Goal: Information Seeking & Learning: Check status

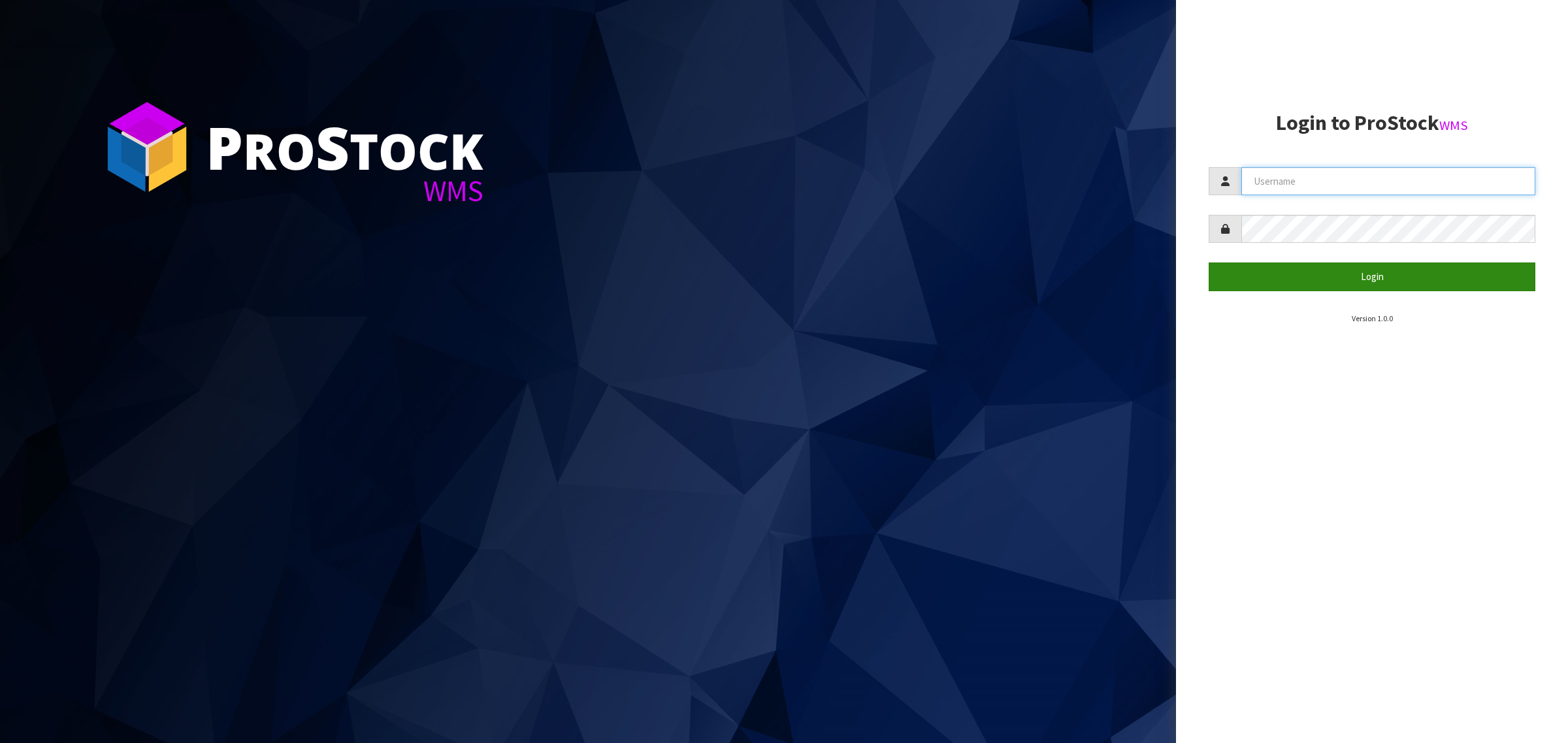
type input "[PERSON_NAME][EMAIL_ADDRESS][DOMAIN_NAME]"
click at [1278, 275] on button "Login" at bounding box center [1372, 277] width 327 height 28
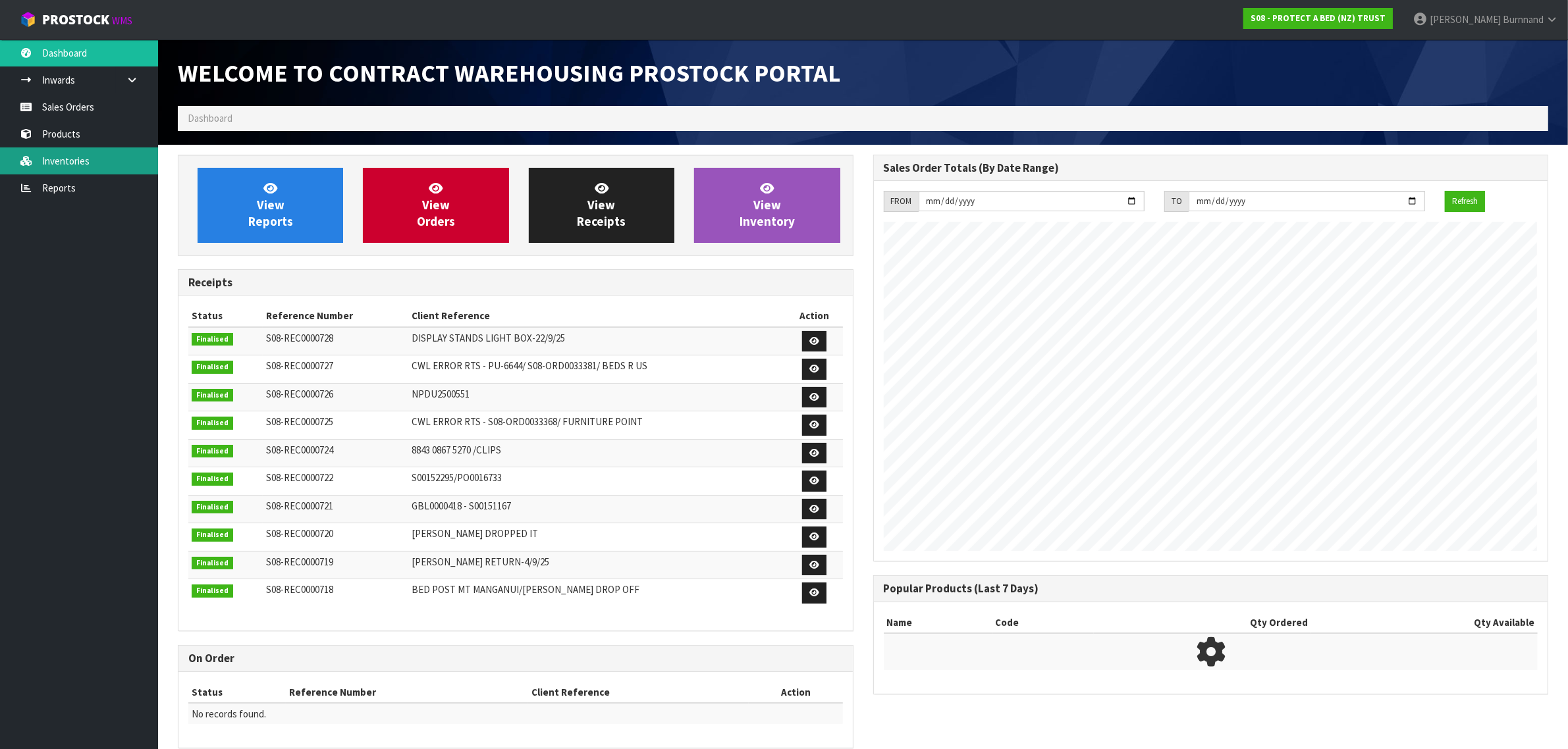
scroll to position [733, 695]
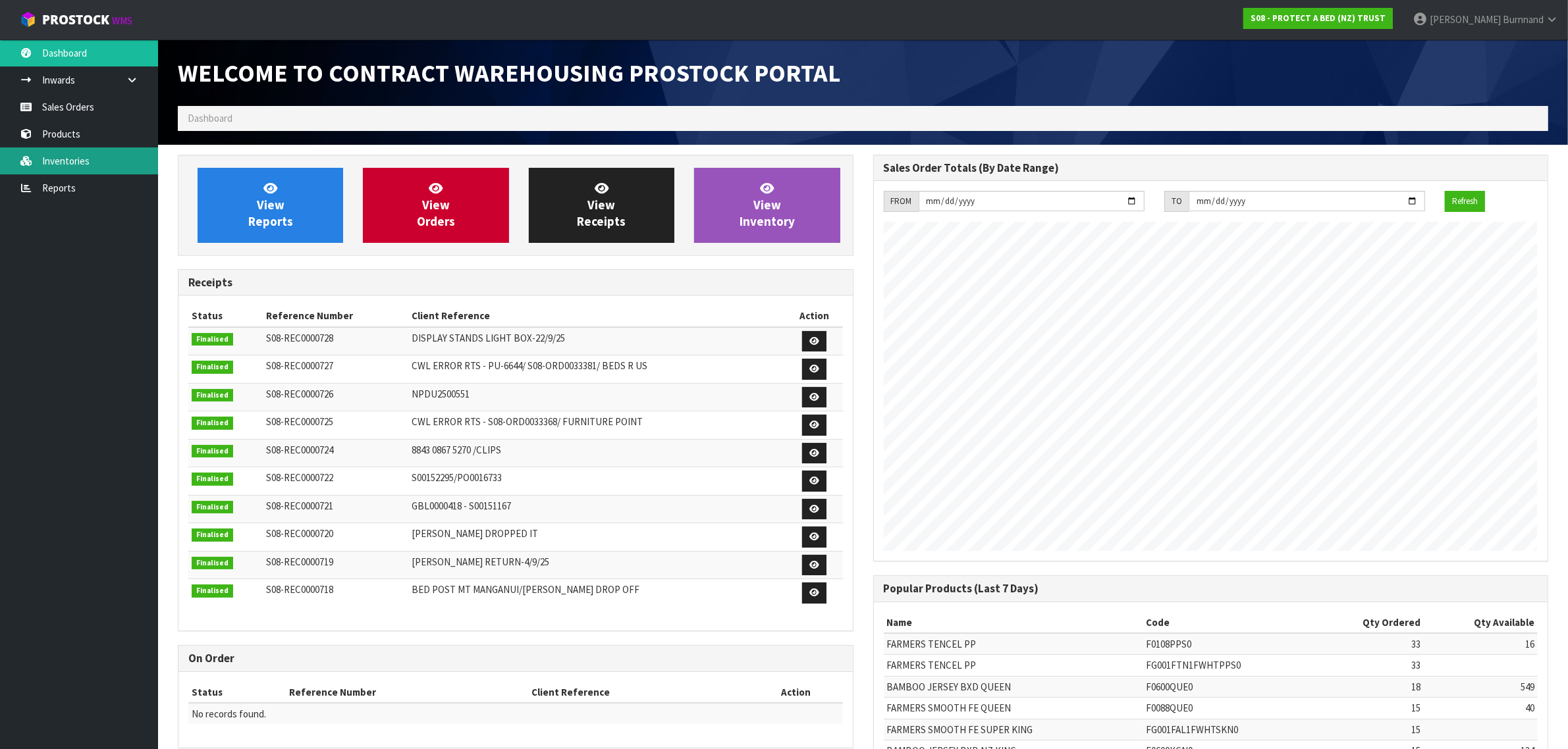
click at [60, 156] on link "Inventories" at bounding box center [79, 161] width 158 height 27
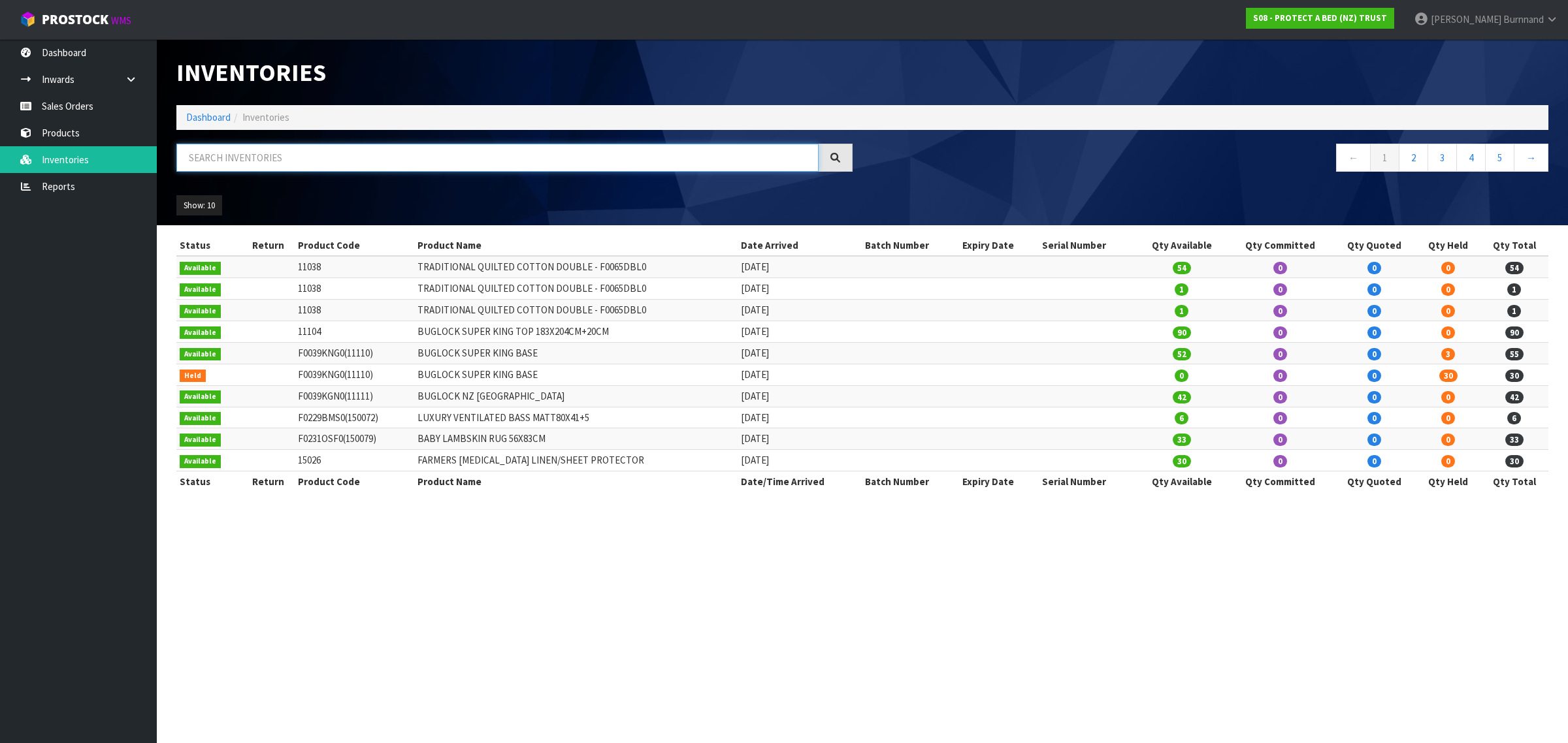
click at [217, 160] on input "text" at bounding box center [497, 158] width 642 height 28
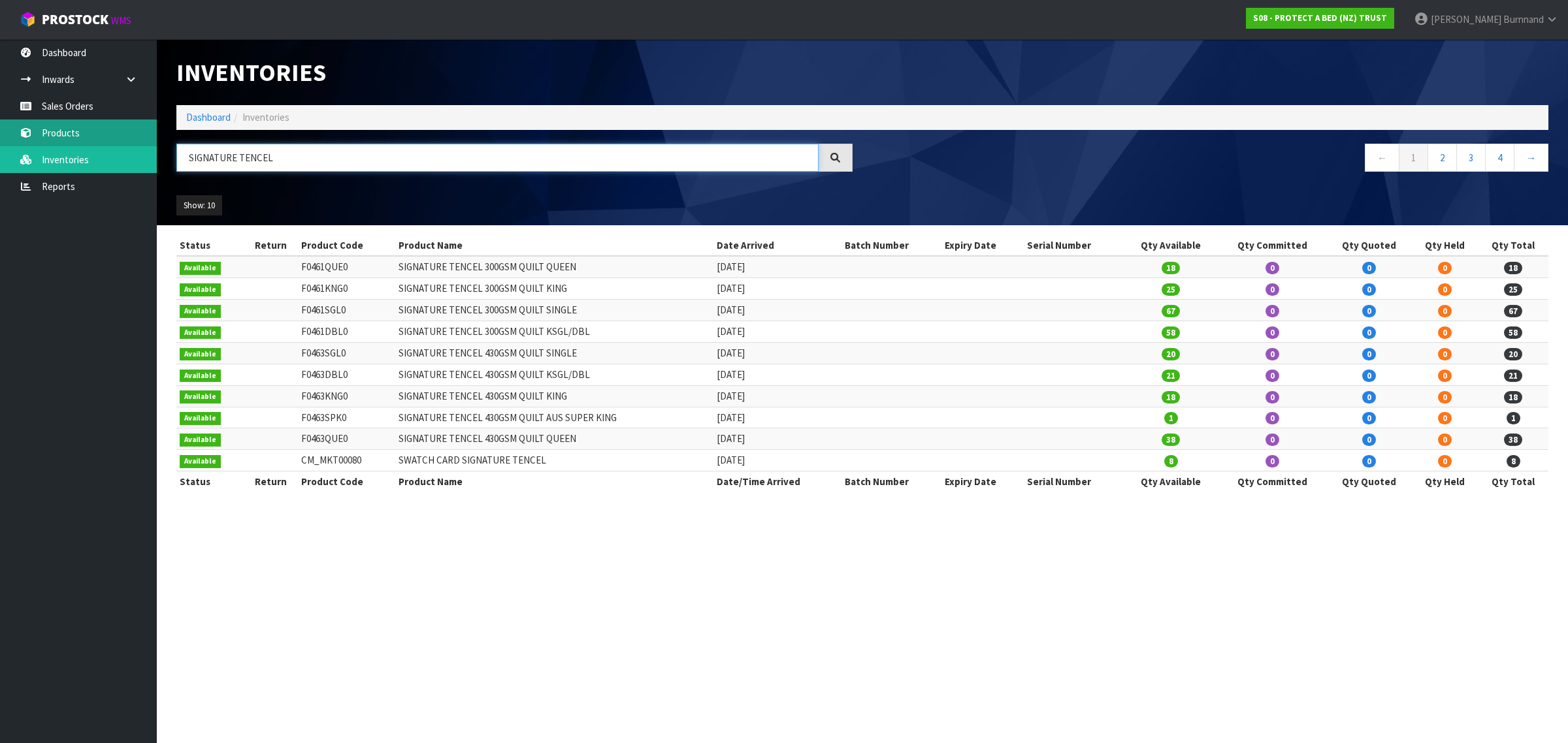
type input "SIGNATURE TENCEL"
click at [50, 69] on link "Inwards" at bounding box center [78, 79] width 157 height 27
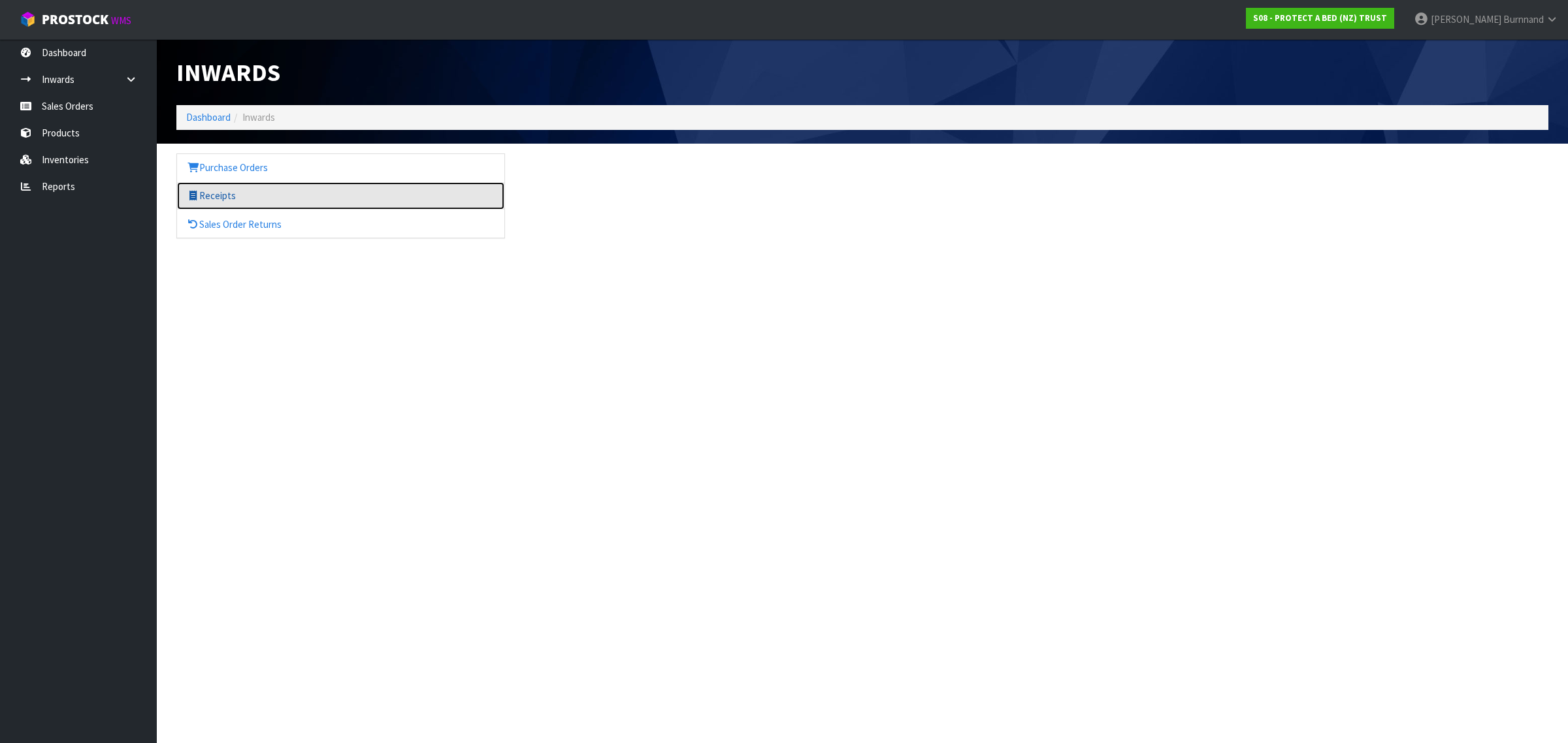
click at [219, 195] on link "Receipts" at bounding box center [340, 195] width 327 height 27
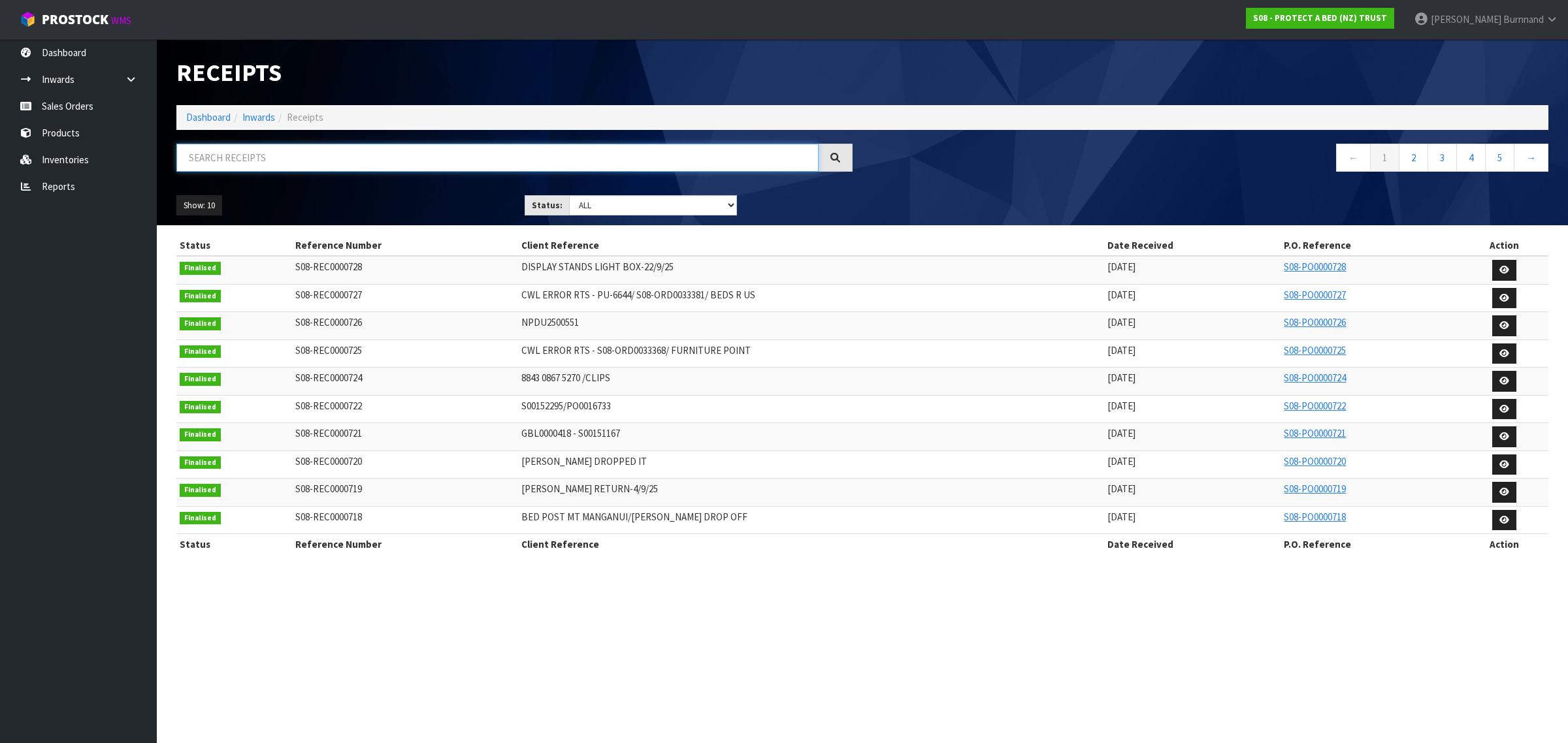
click at [222, 154] on input "text" at bounding box center [497, 158] width 642 height 28
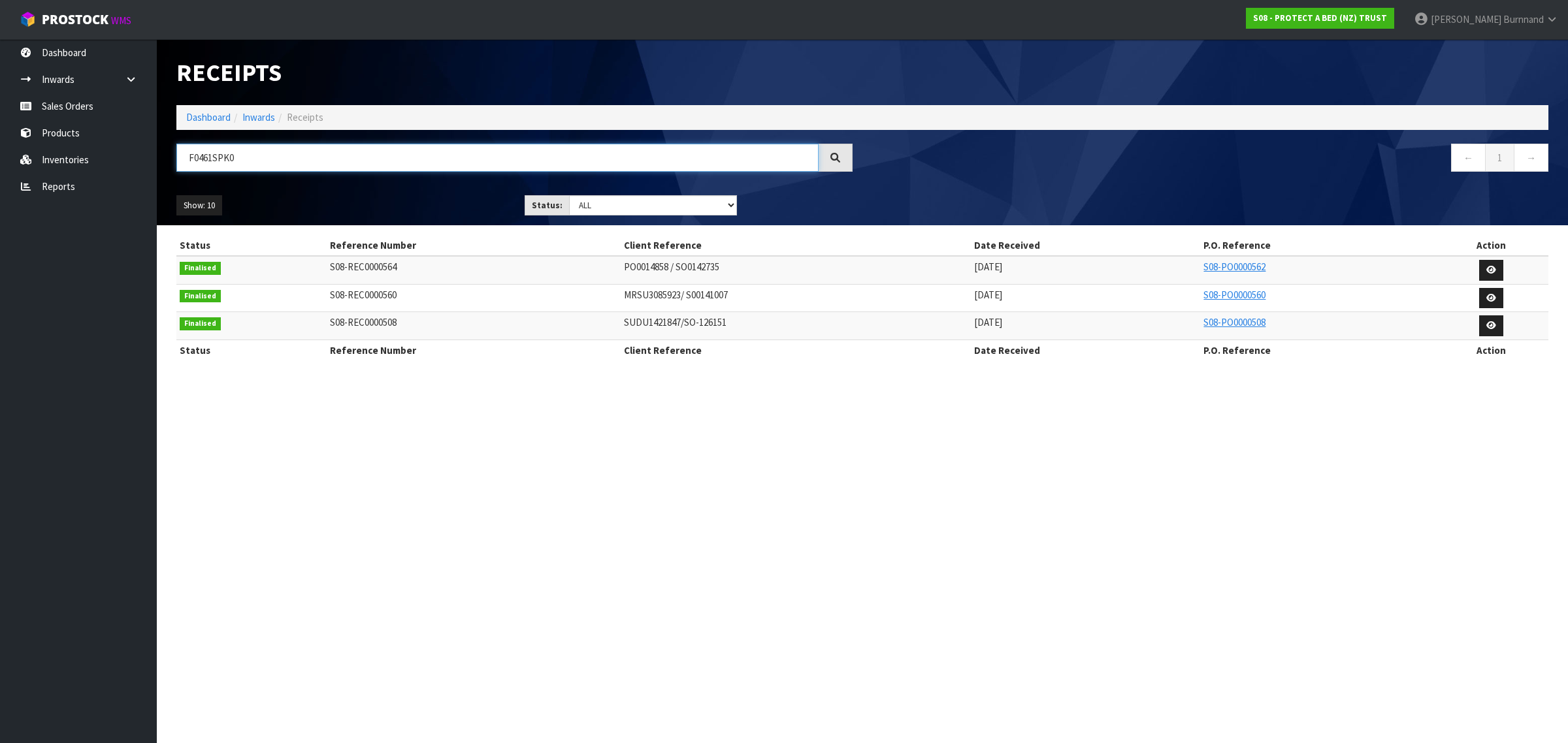
type input "F0461SPK0"
click at [632, 461] on section "Receipts Import Receipts Drop file here to import csv template Dashboard Inward…" at bounding box center [784, 372] width 1568 height 743
click at [1219, 266] on link "S08-PO0000562" at bounding box center [1234, 267] width 62 height 12
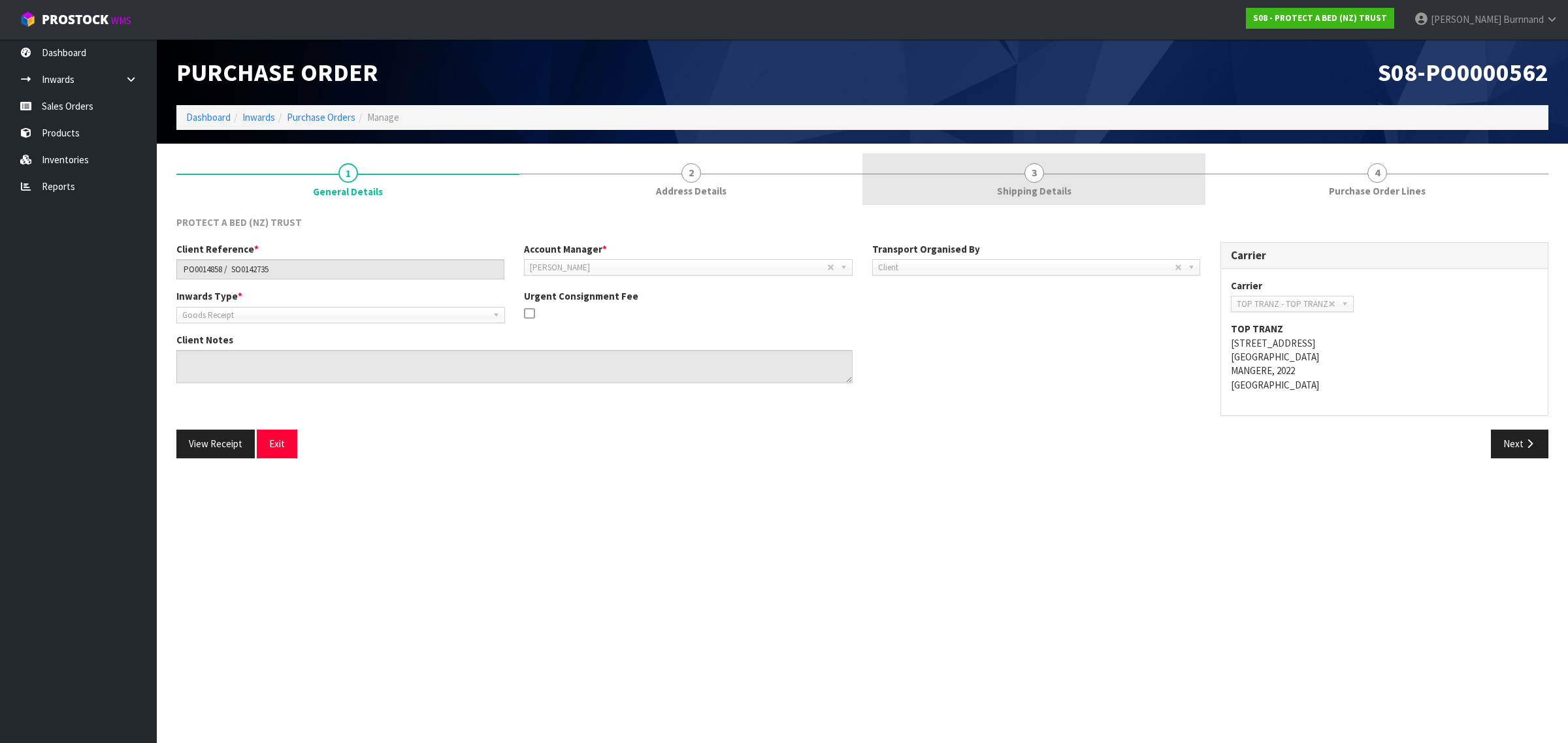
click at [1031, 181] on span "3" at bounding box center [1034, 173] width 19 height 19
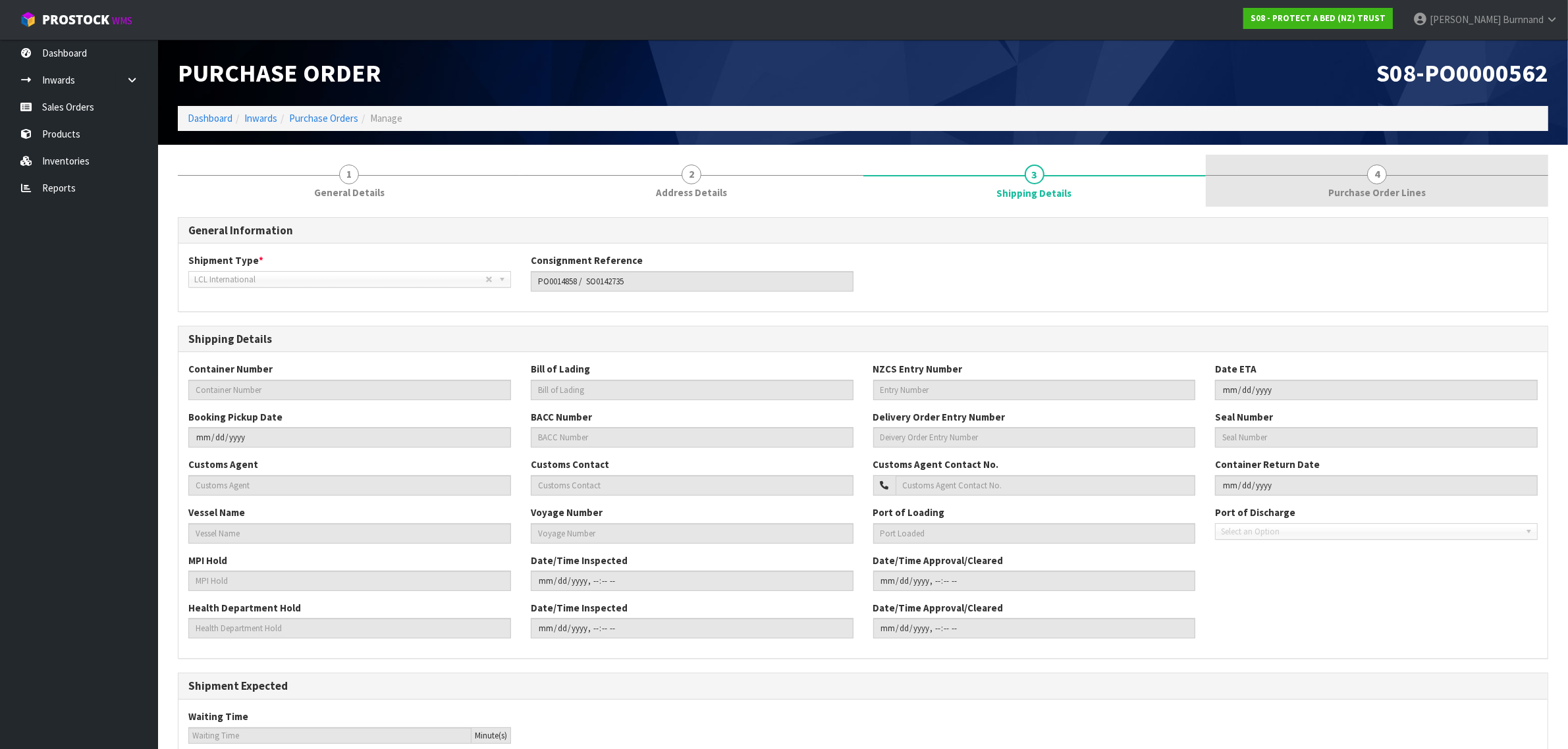
click at [1385, 171] on span "4" at bounding box center [1377, 174] width 20 height 20
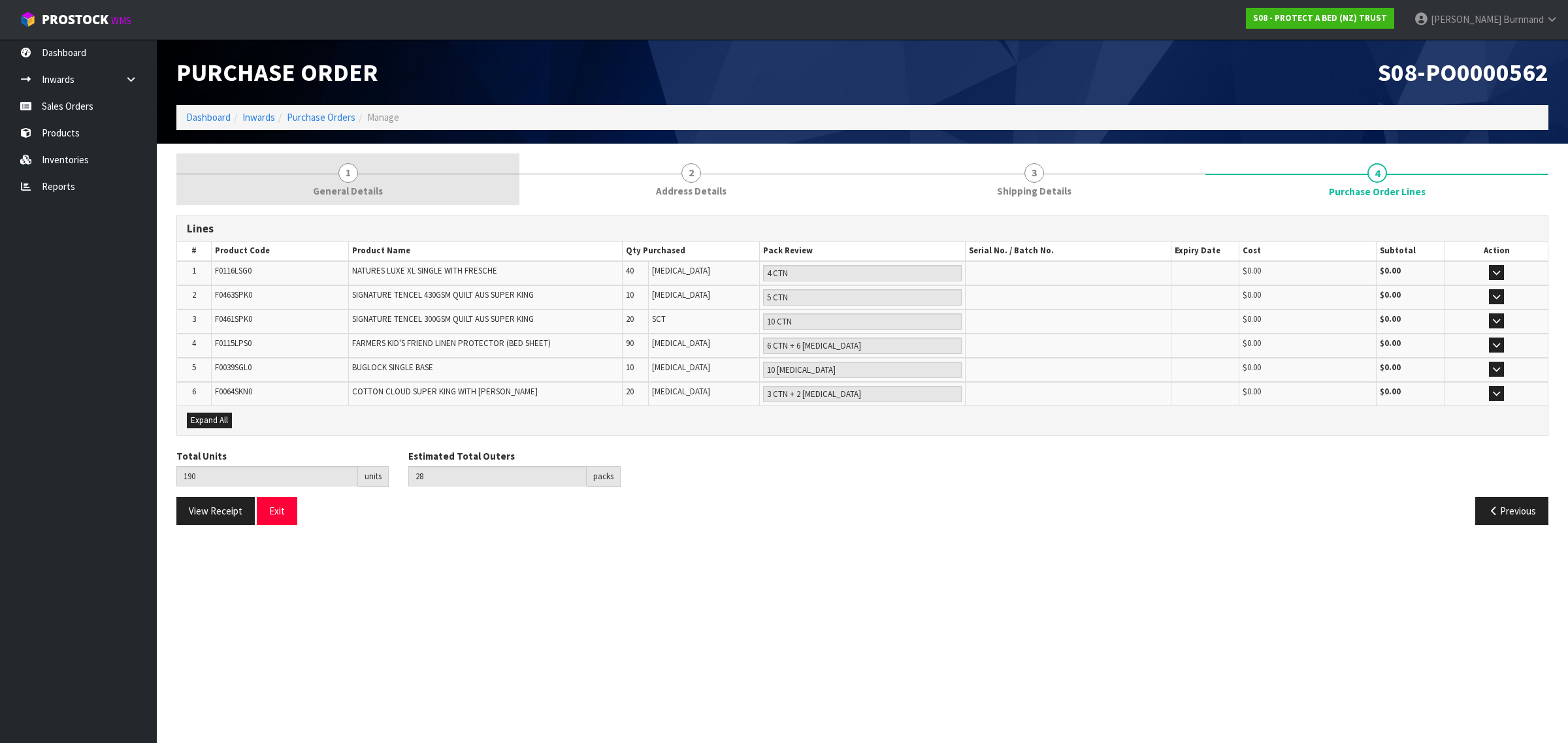
click at [341, 176] on span "1" at bounding box center [347, 173] width 19 height 19
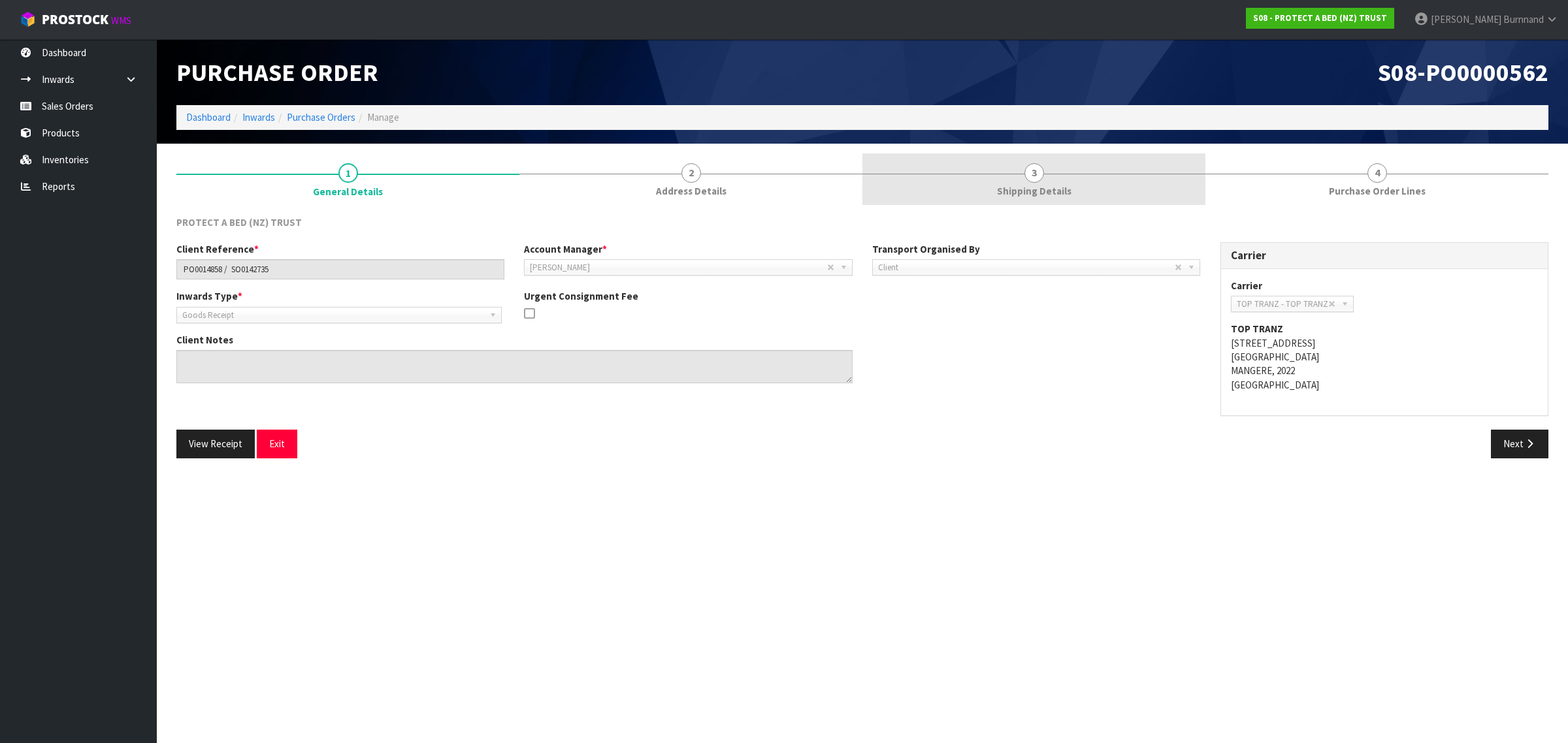
click at [1036, 175] on span "3" at bounding box center [1034, 173] width 19 height 19
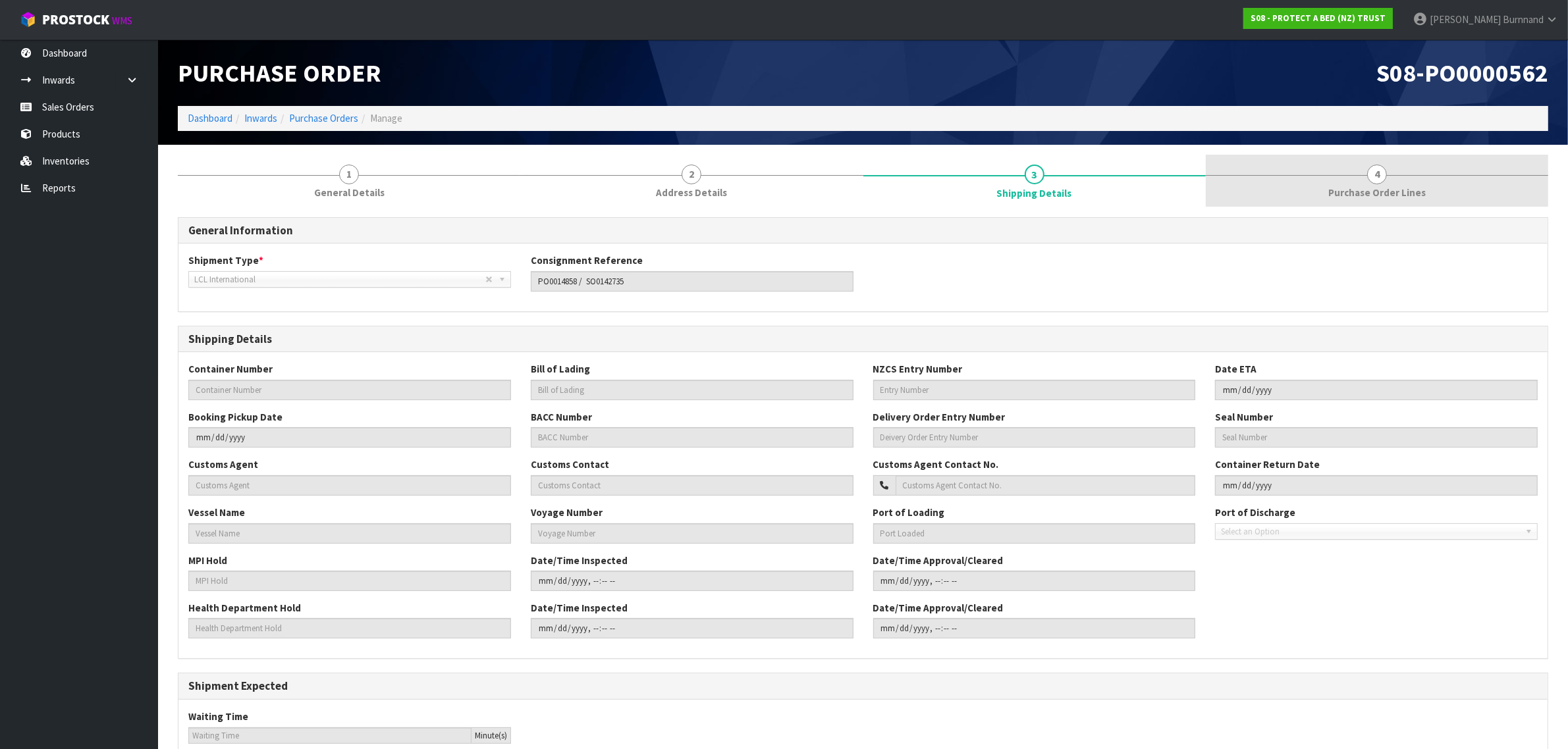
click at [1382, 181] on span "4" at bounding box center [1377, 174] width 20 height 20
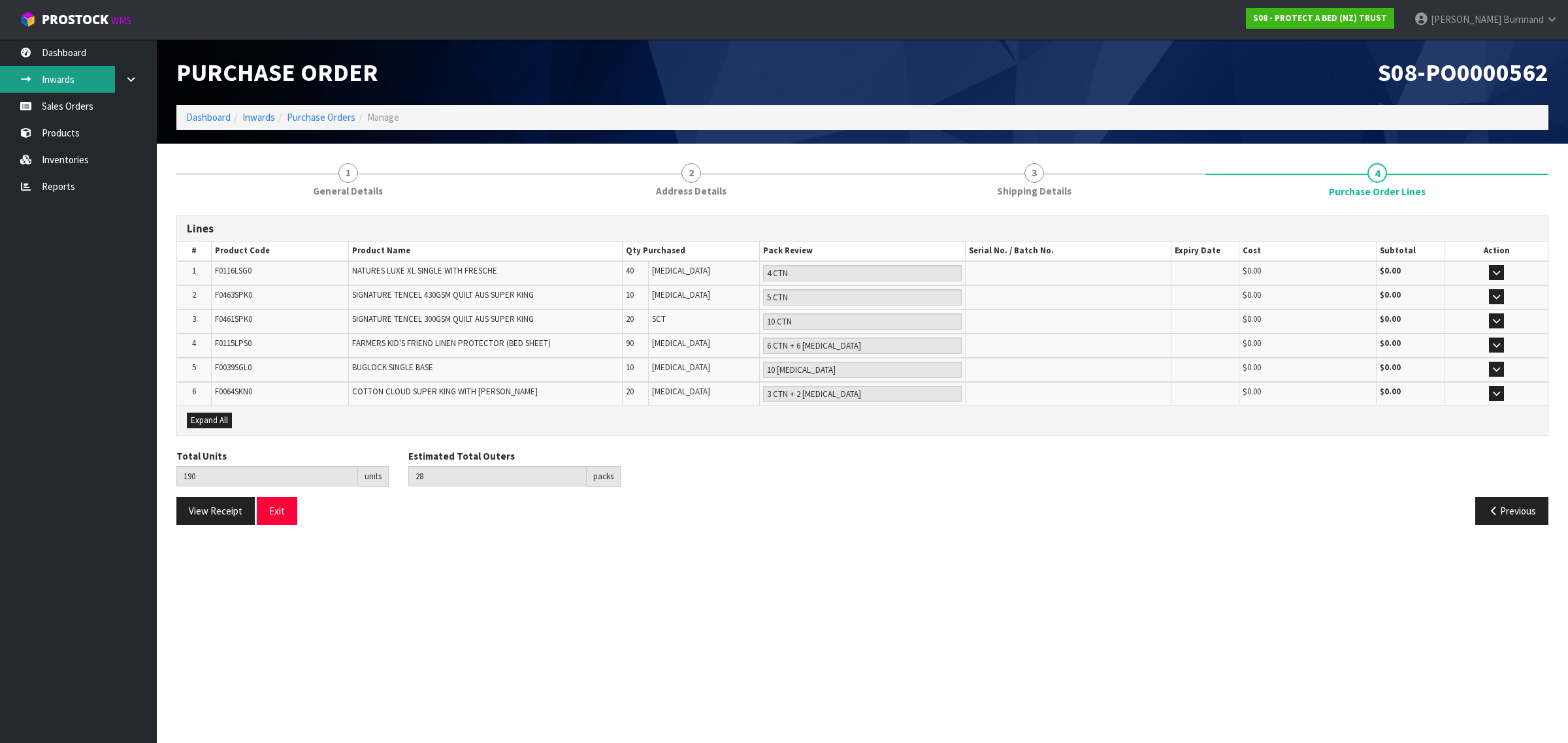
click at [54, 81] on link "Inwards" at bounding box center [78, 79] width 157 height 27
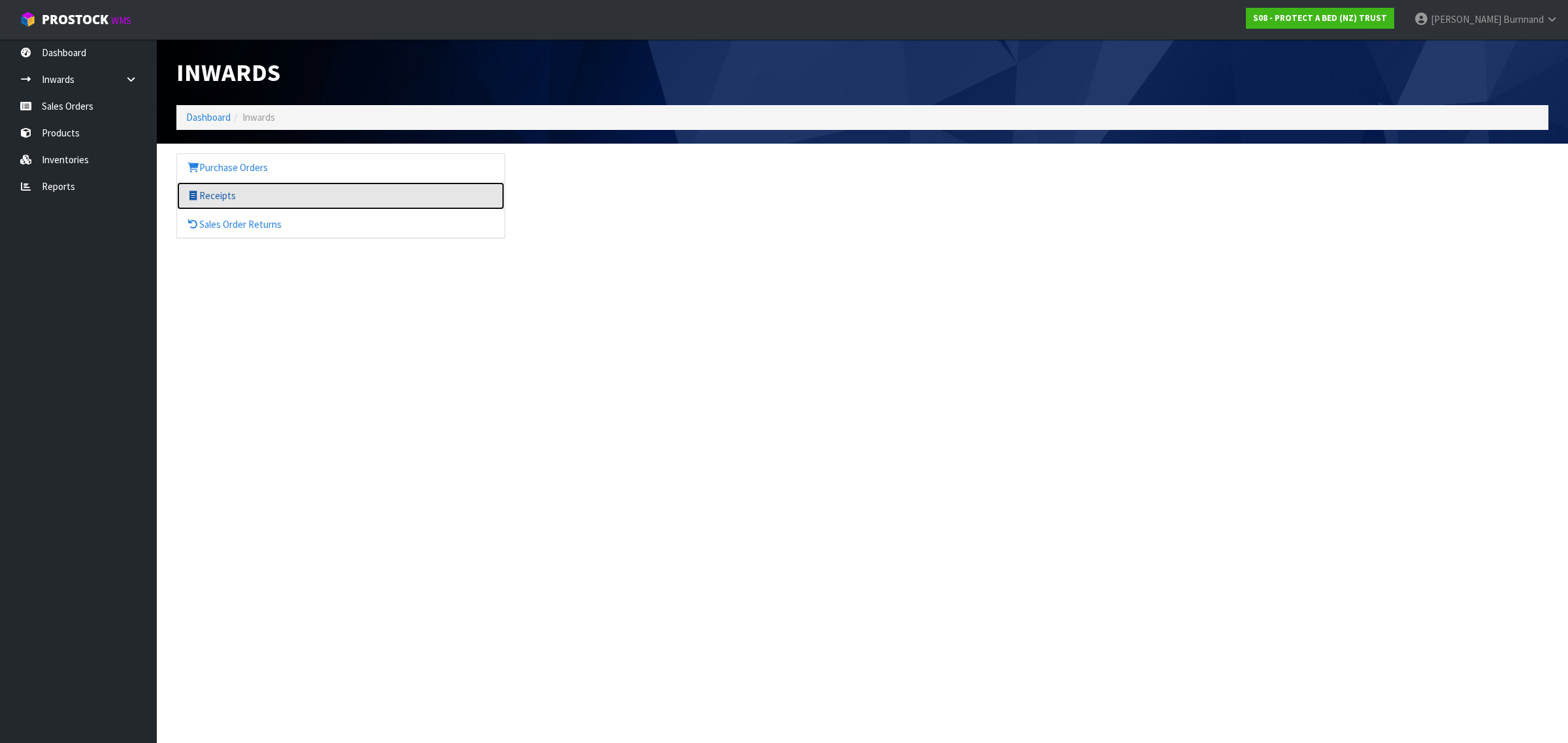
click at [204, 195] on link "Receipts" at bounding box center [340, 195] width 327 height 27
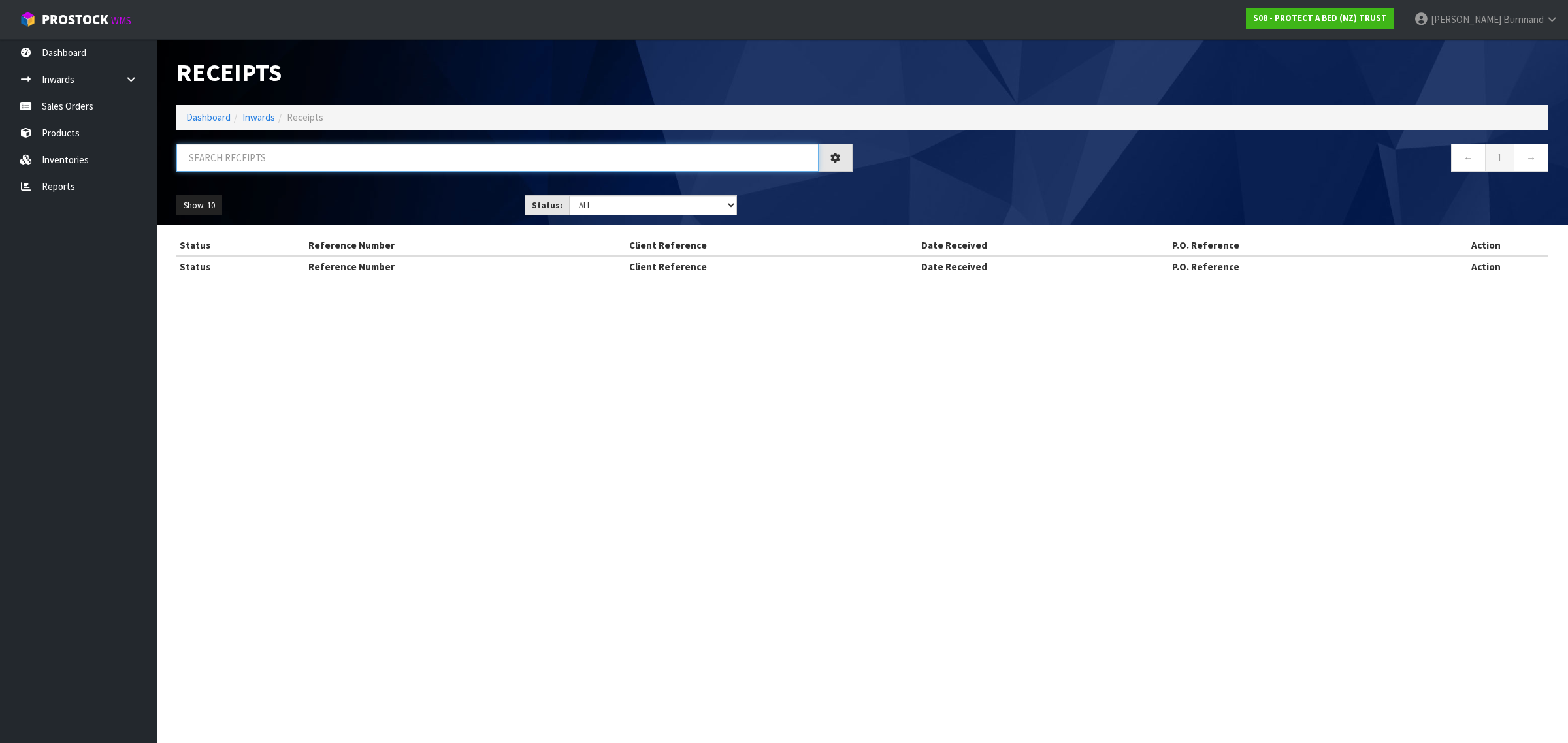
click at [220, 155] on input "text" at bounding box center [497, 158] width 642 height 28
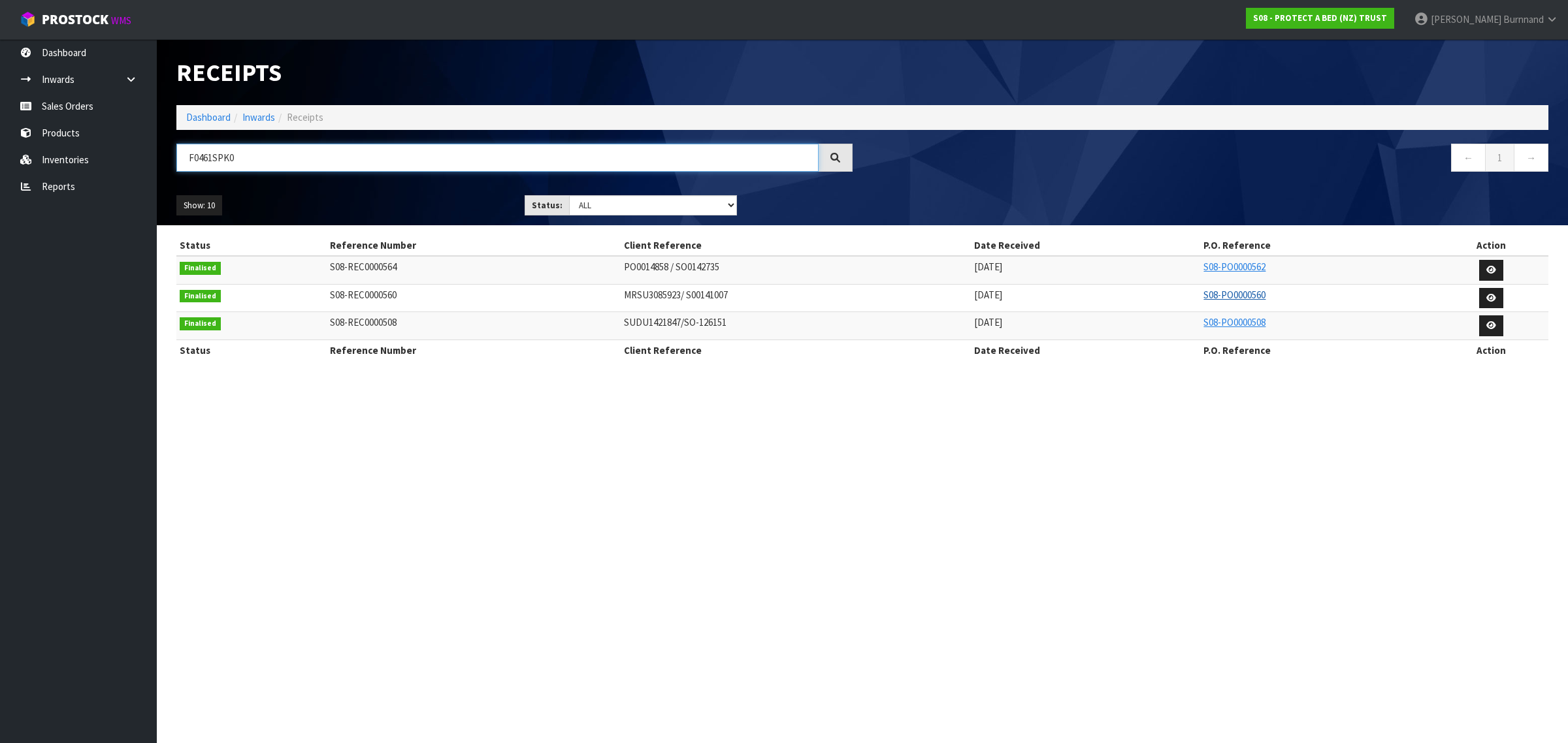
type input "F0461SPK0"
click at [1233, 292] on link "S08-PO0000560" at bounding box center [1234, 295] width 62 height 12
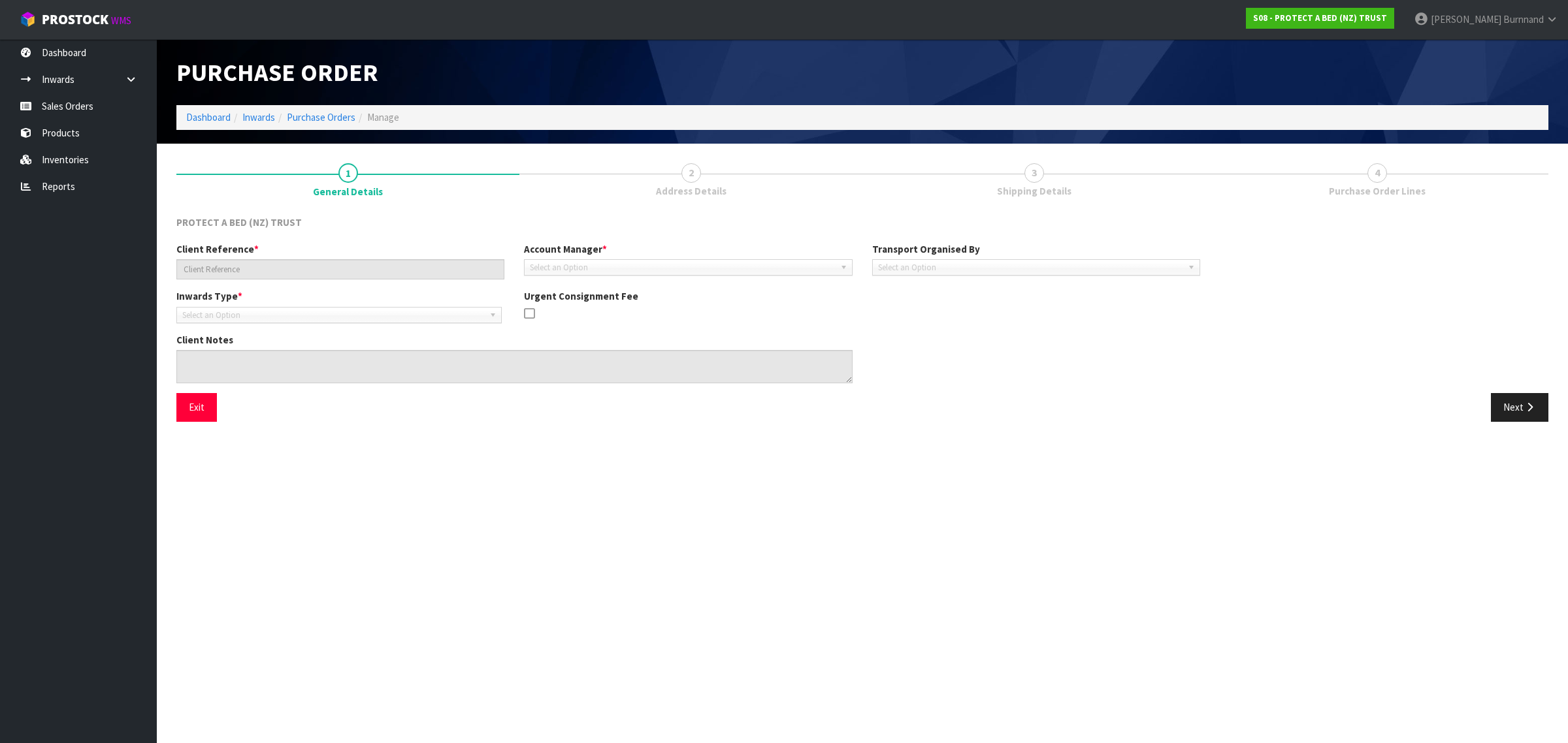
type input "MRSU3085923/ S00141007"
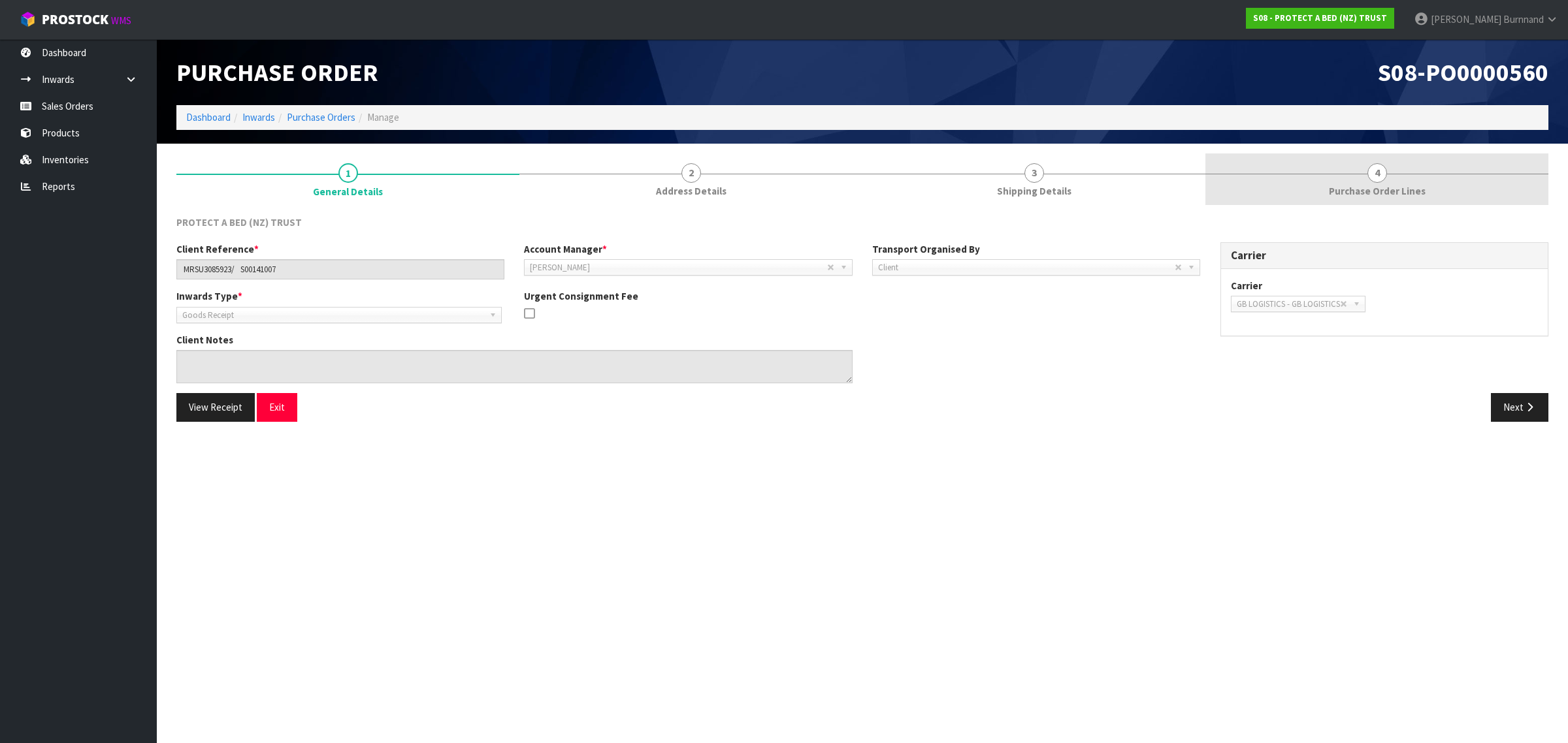
click at [1367, 181] on link "4 Purchase Order Lines" at bounding box center [1376, 179] width 343 height 52
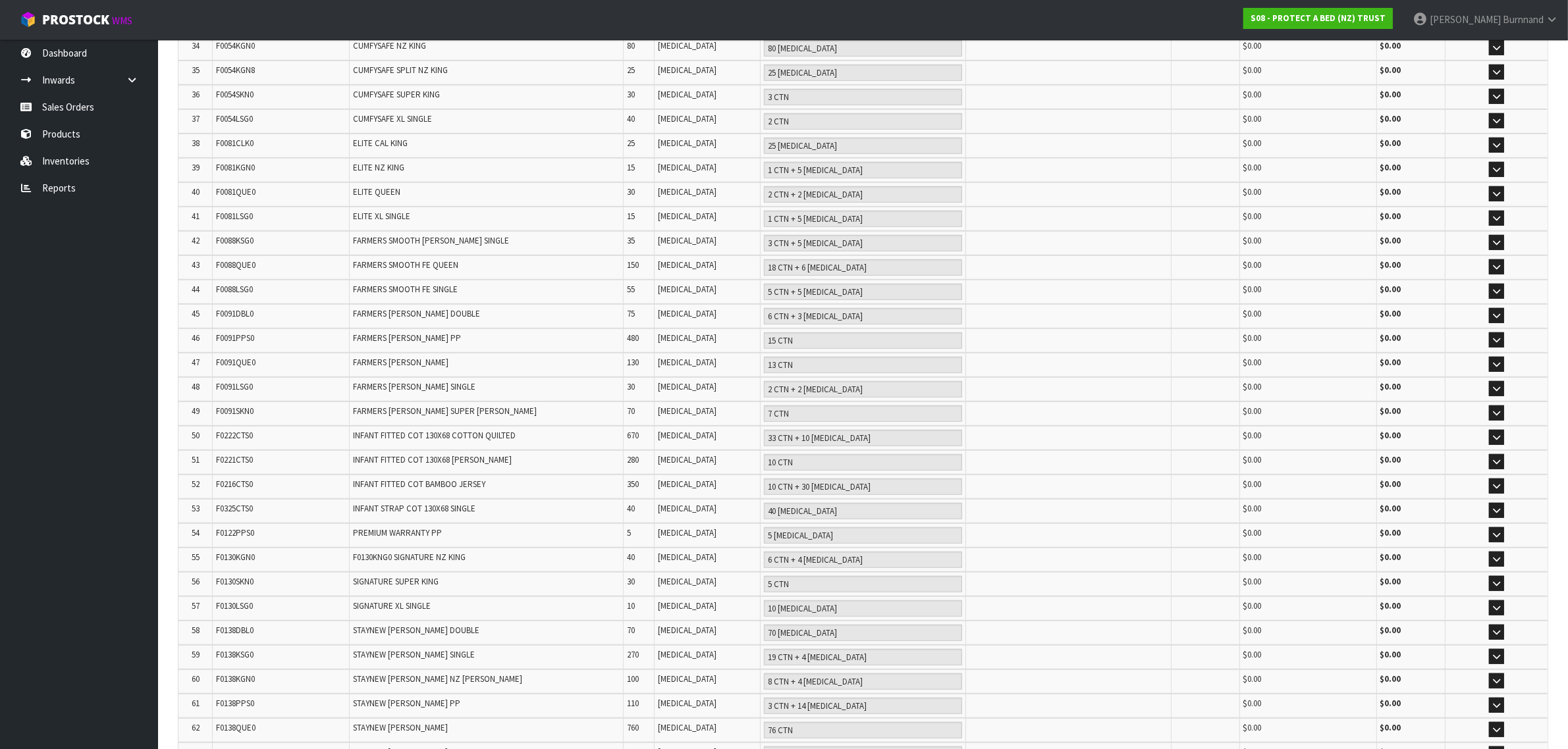
scroll to position [996, 0]
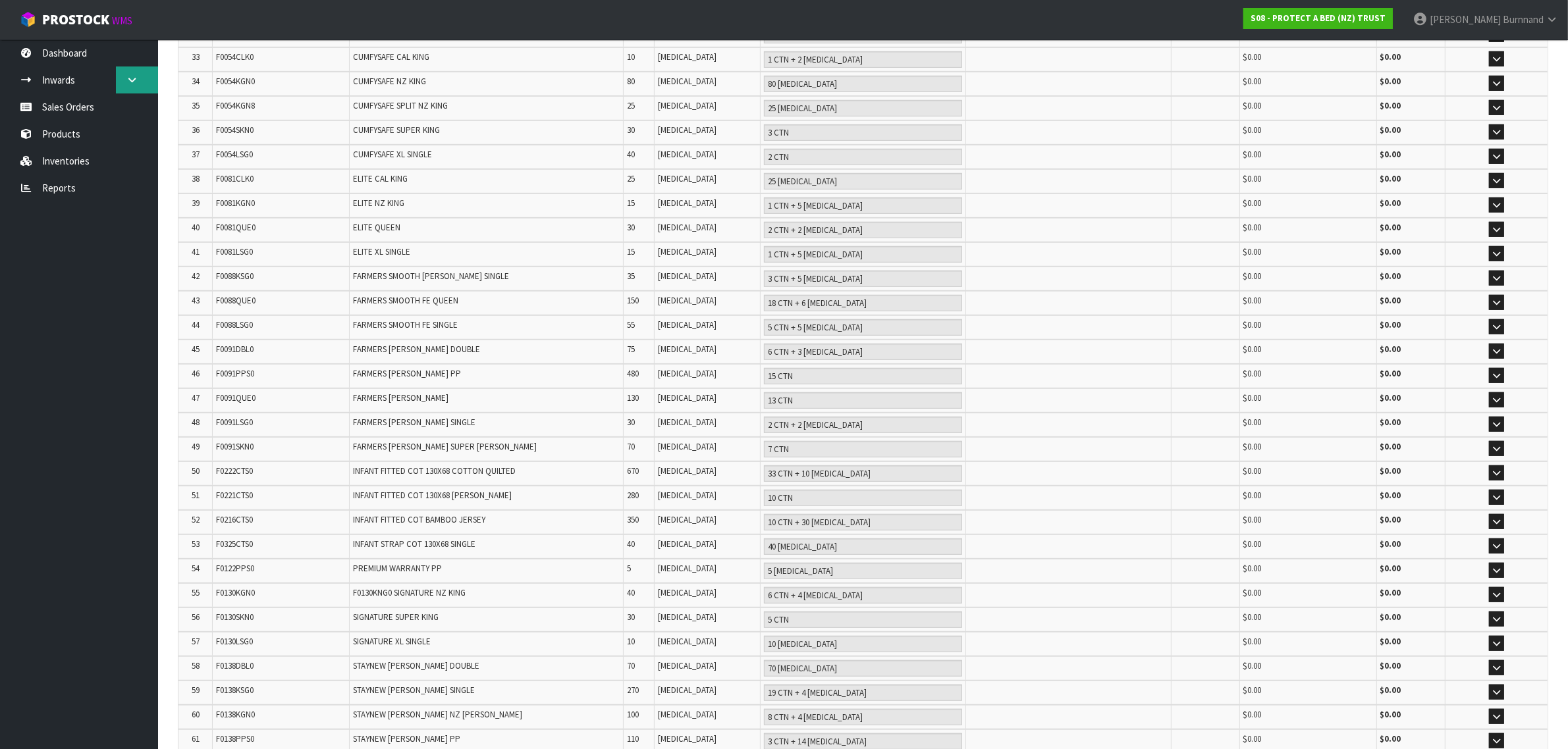
click at [133, 79] on icon at bounding box center [132, 80] width 12 height 10
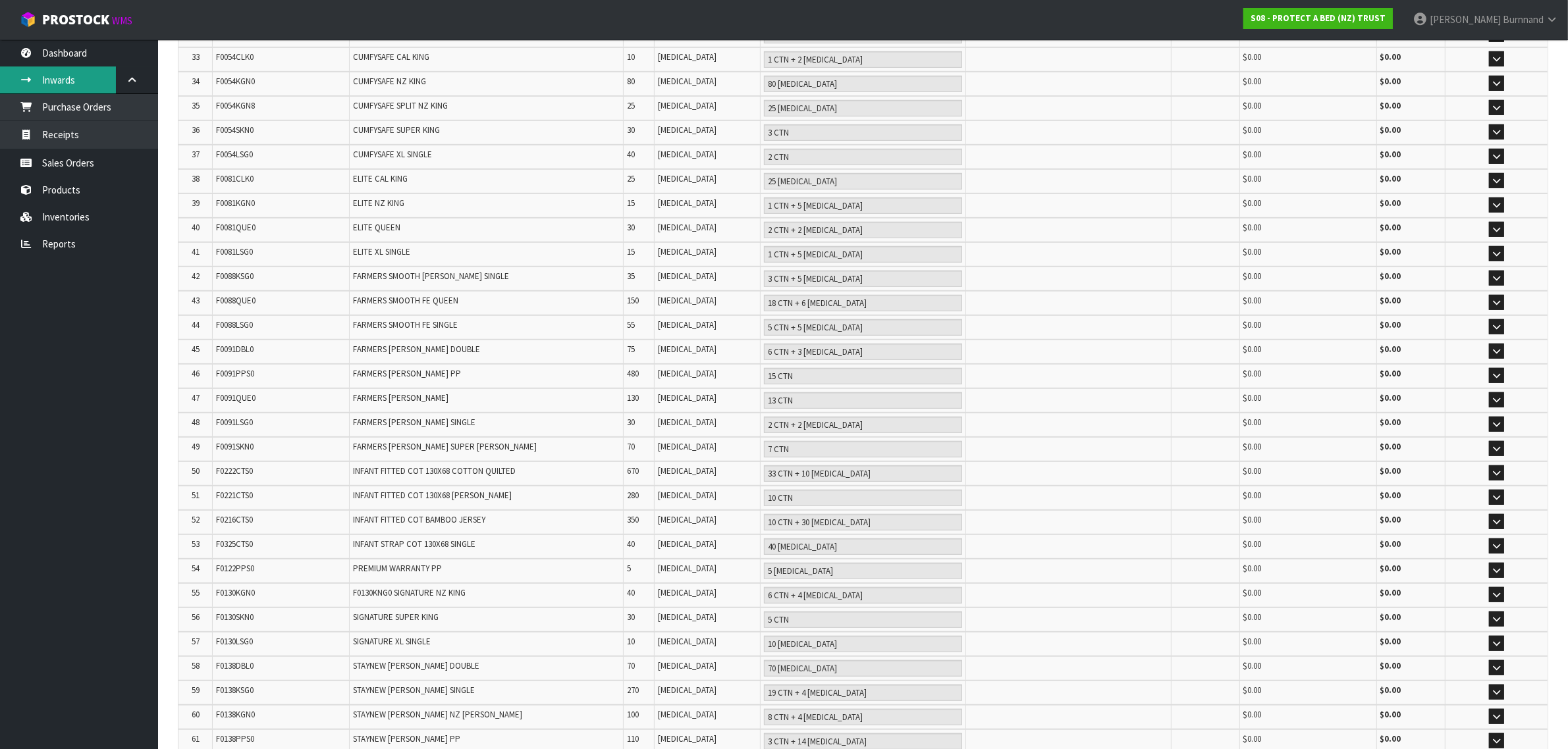
click at [56, 76] on link "Inwards" at bounding box center [79, 80] width 158 height 27
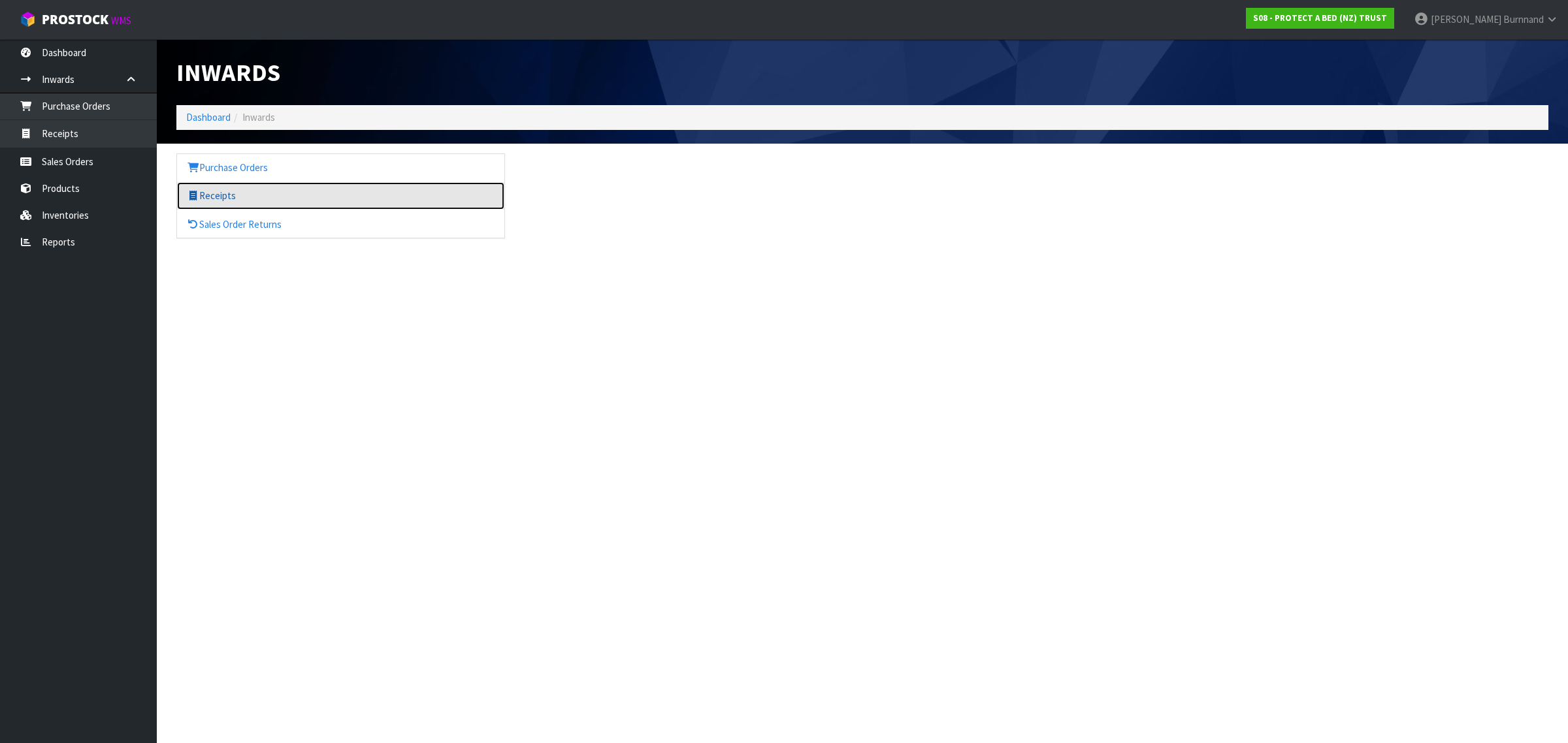
click at [222, 199] on link "Receipts" at bounding box center [340, 195] width 327 height 27
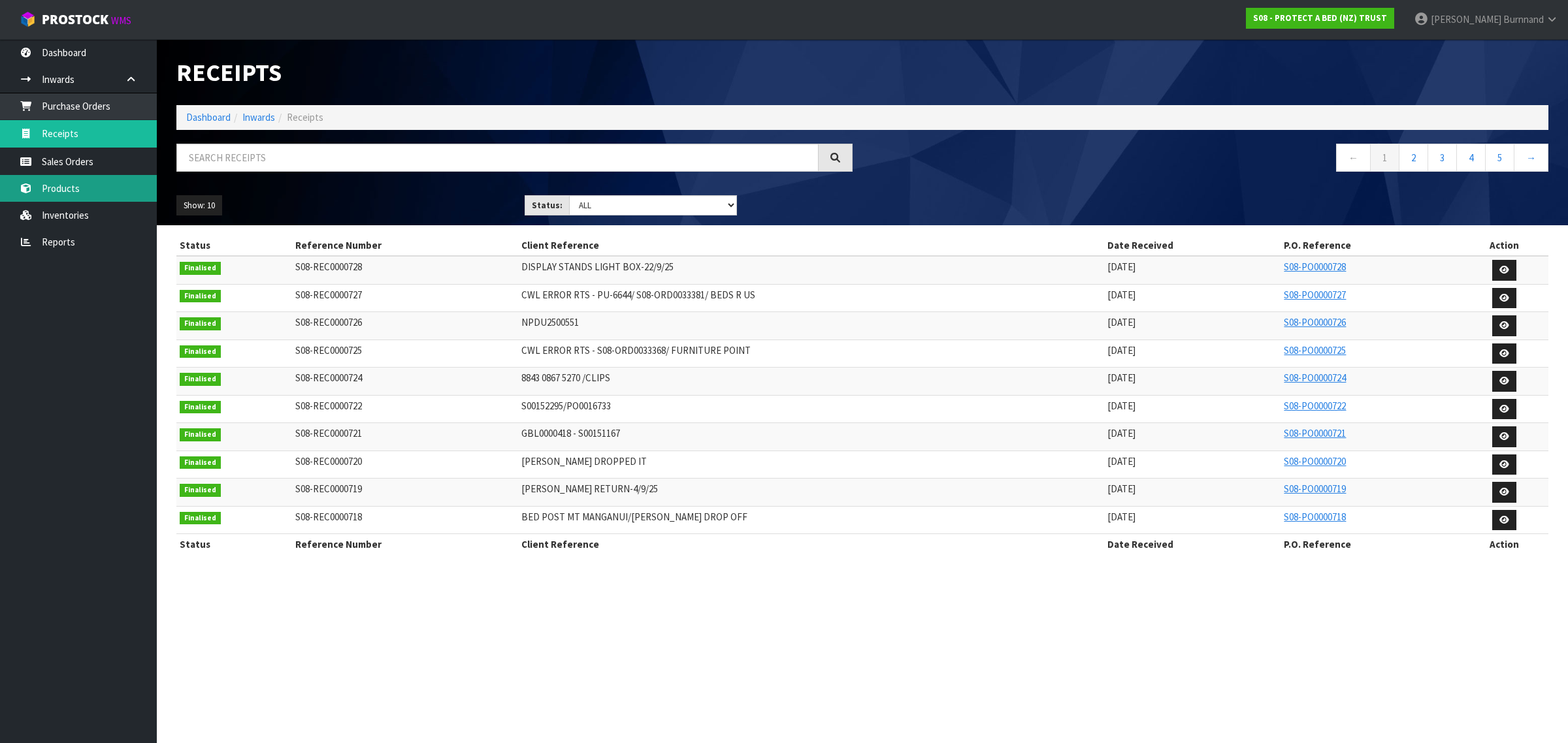
click at [60, 186] on link "Products" at bounding box center [78, 188] width 157 height 27
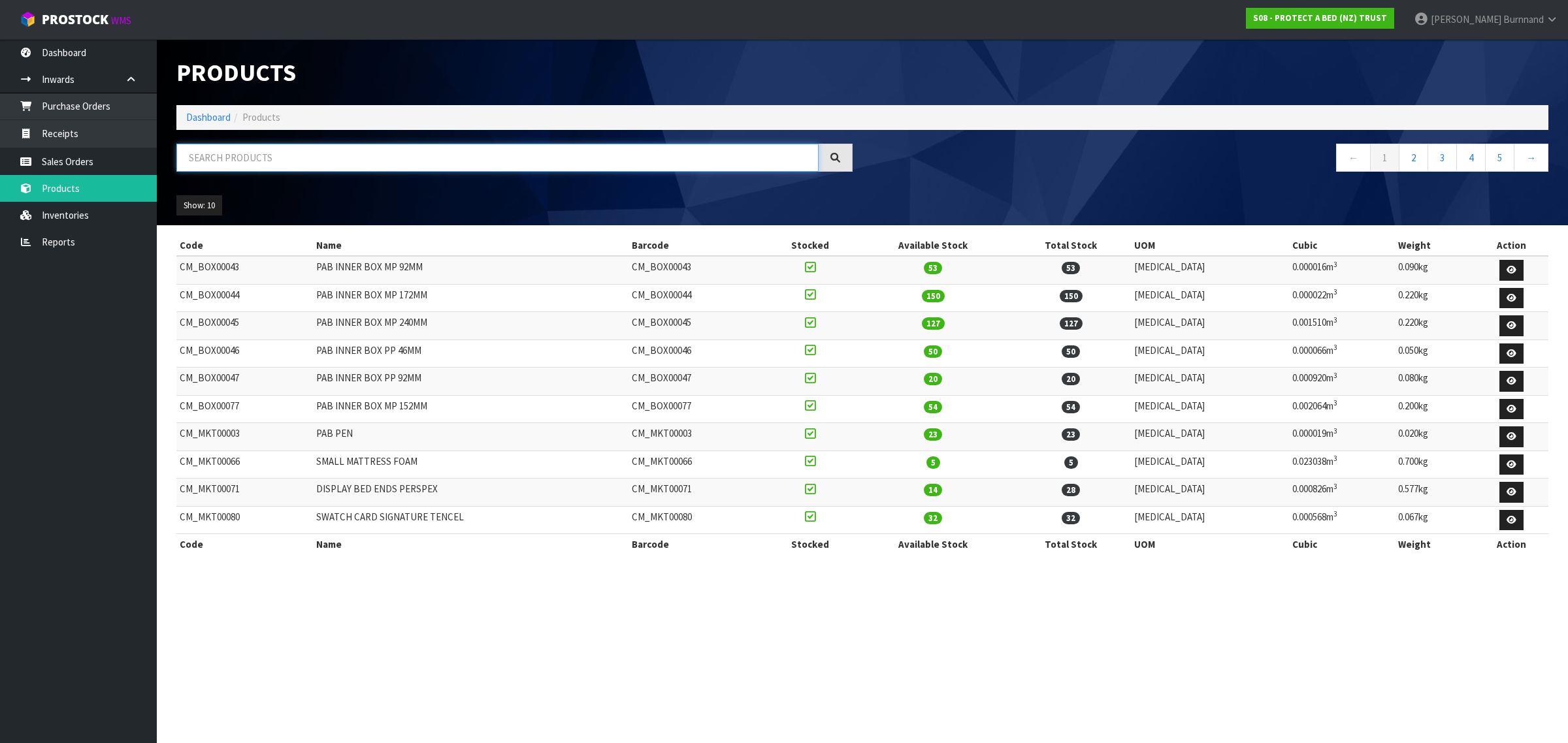
click at [239, 155] on input "text" at bounding box center [497, 158] width 642 height 28
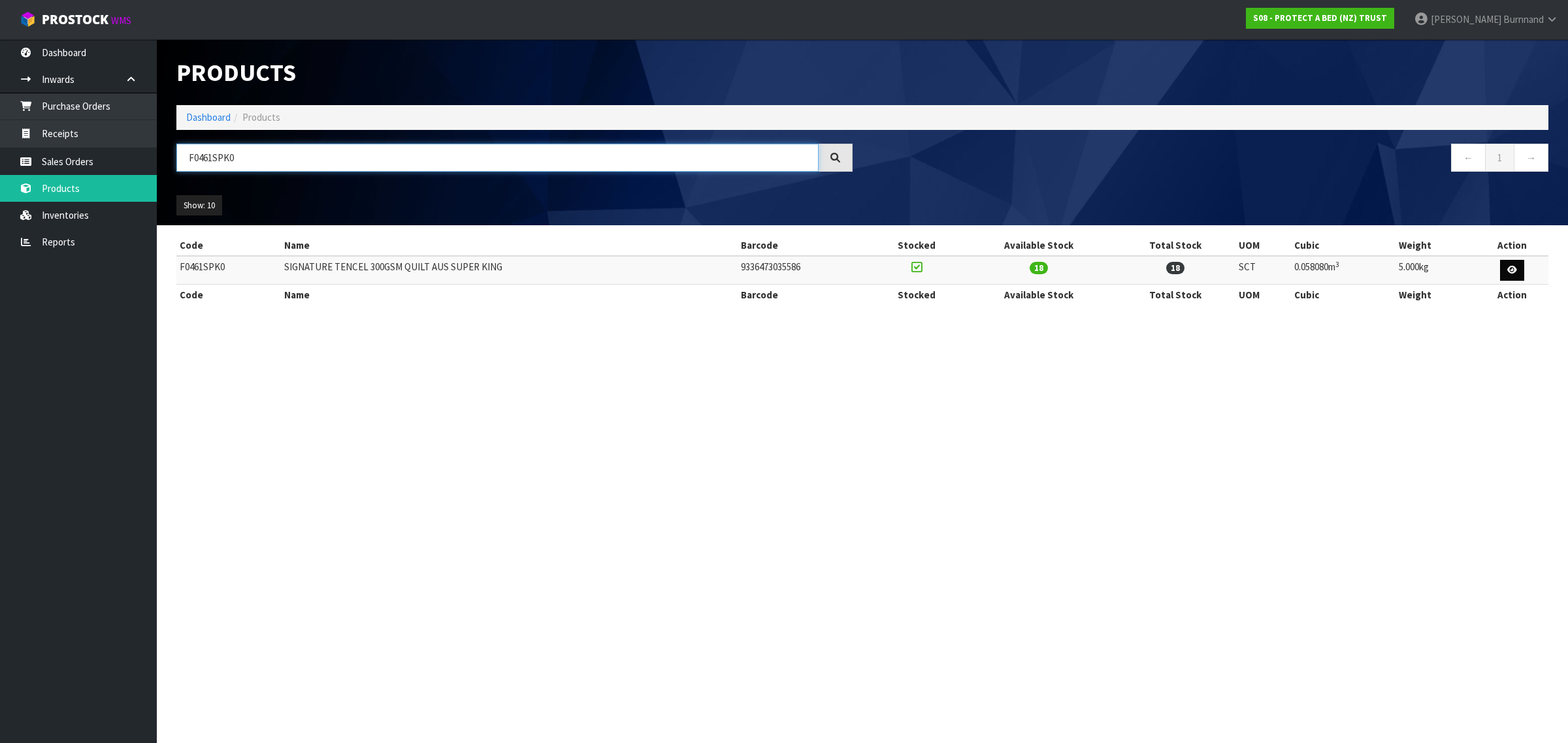
type input "F0461SPK0"
click at [1512, 269] on icon at bounding box center [1512, 270] width 10 height 9
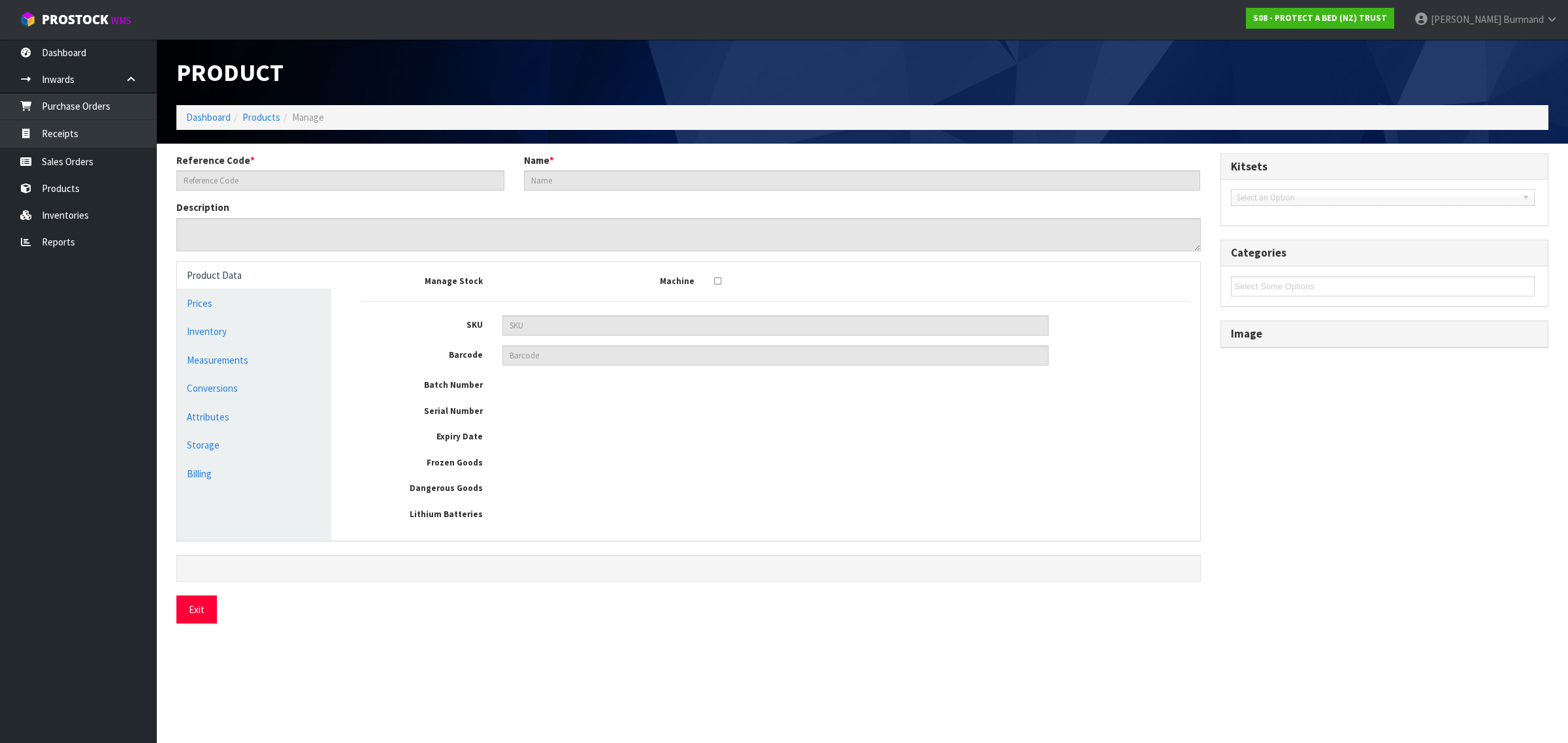
type input "F0461SPK0"
type input "SIGNATURE TENCEL 300GSM QUILT AUS SUPER KING"
type input "17035"
type input "9336473035586"
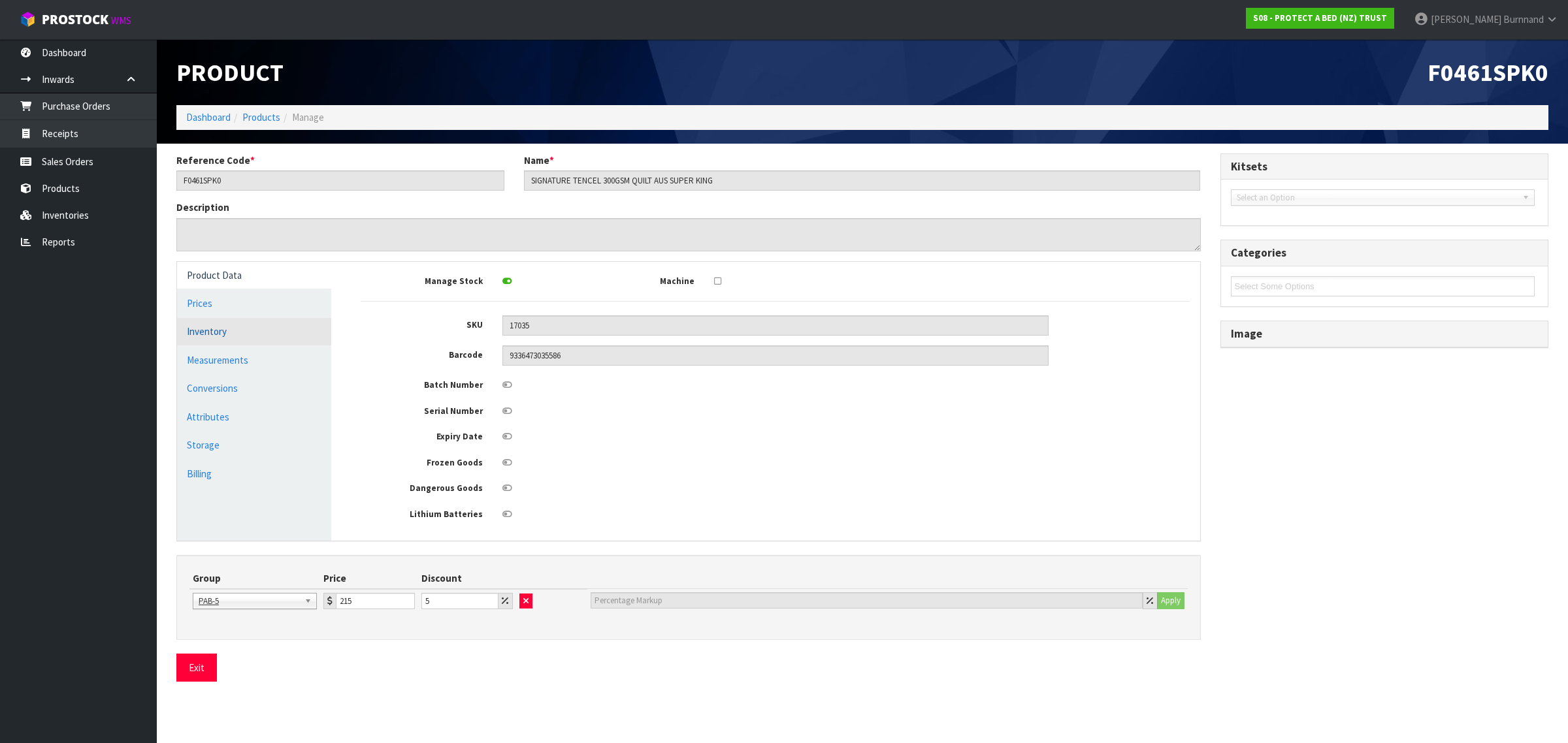
click at [214, 333] on link "Inventory" at bounding box center [253, 331] width 154 height 27
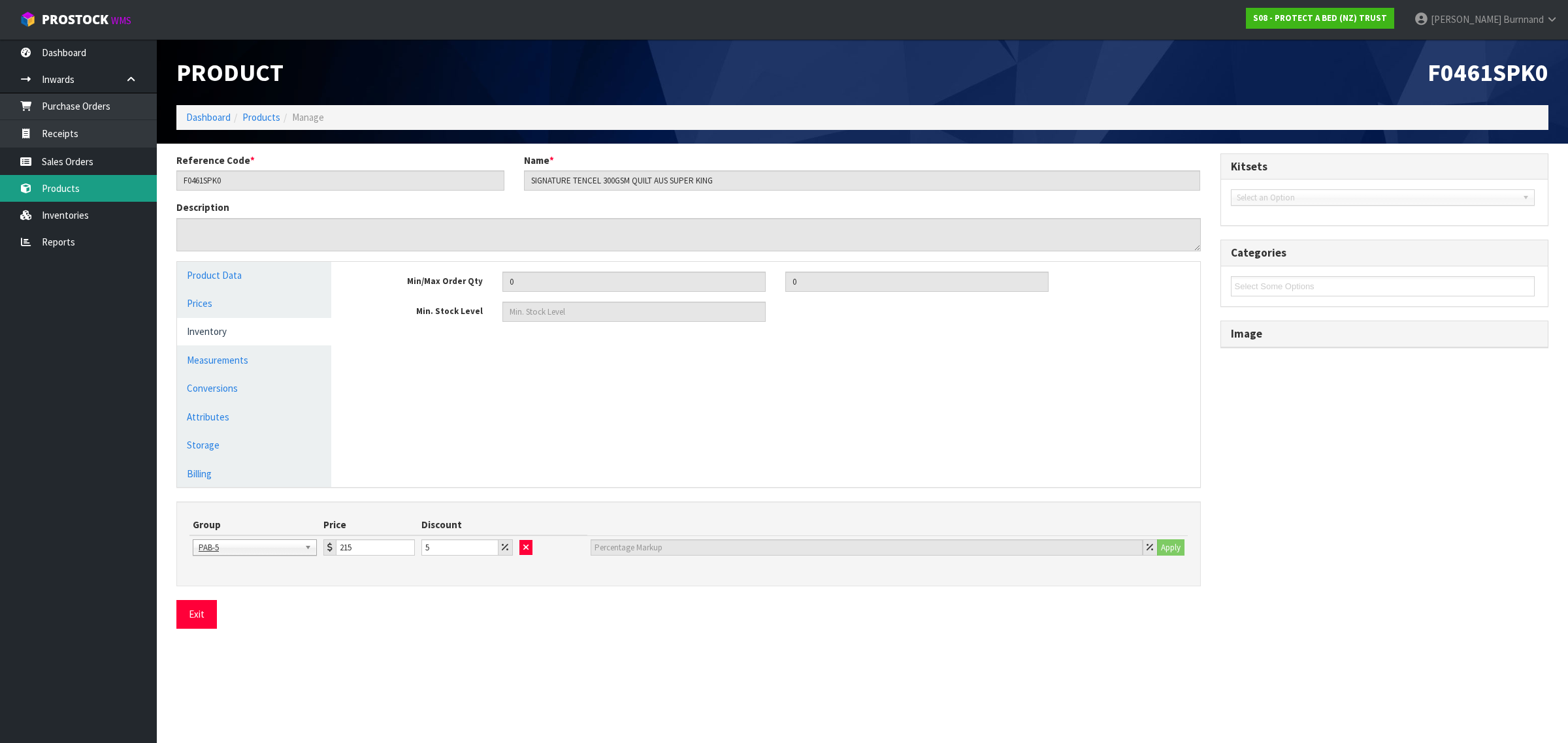
click at [67, 189] on link "Products" at bounding box center [78, 188] width 157 height 27
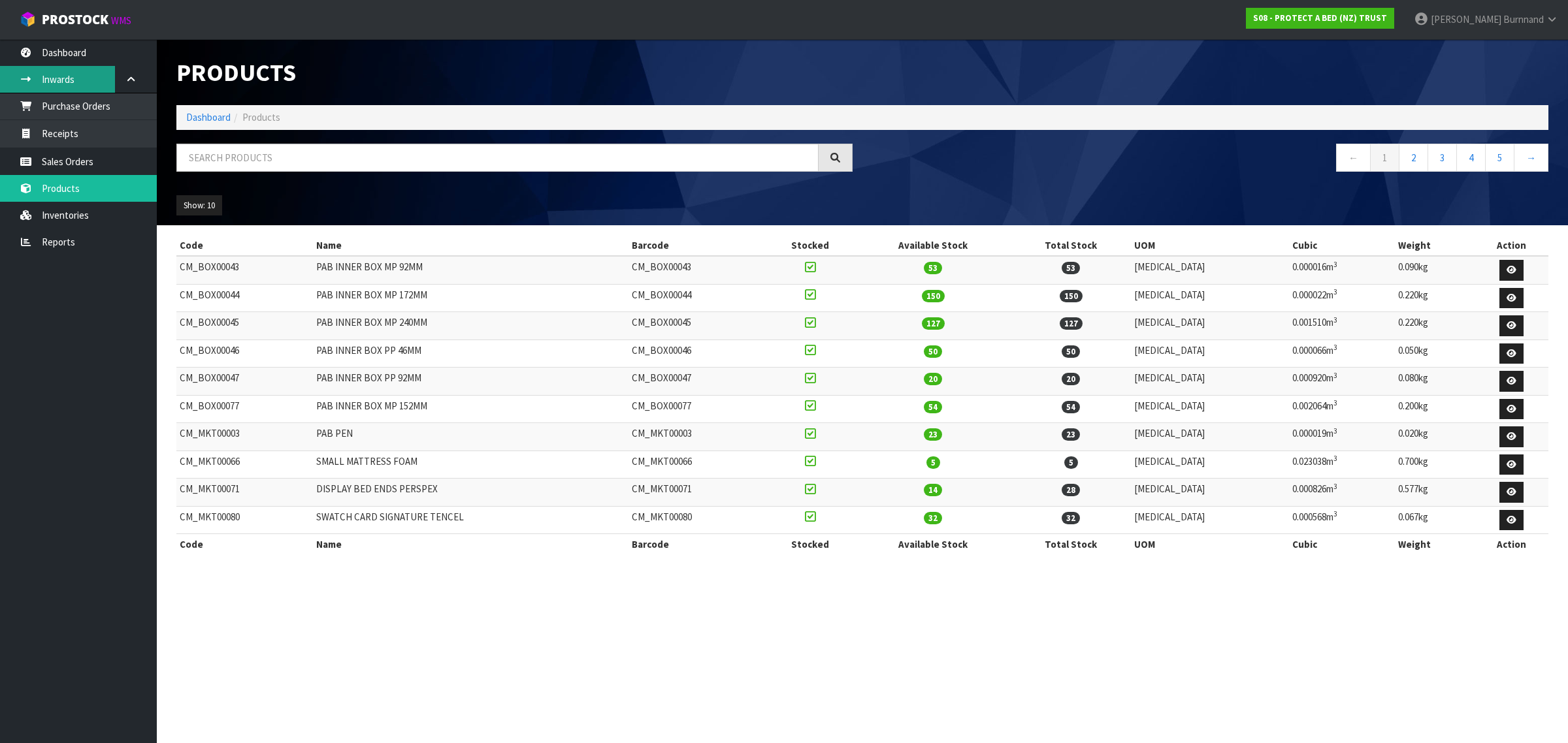
click at [69, 74] on link "Inwards" at bounding box center [78, 79] width 157 height 27
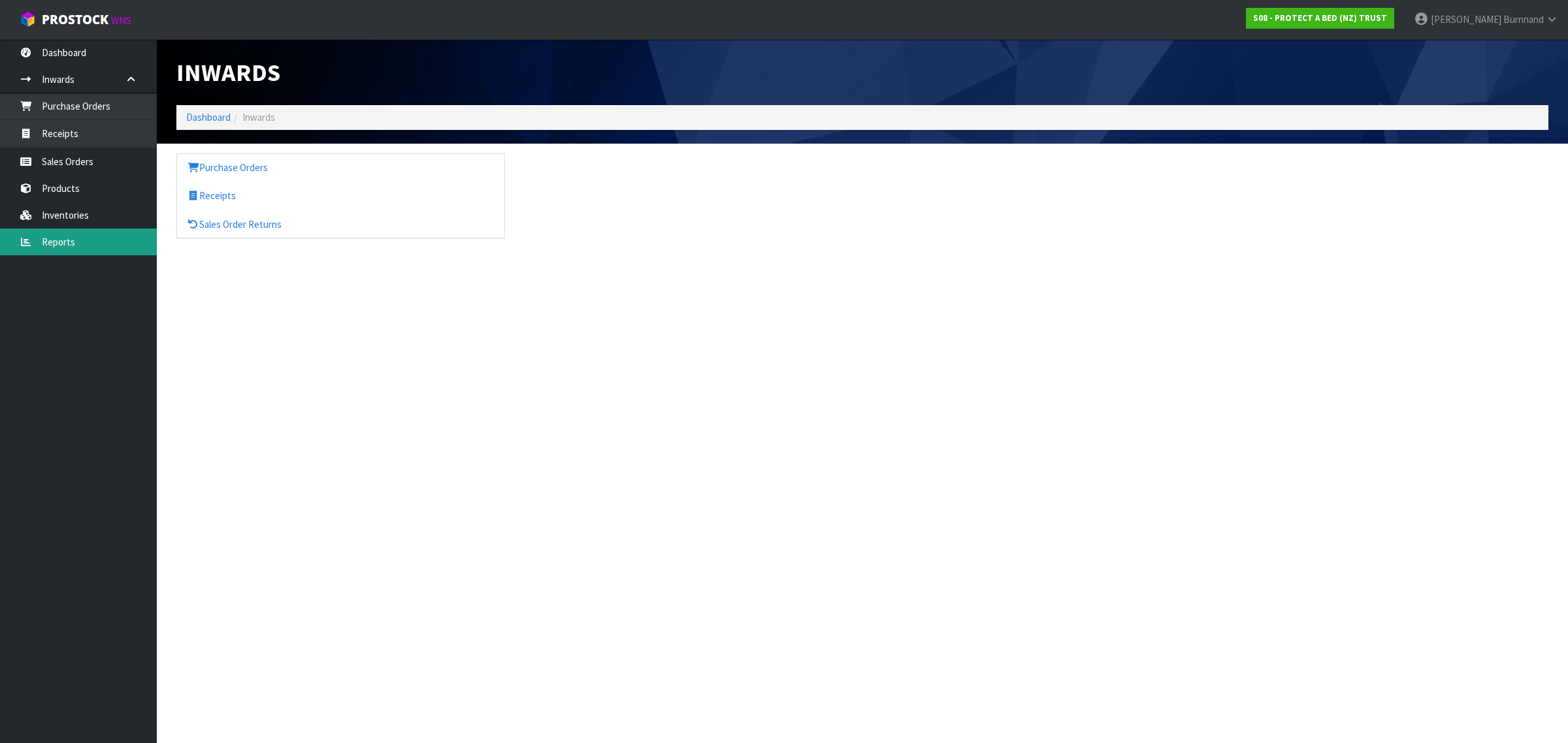
click at [62, 239] on link "Reports" at bounding box center [78, 242] width 157 height 27
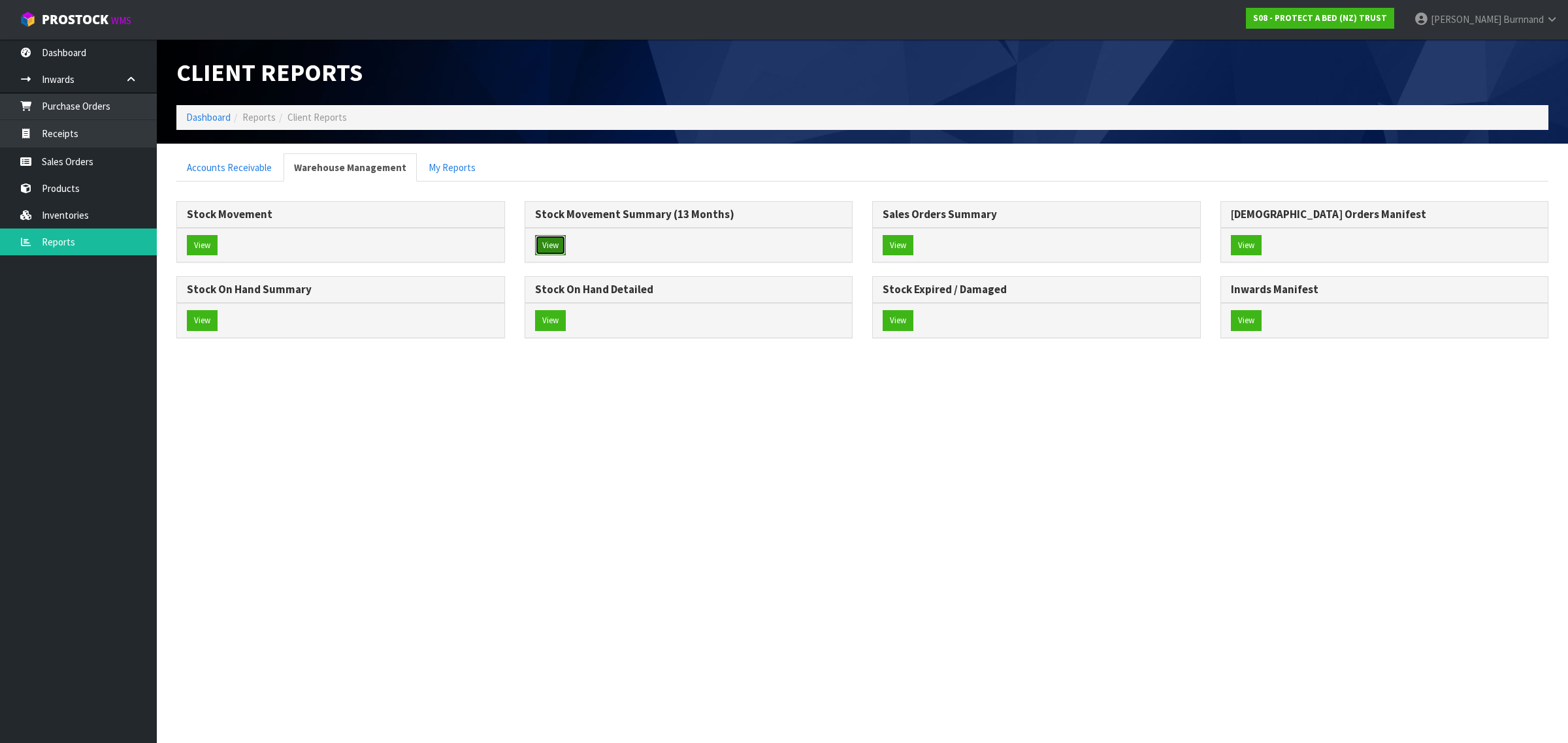
click at [555, 240] on button "View" at bounding box center [550, 245] width 31 height 21
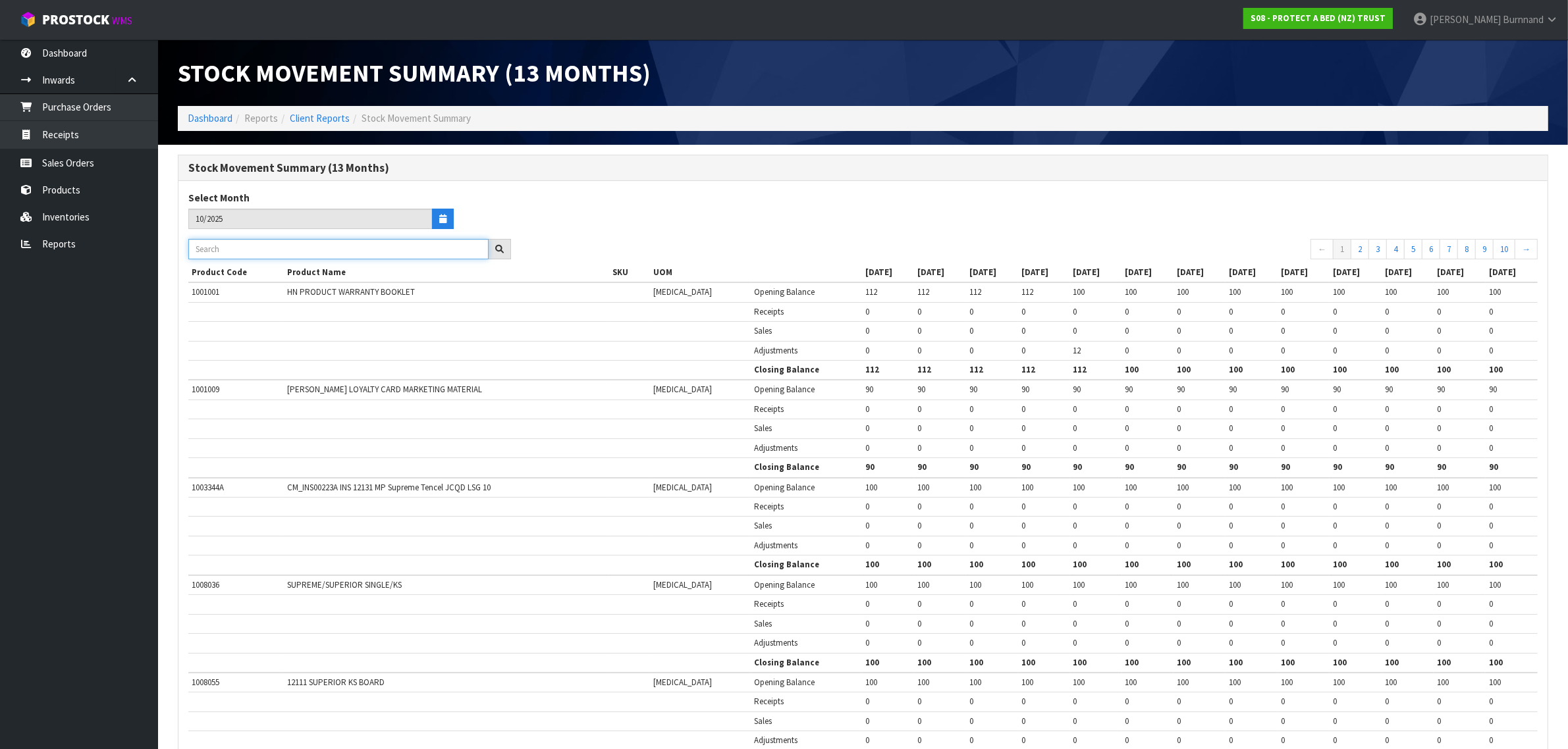
click at [216, 247] on input "text" at bounding box center [338, 249] width 300 height 20
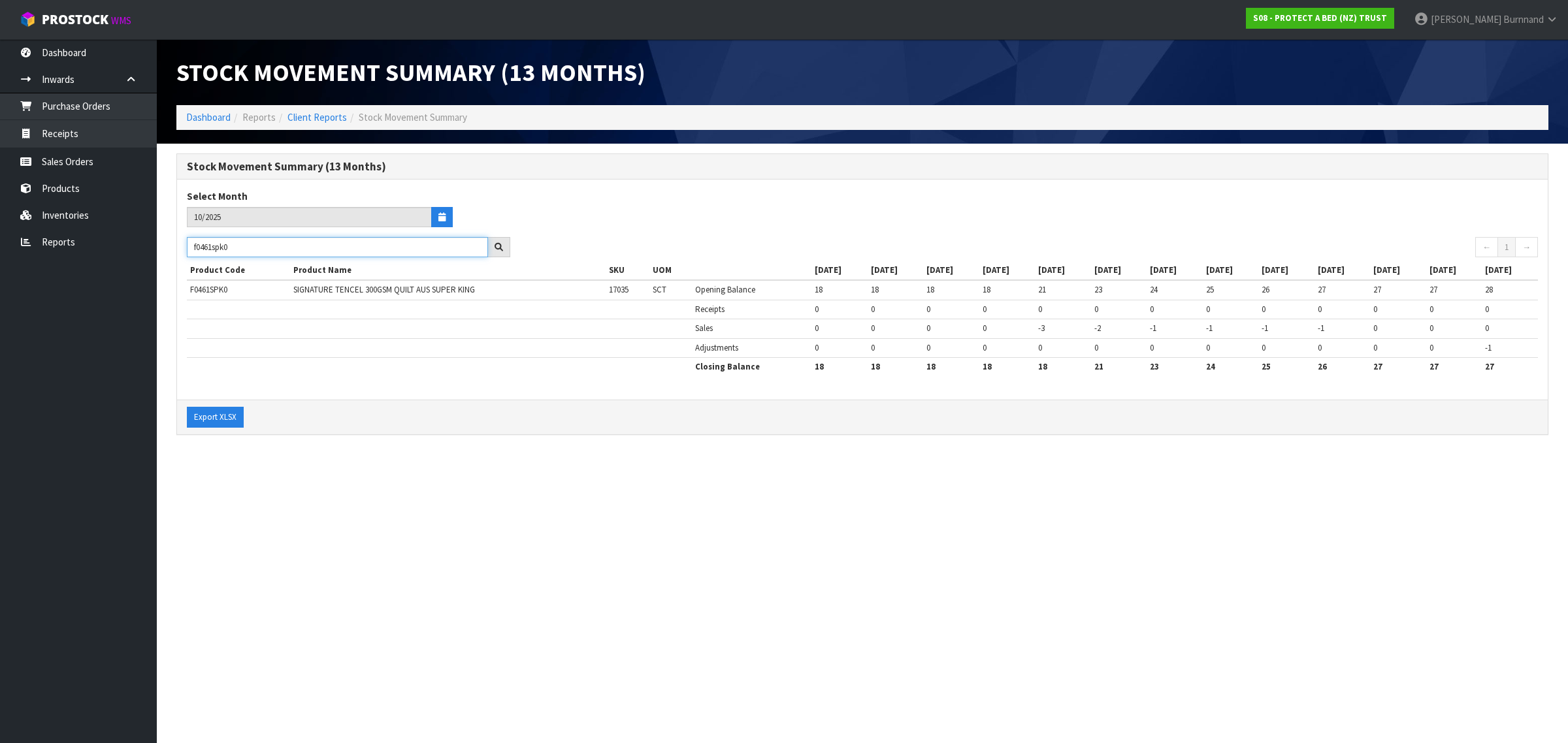
type input "f0461spk0"
click at [761, 537] on section "Stock Movement Summary (13 Months) Dashboard Reports Client Reports Stock Movem…" at bounding box center [784, 372] width 1568 height 743
click at [443, 213] on icon "button" at bounding box center [442, 217] width 7 height 9
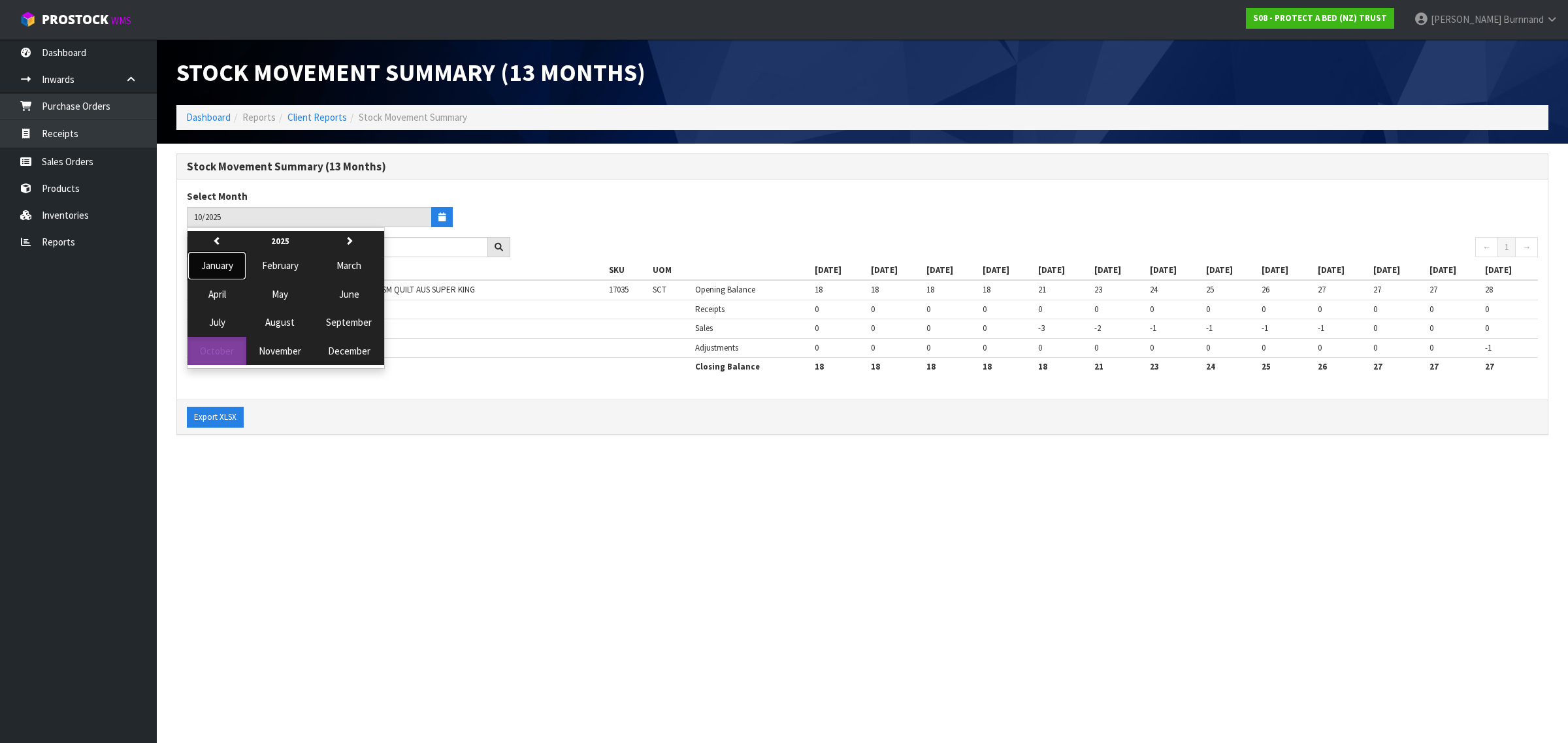
click at [210, 262] on span "January" at bounding box center [217, 265] width 32 height 12
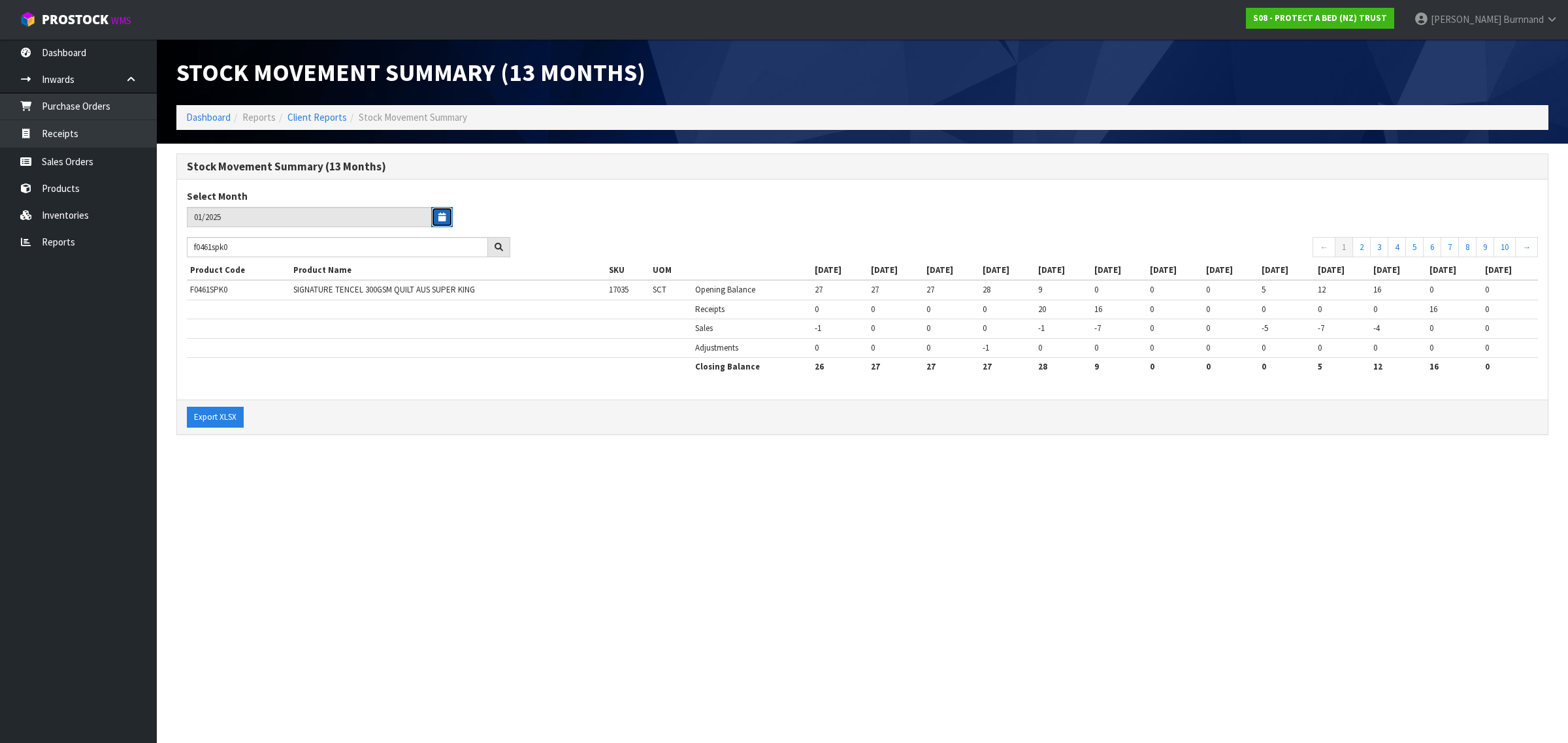
click at [439, 216] on icon "button" at bounding box center [442, 217] width 7 height 9
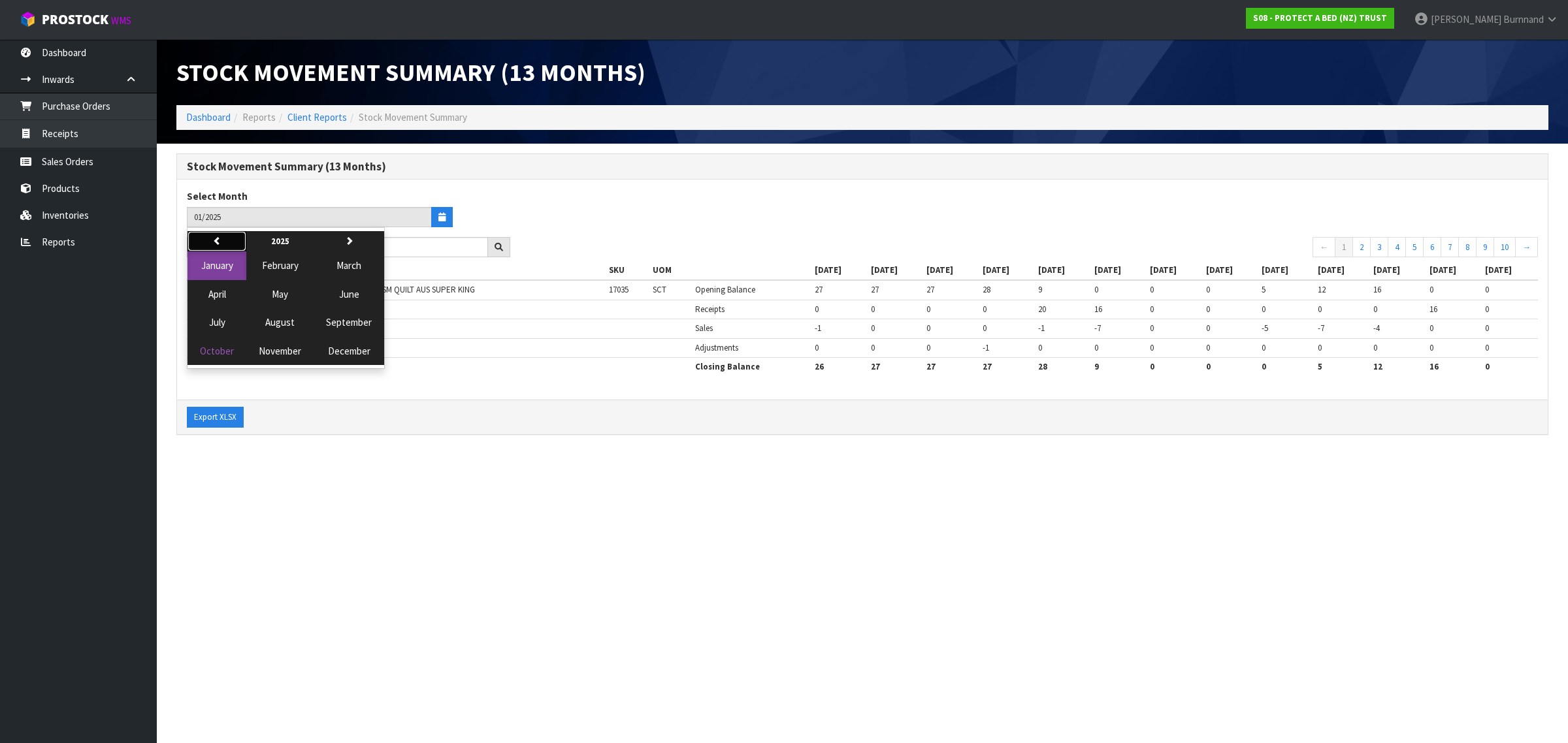
click at [217, 238] on icon "button" at bounding box center [217, 241] width 9 height 9
click at [283, 315] on button "August" at bounding box center [280, 322] width 67 height 28
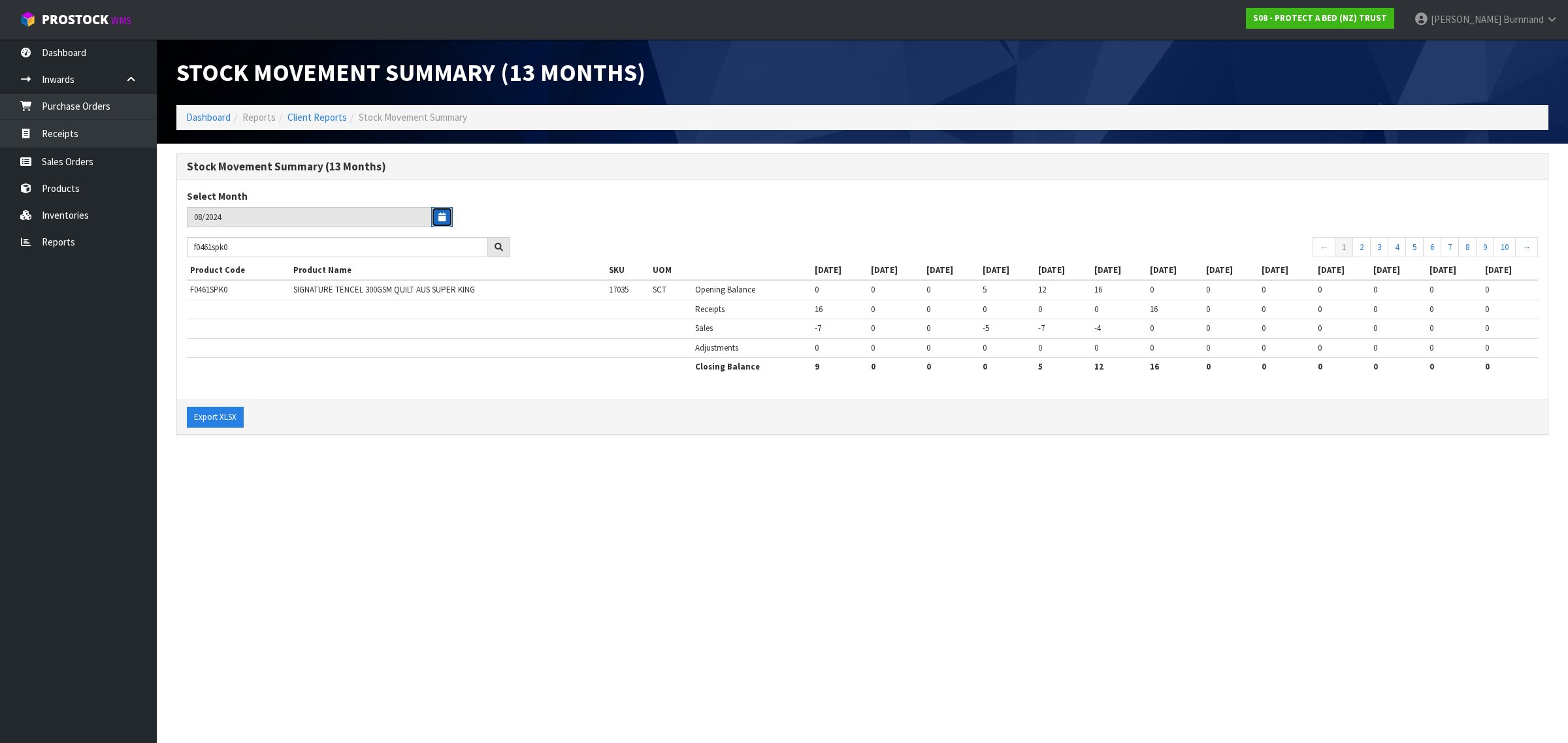
click at [439, 218] on icon "button" at bounding box center [442, 217] width 7 height 9
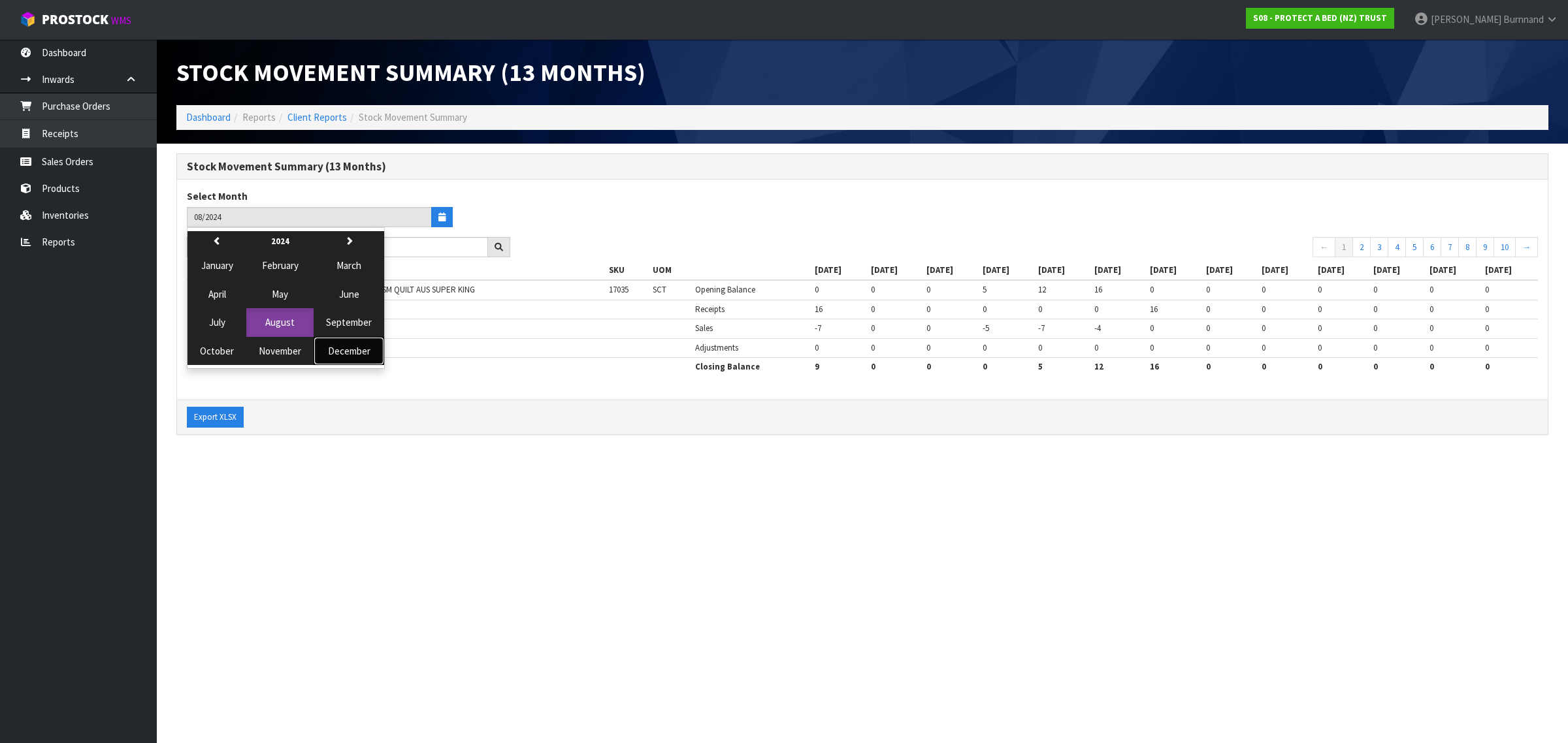
click at [360, 351] on span "December" at bounding box center [349, 351] width 42 height 12
type input "12/2024"
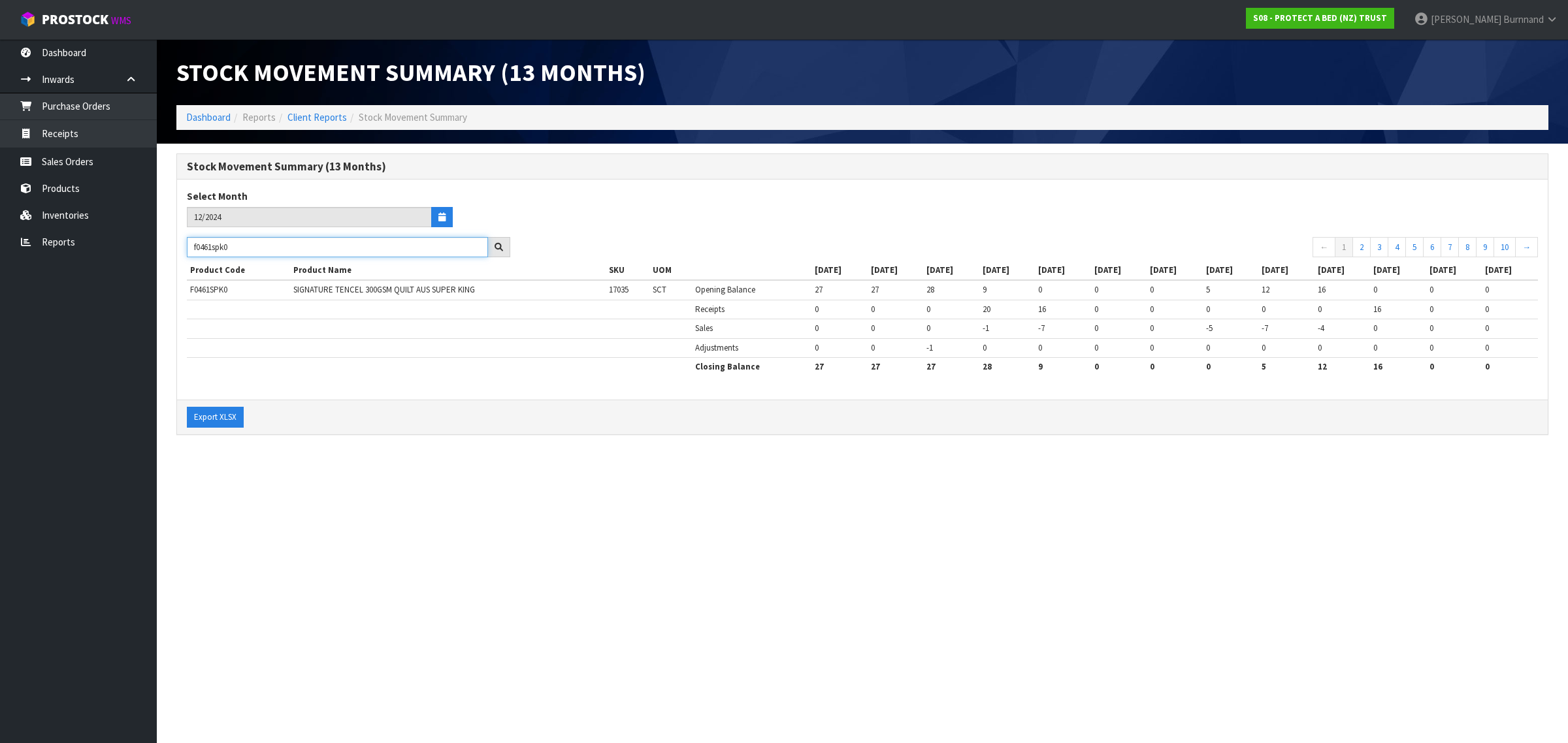
drag, startPoint x: 214, startPoint y: 248, endPoint x: 225, endPoint y: 247, distance: 11.0
click at [225, 247] on input "f0461spk0" at bounding box center [337, 247] width 301 height 20
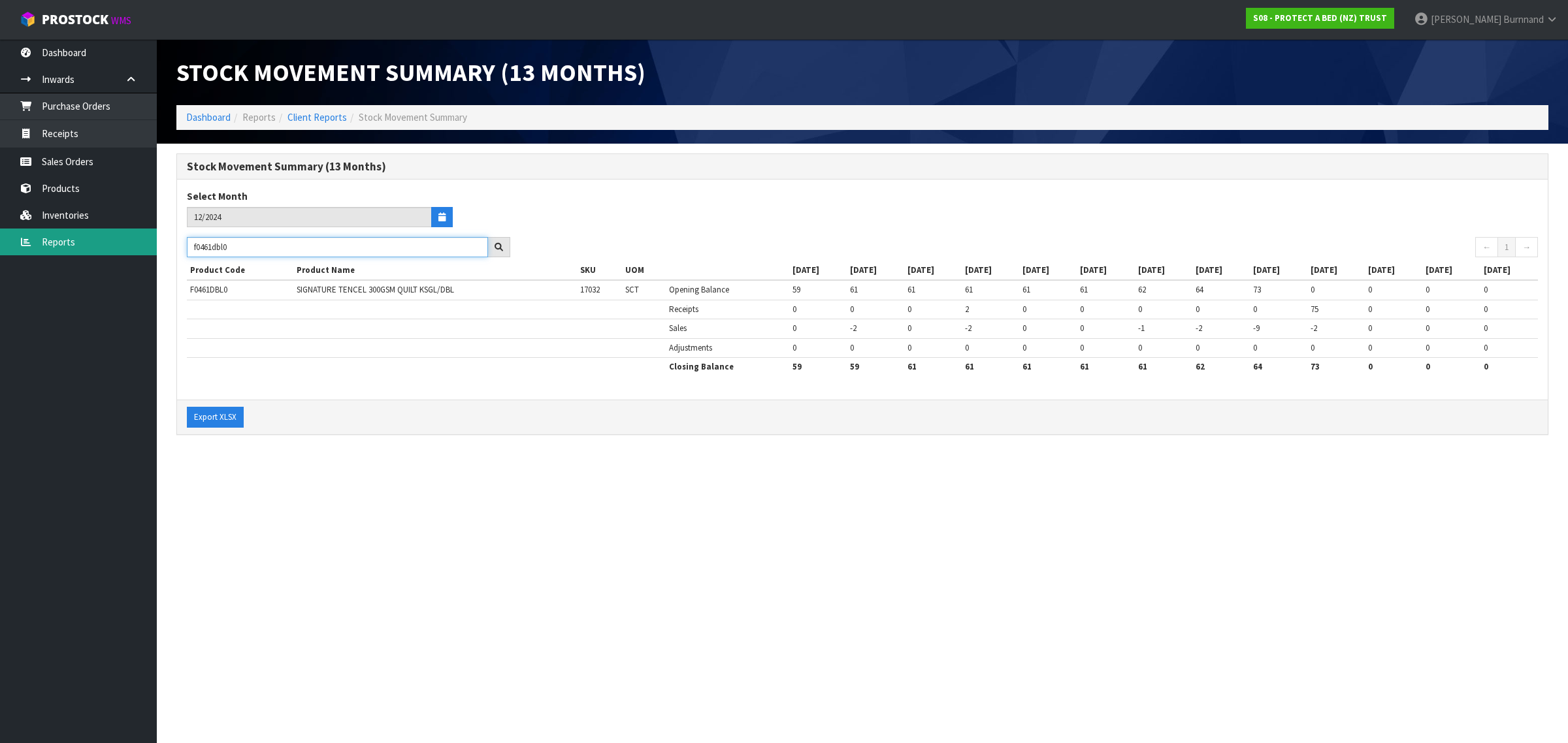
type input "f0461dbl0"
click at [60, 243] on link "Reports" at bounding box center [78, 242] width 157 height 27
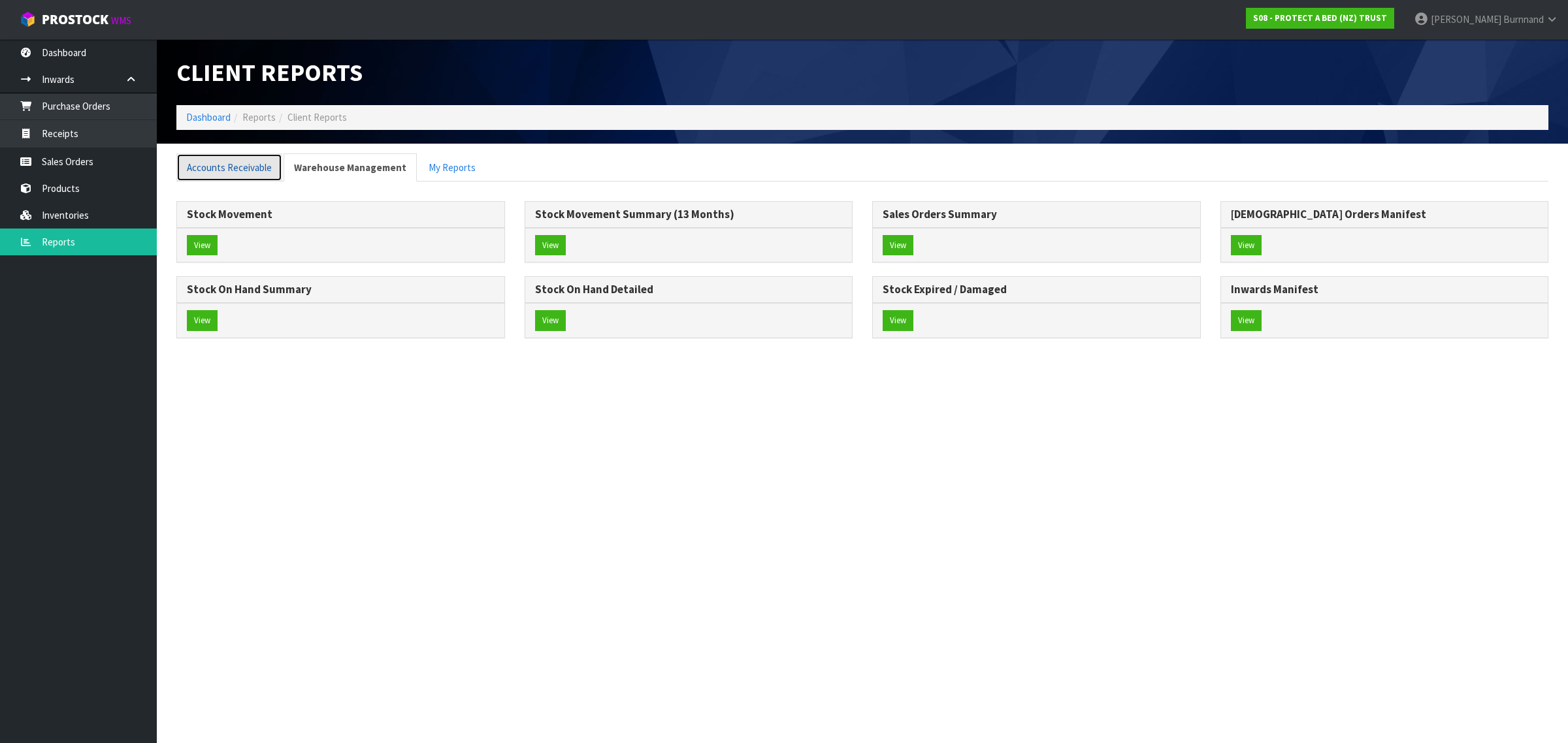
click at [204, 160] on link "Accounts Receivable" at bounding box center [229, 167] width 106 height 28
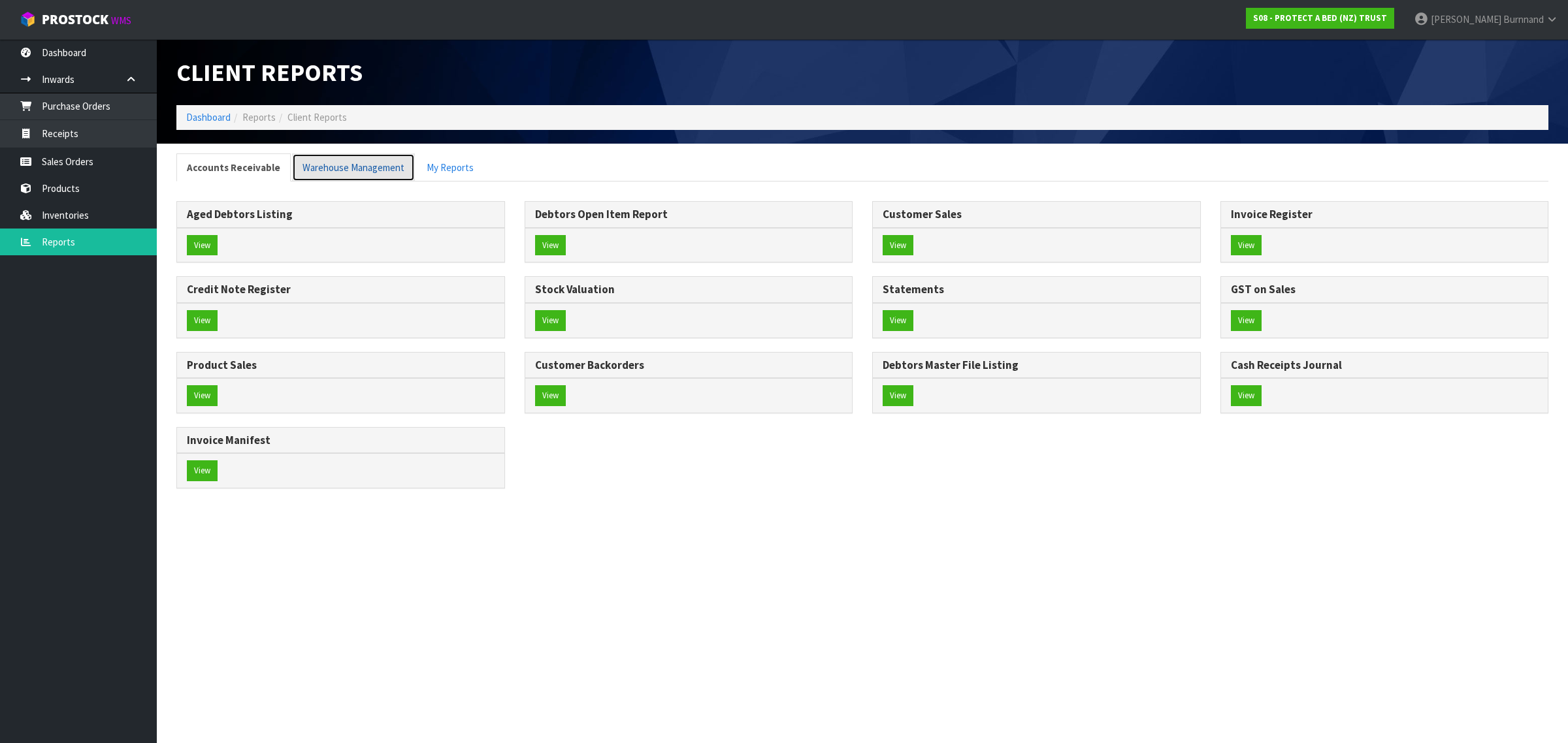
click at [335, 165] on link "Warehouse Management" at bounding box center [353, 167] width 123 height 28
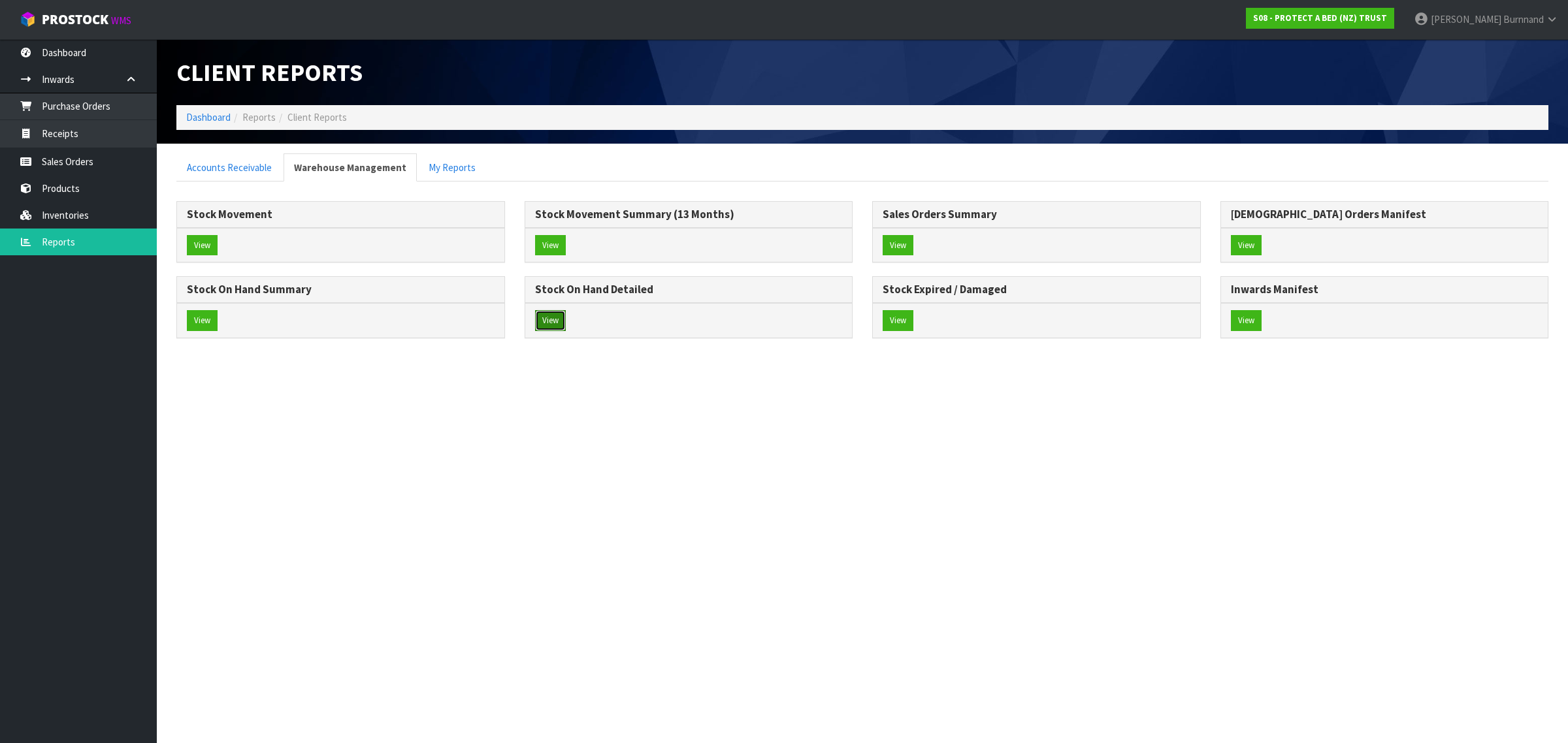
click at [553, 316] on button "View" at bounding box center [550, 320] width 31 height 21
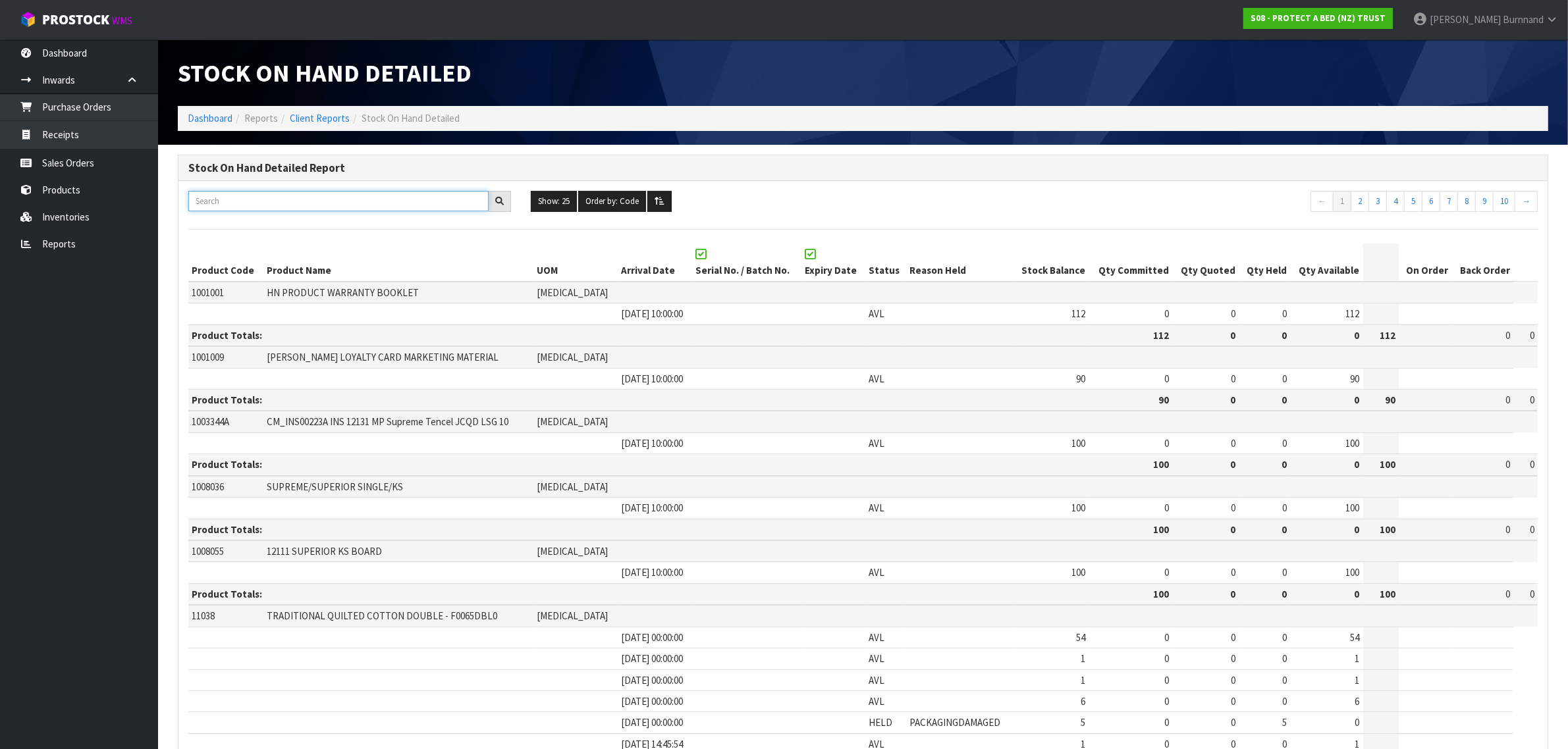
click at [247, 202] on input "text" at bounding box center [338, 201] width 300 height 20
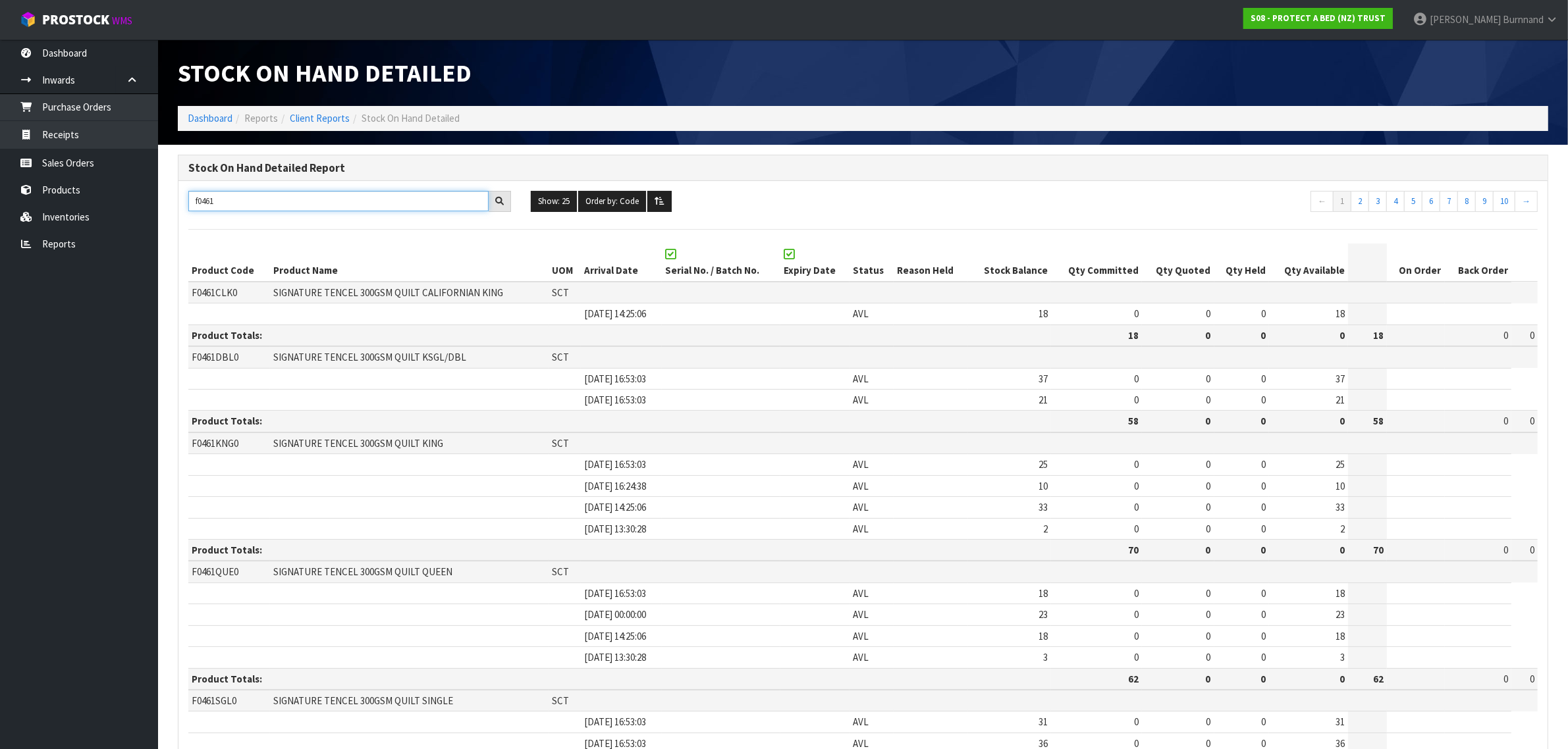
type input "f0461"
click at [64, 245] on link "Reports" at bounding box center [79, 244] width 158 height 27
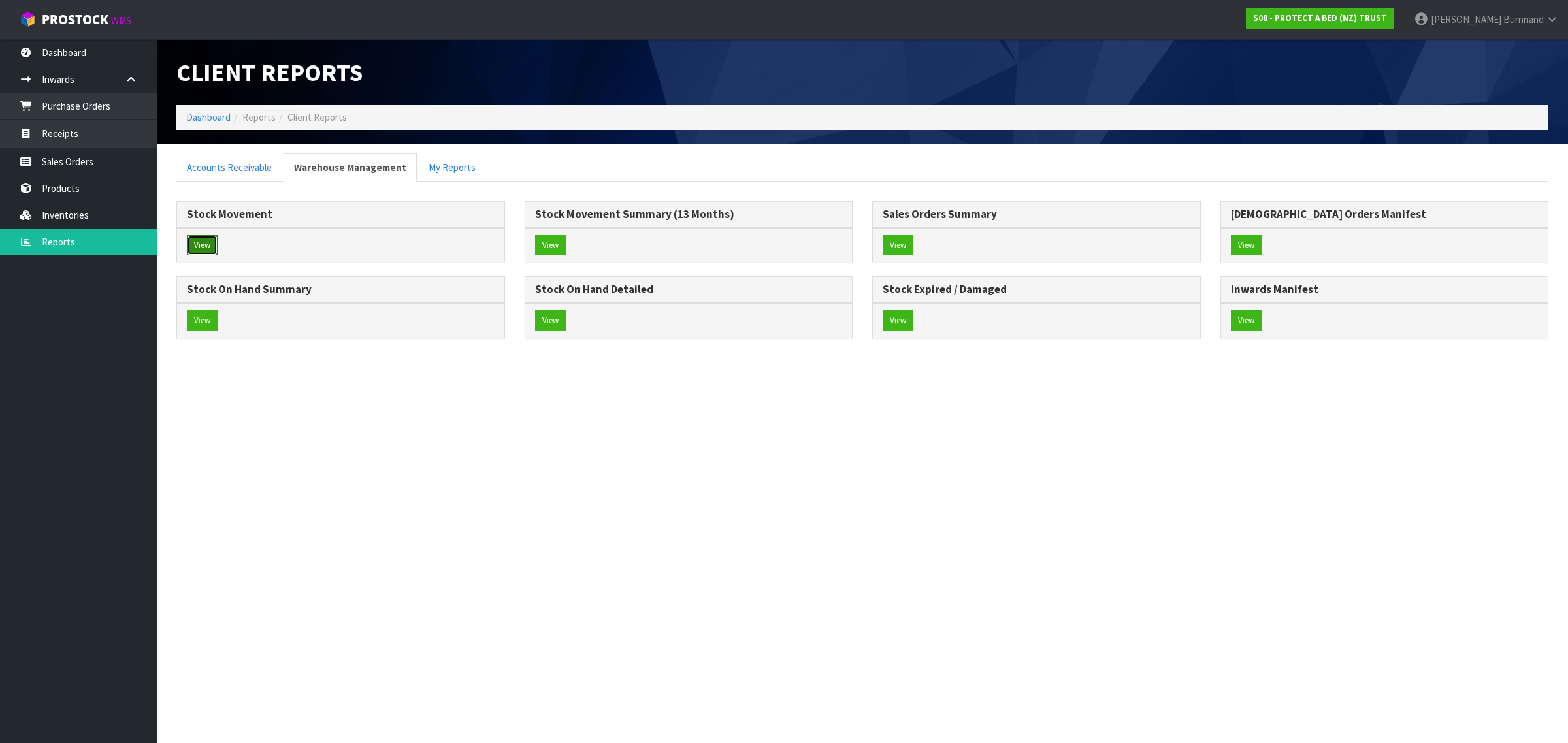
click at [210, 245] on button "View" at bounding box center [202, 245] width 31 height 21
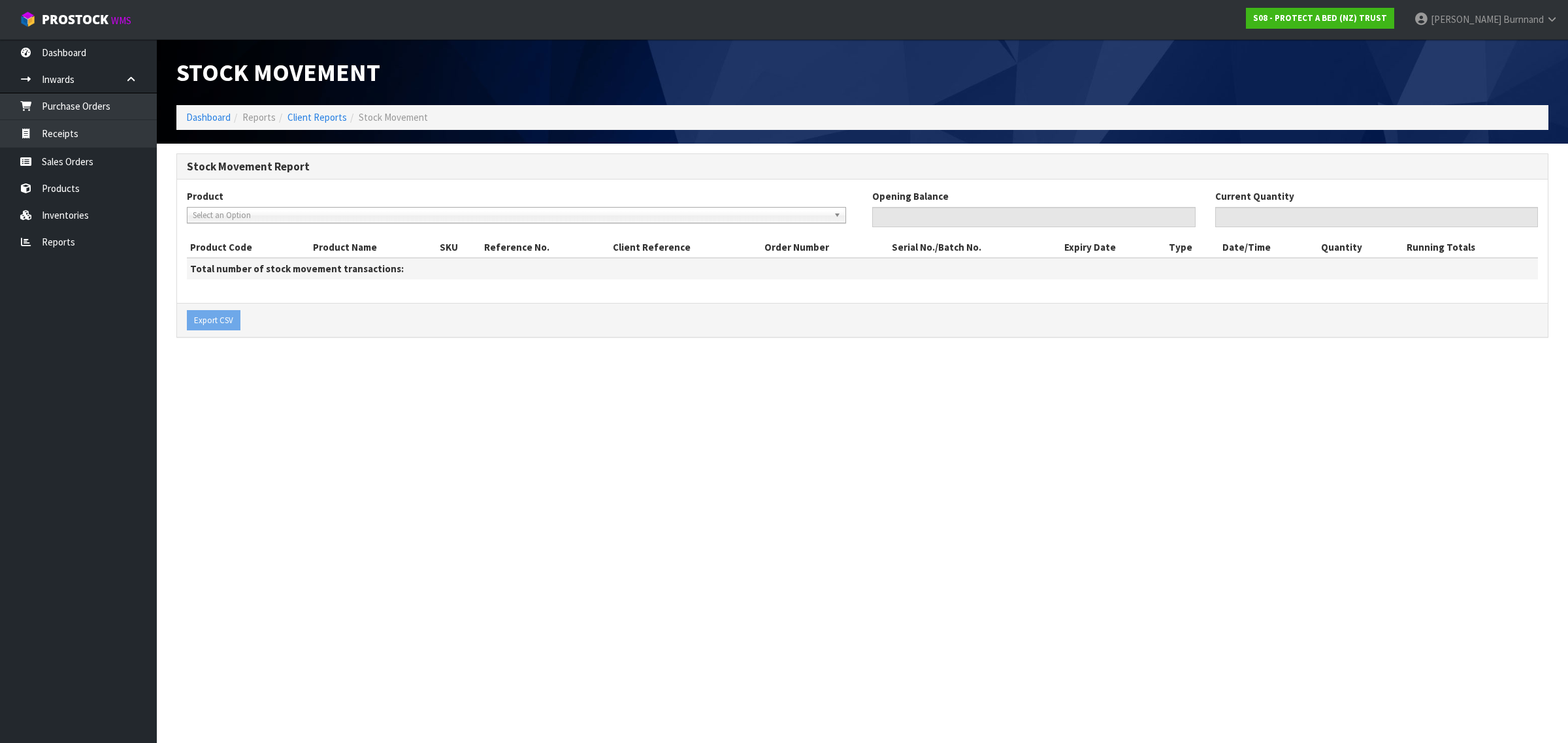
click at [218, 213] on span "Select an Option" at bounding box center [511, 215] width 636 height 15
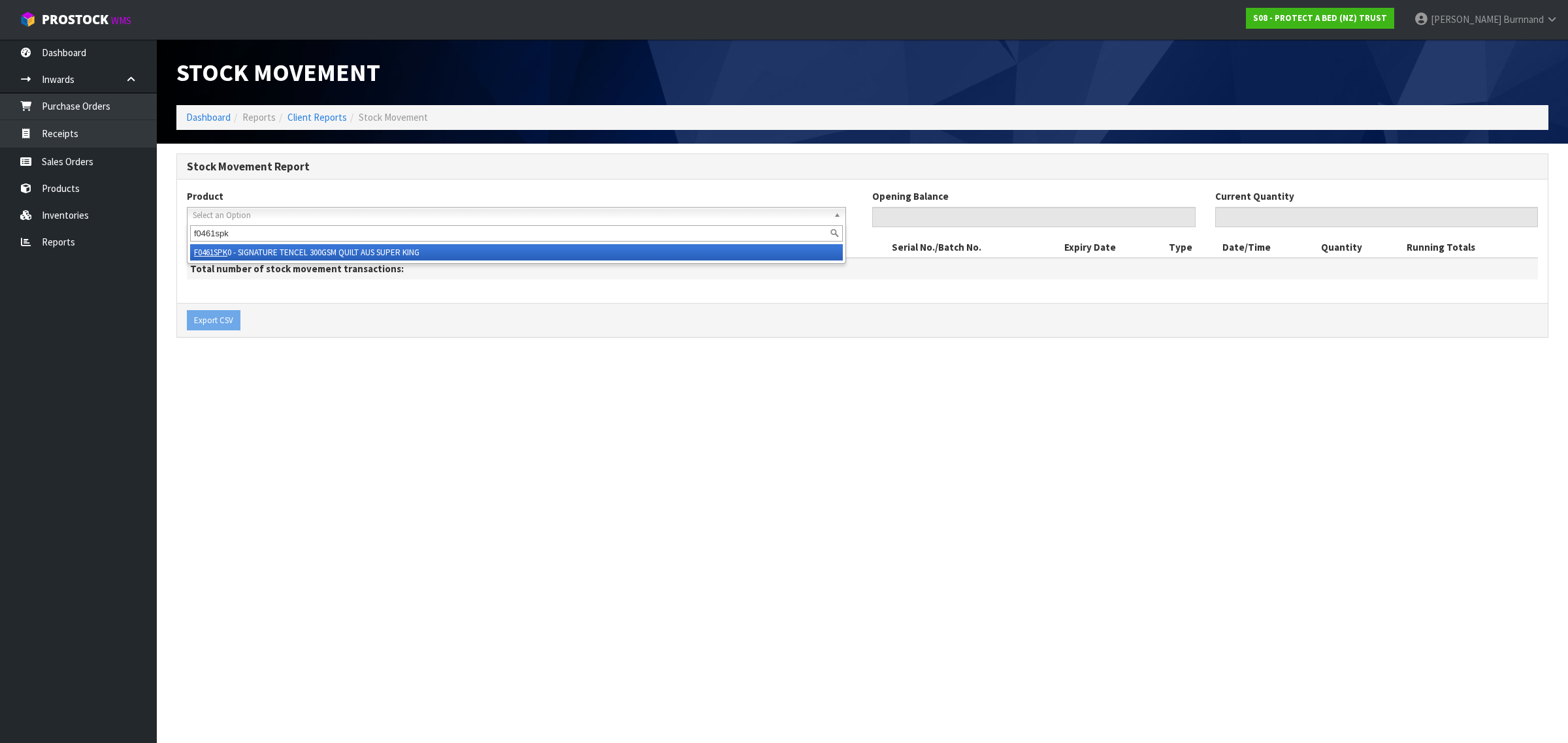
type input "f0461spk0"
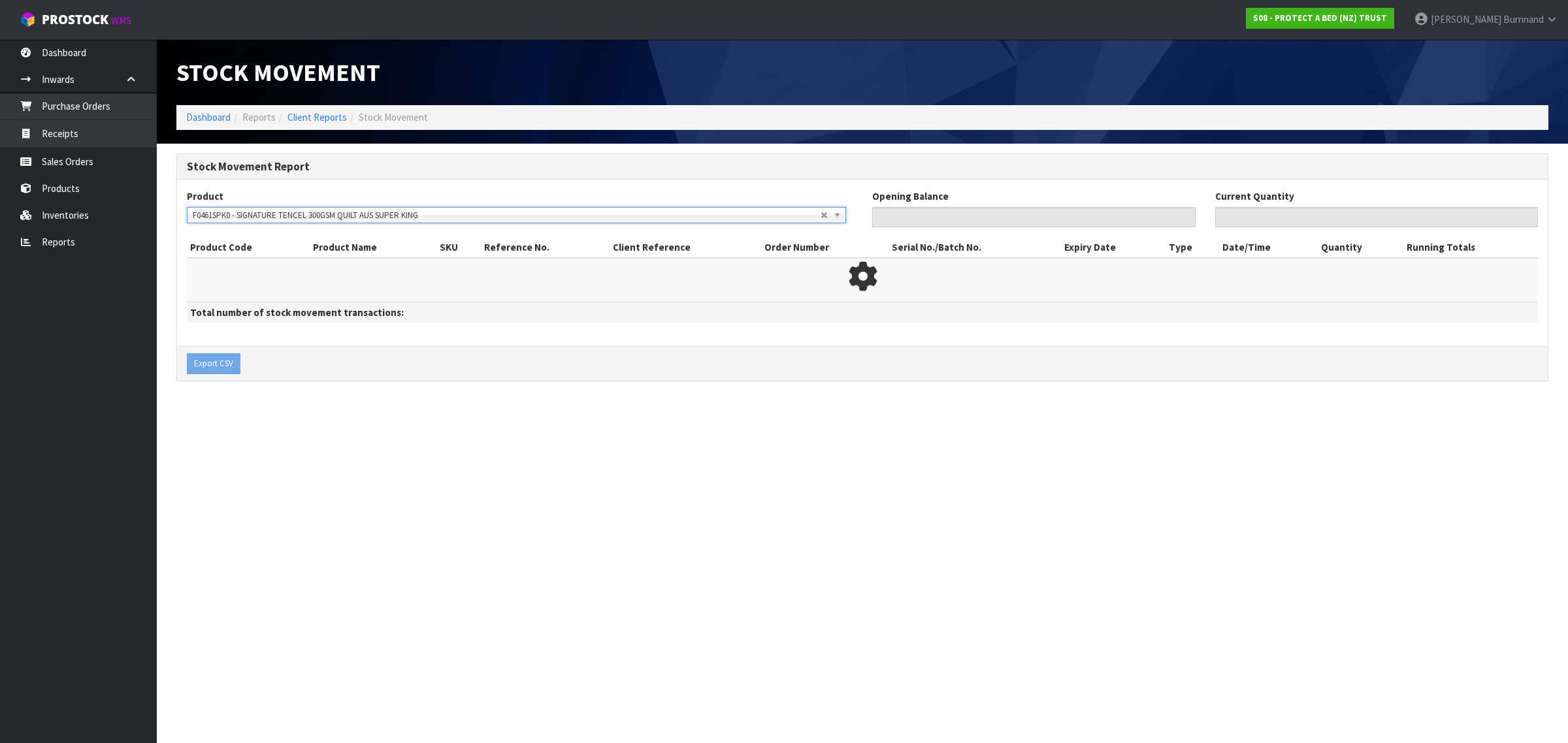
type input "0"
type input "18"
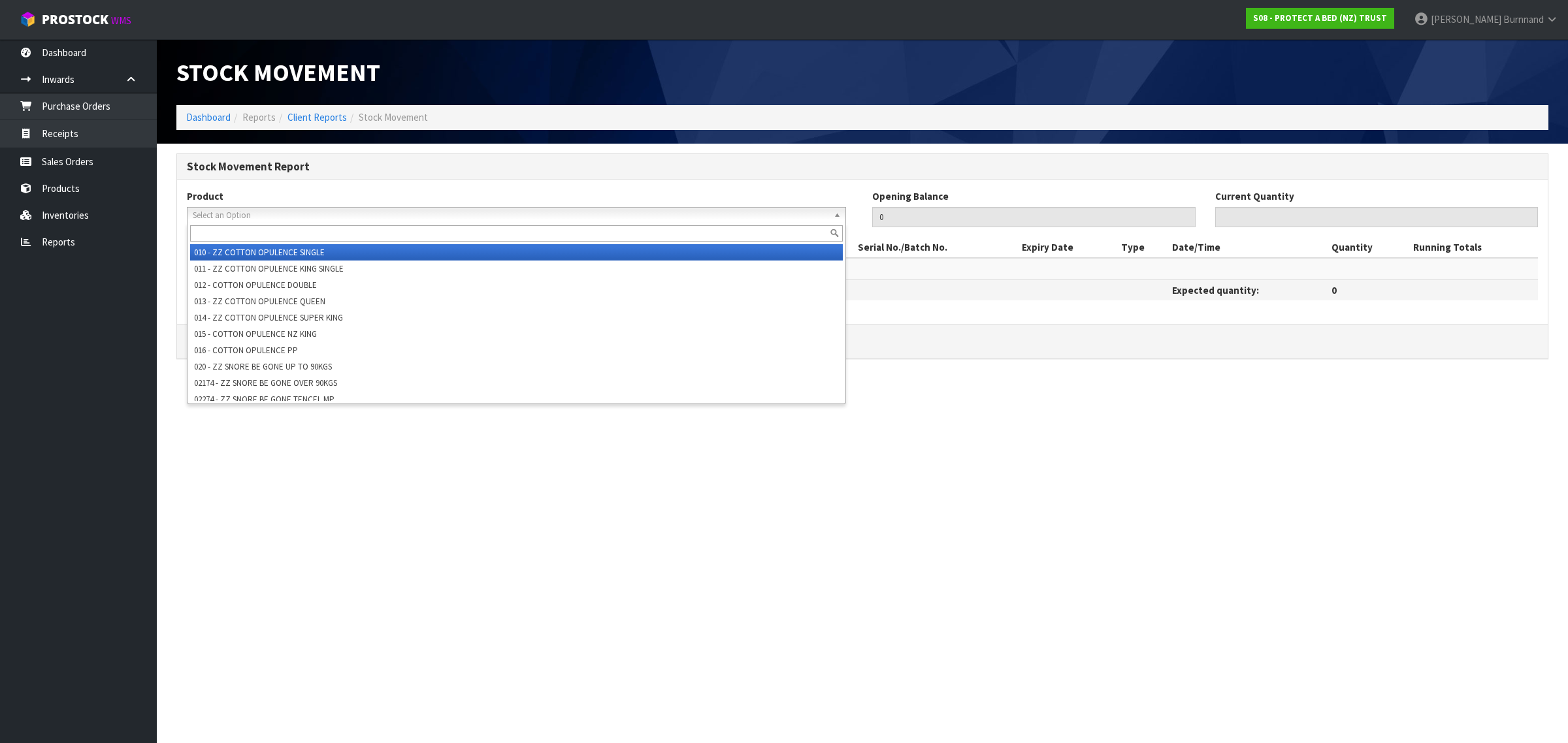
click at [214, 212] on span "Select an Option" at bounding box center [507, 215] width 628 height 15
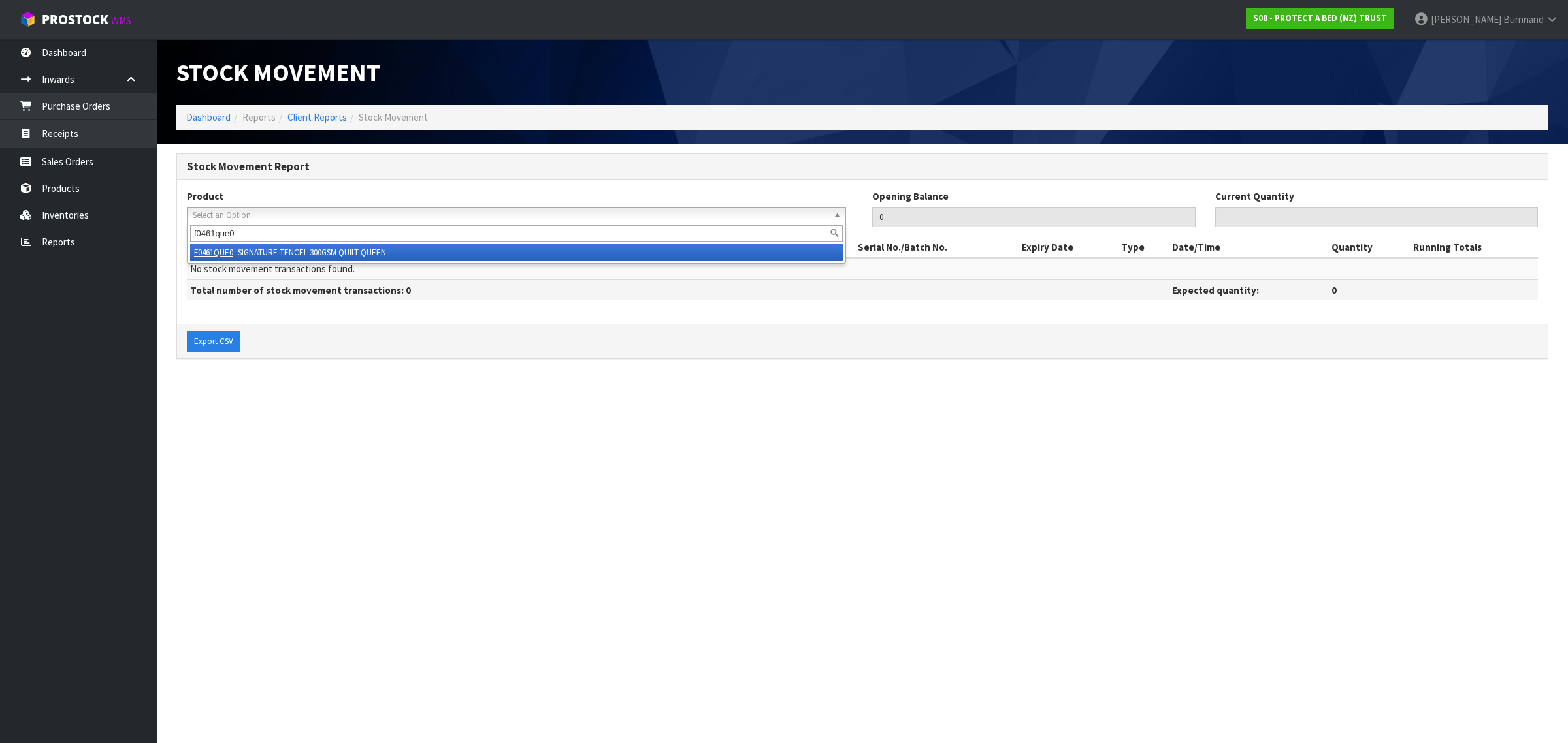
type input "f0461que0"
click at [328, 248] on li "F0461QUE0 - SIGNATURE TENCEL 300GSM QUILT QUEEN" at bounding box center [516, 252] width 653 height 16
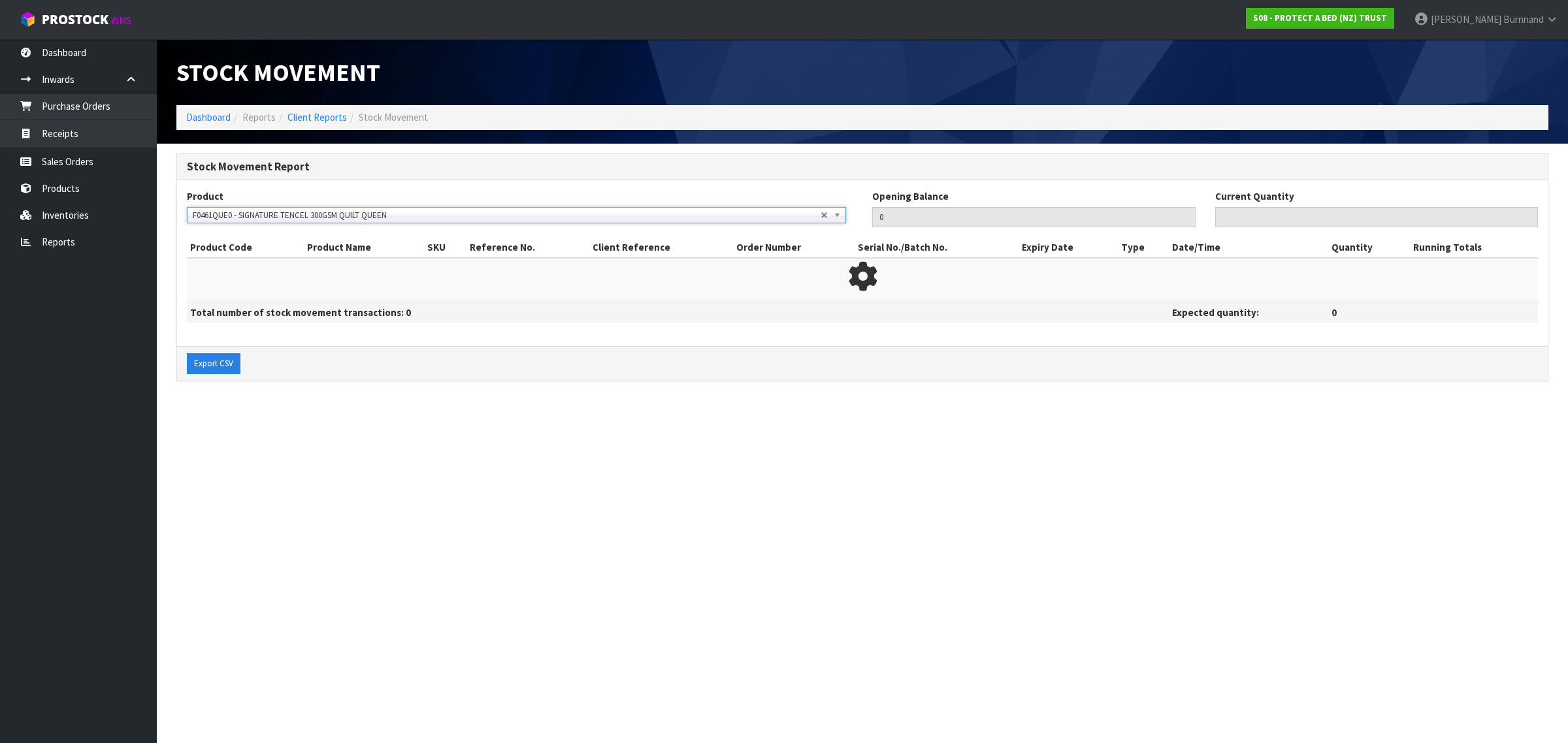
type input "62"
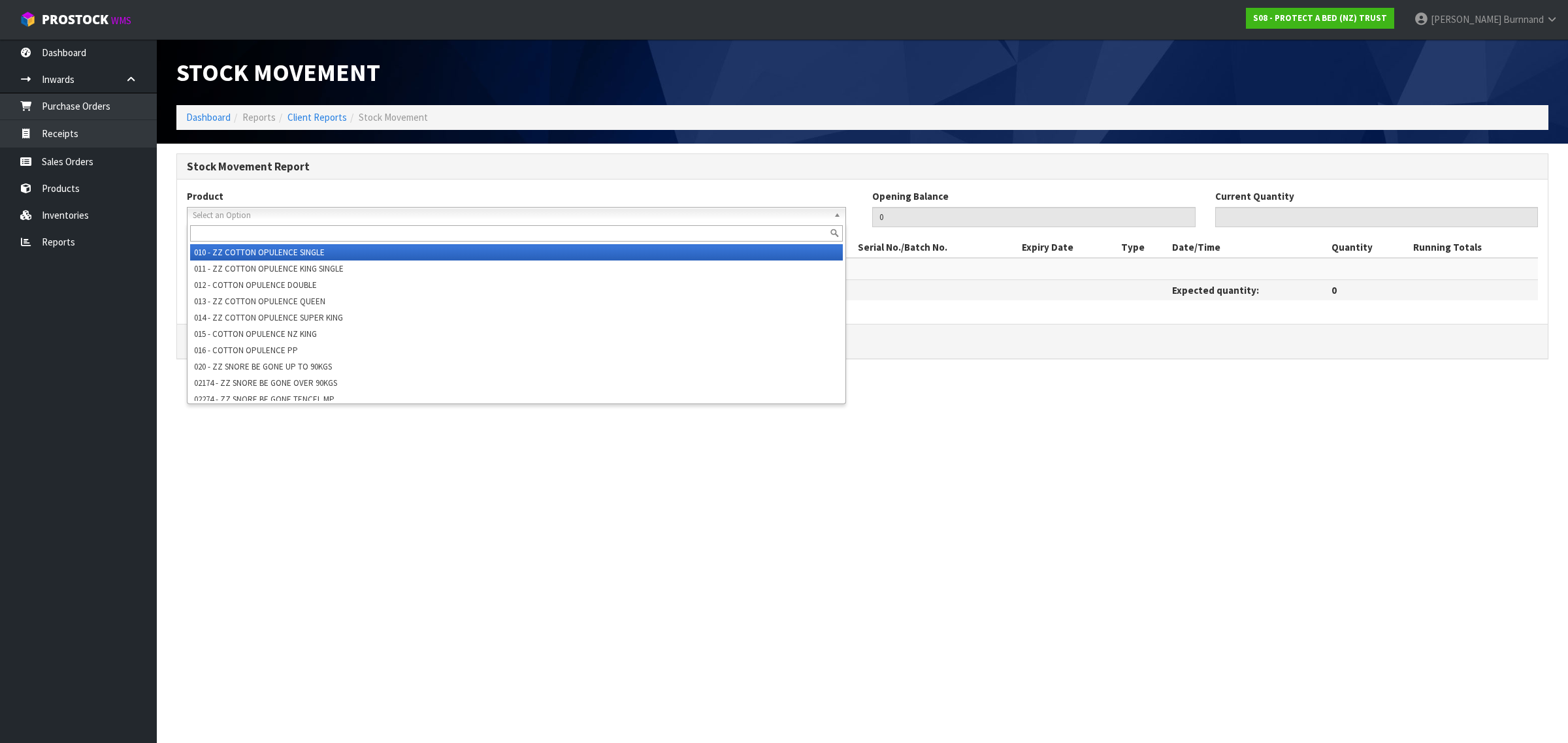
click at [216, 208] on span "Select an Option" at bounding box center [507, 215] width 628 height 15
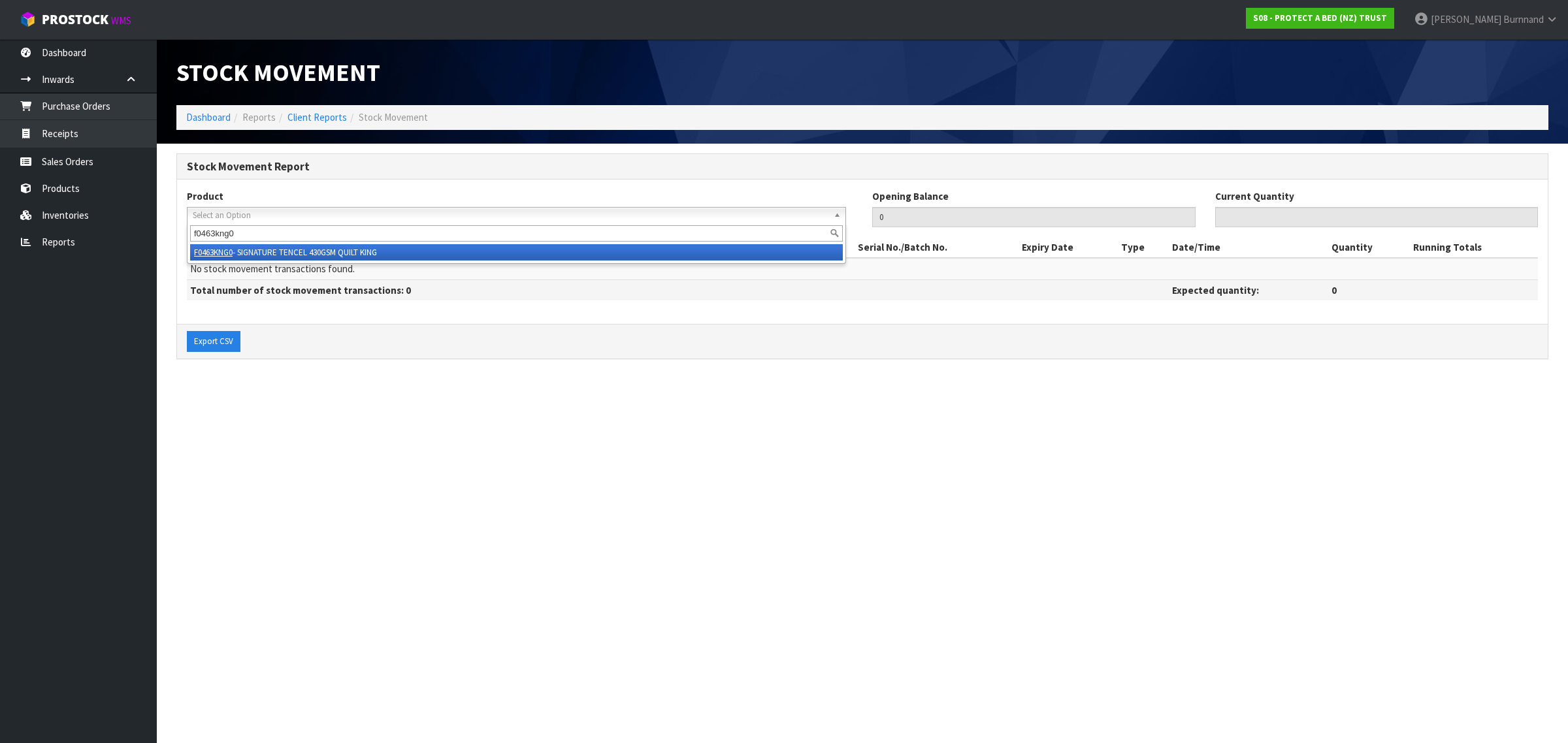
type input "f0463kng0"
click at [331, 244] on li "F0463KNG0 - SIGNATURE TENCEL 430GSM QUILT KING" at bounding box center [516, 252] width 653 height 16
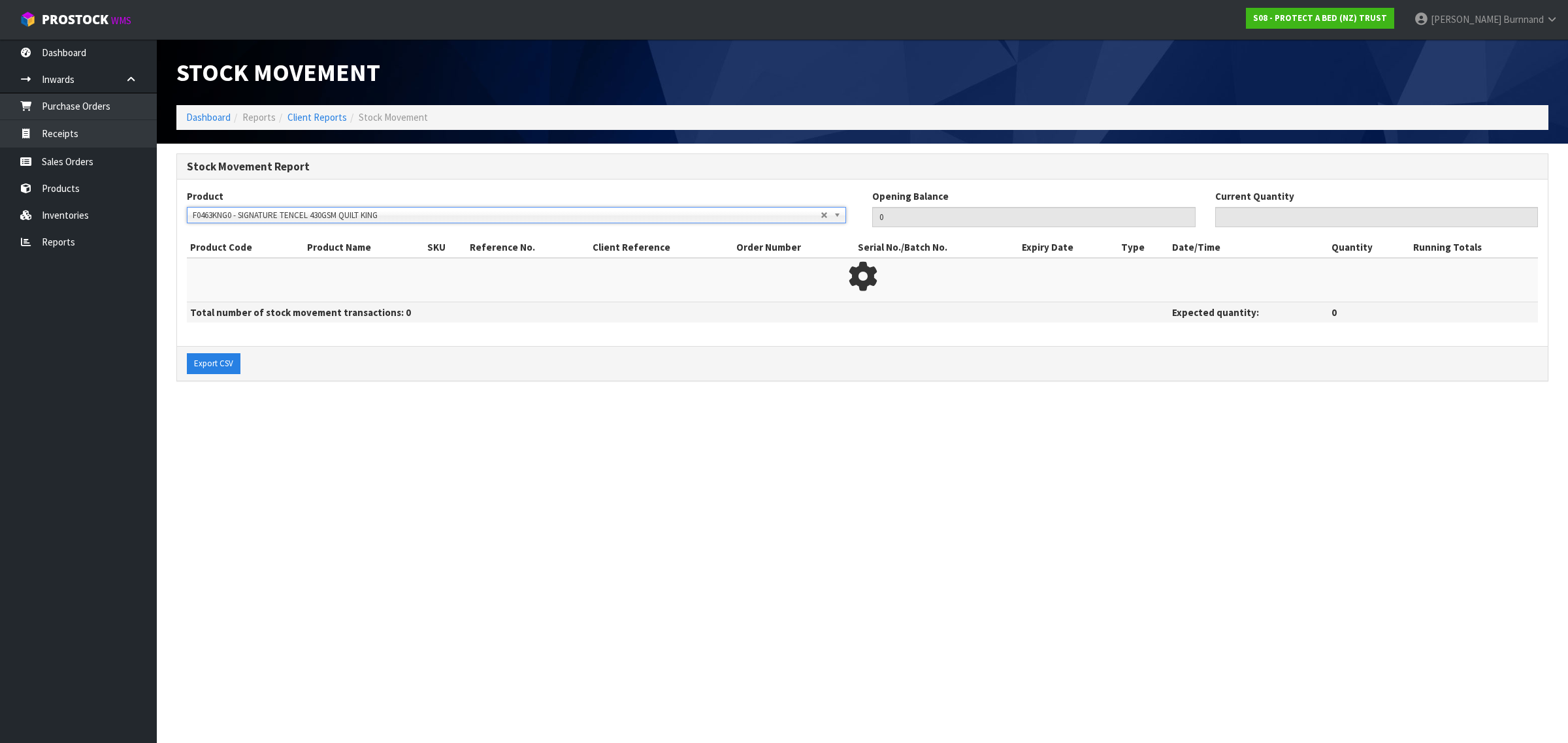
type input "58"
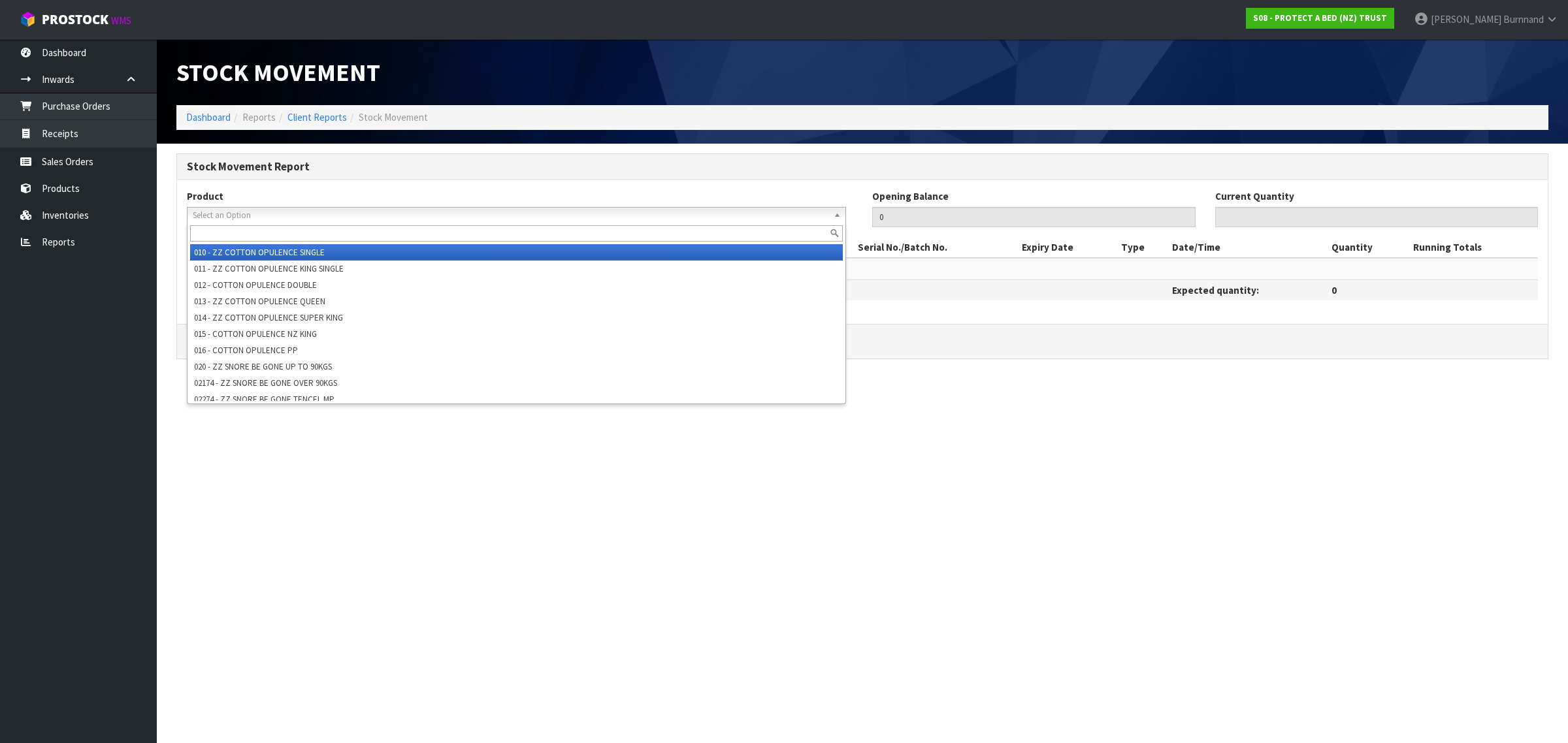
click at [229, 214] on span "Select an Option" at bounding box center [507, 215] width 628 height 15
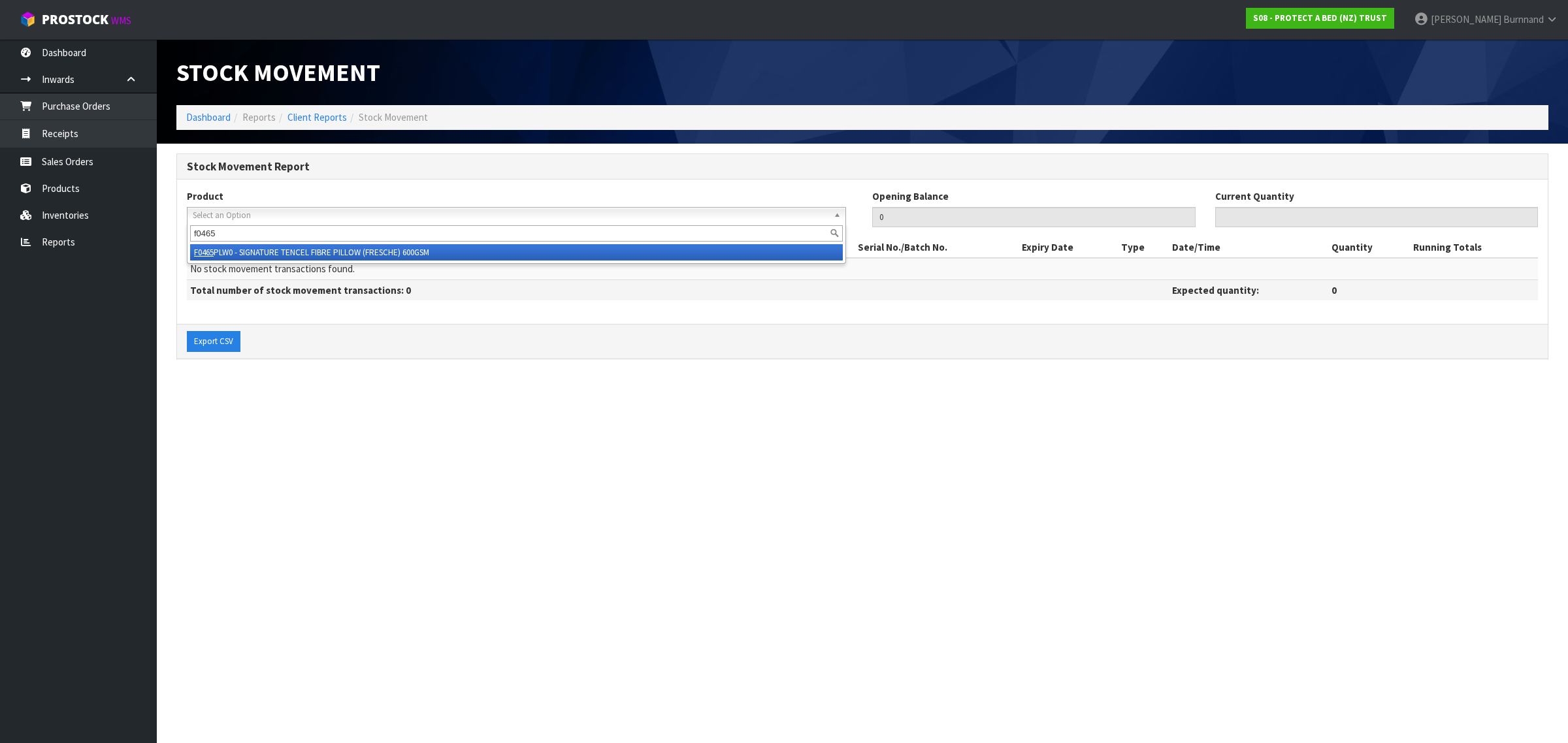
type input "f0465"
click at [343, 249] on li "F0465 PLW0 - SIGNATURE TENCEL FIBRE PILLOW (FRESCHE) 600GSM" at bounding box center [516, 252] width 653 height 16
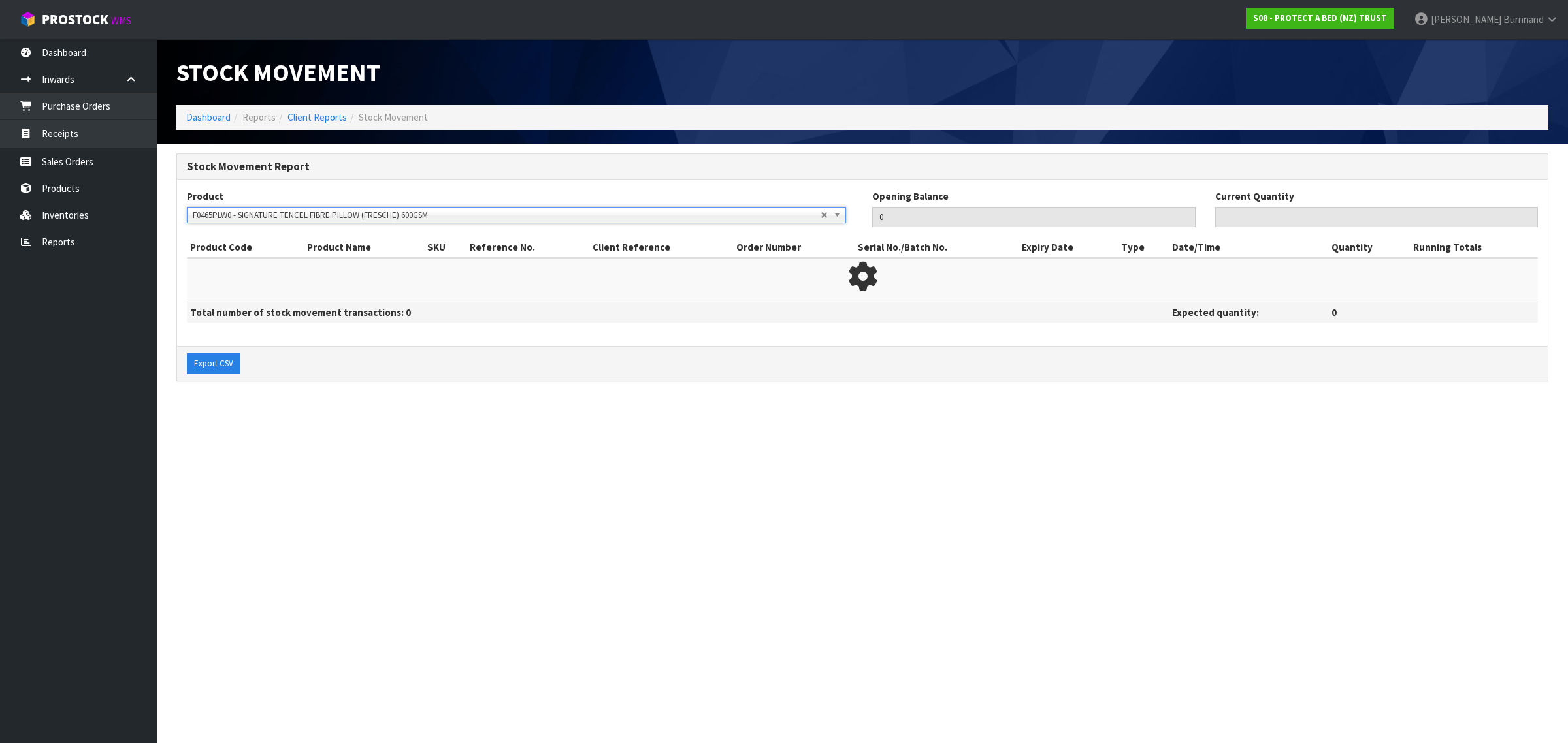
type input "0"
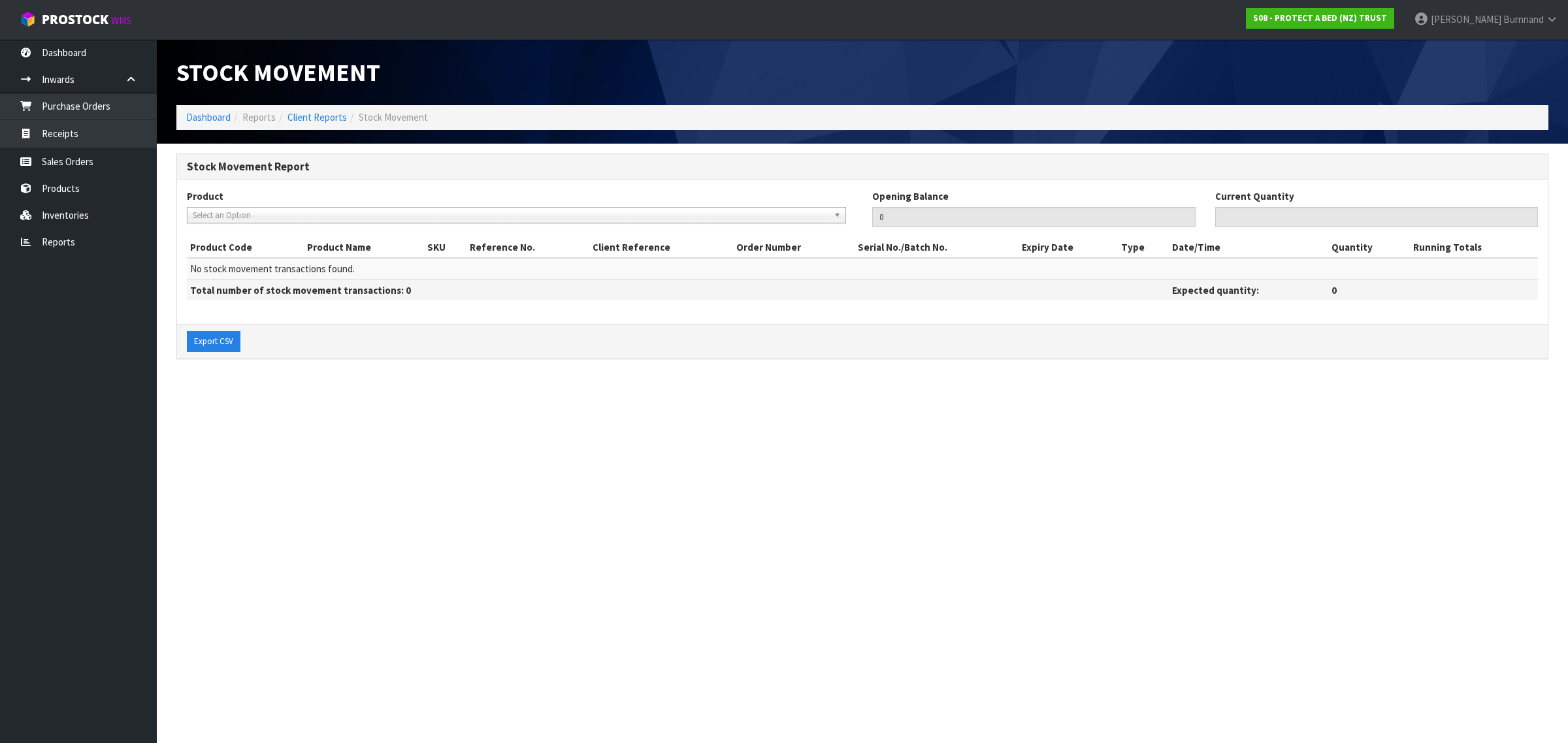
click at [204, 214] on span "Select an Option" at bounding box center [507, 215] width 628 height 15
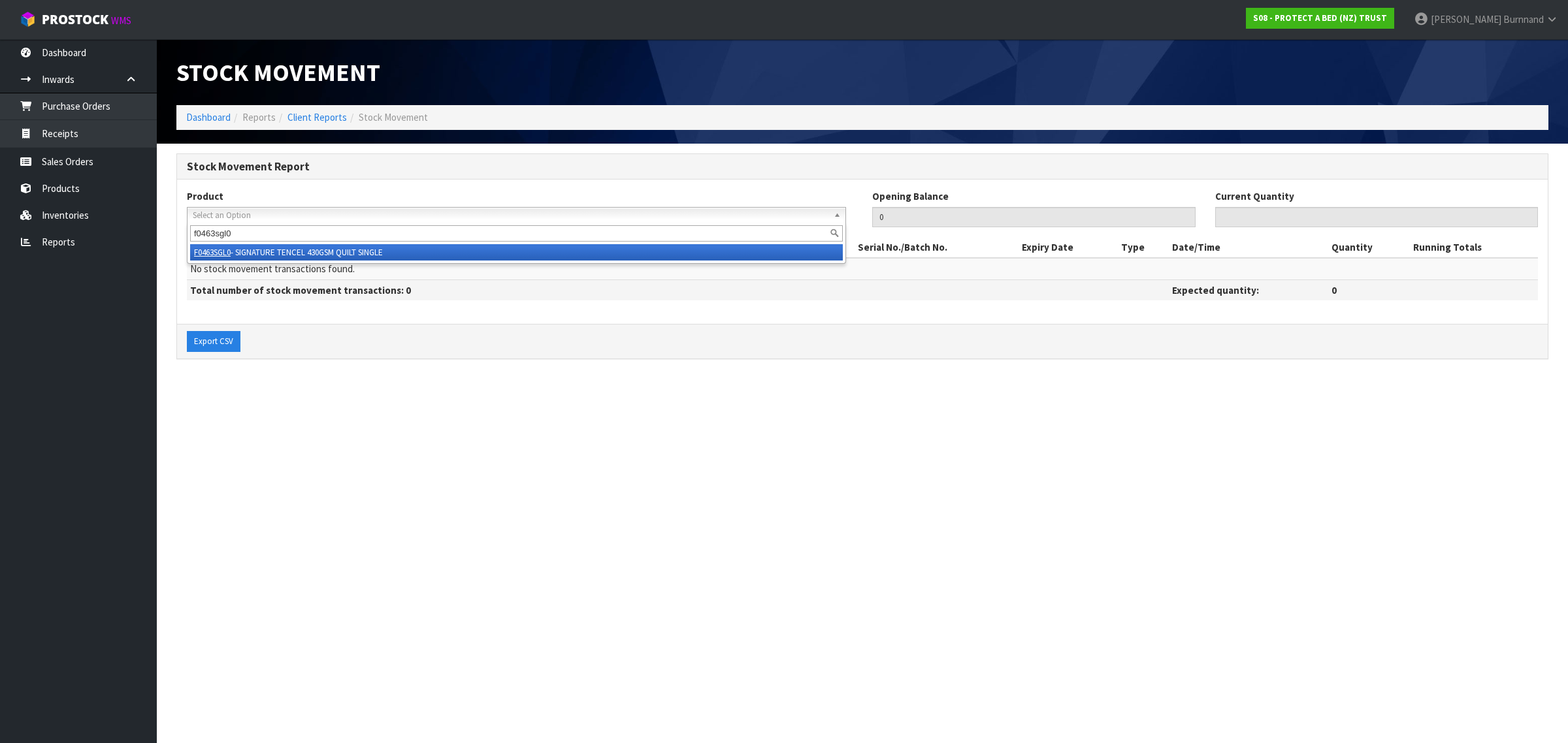
type input "f0463sgl0"
click at [300, 245] on li "F0463SGL0 - SIGNATURE TENCEL 430GSM QUILT SINGLE" at bounding box center [516, 252] width 653 height 16
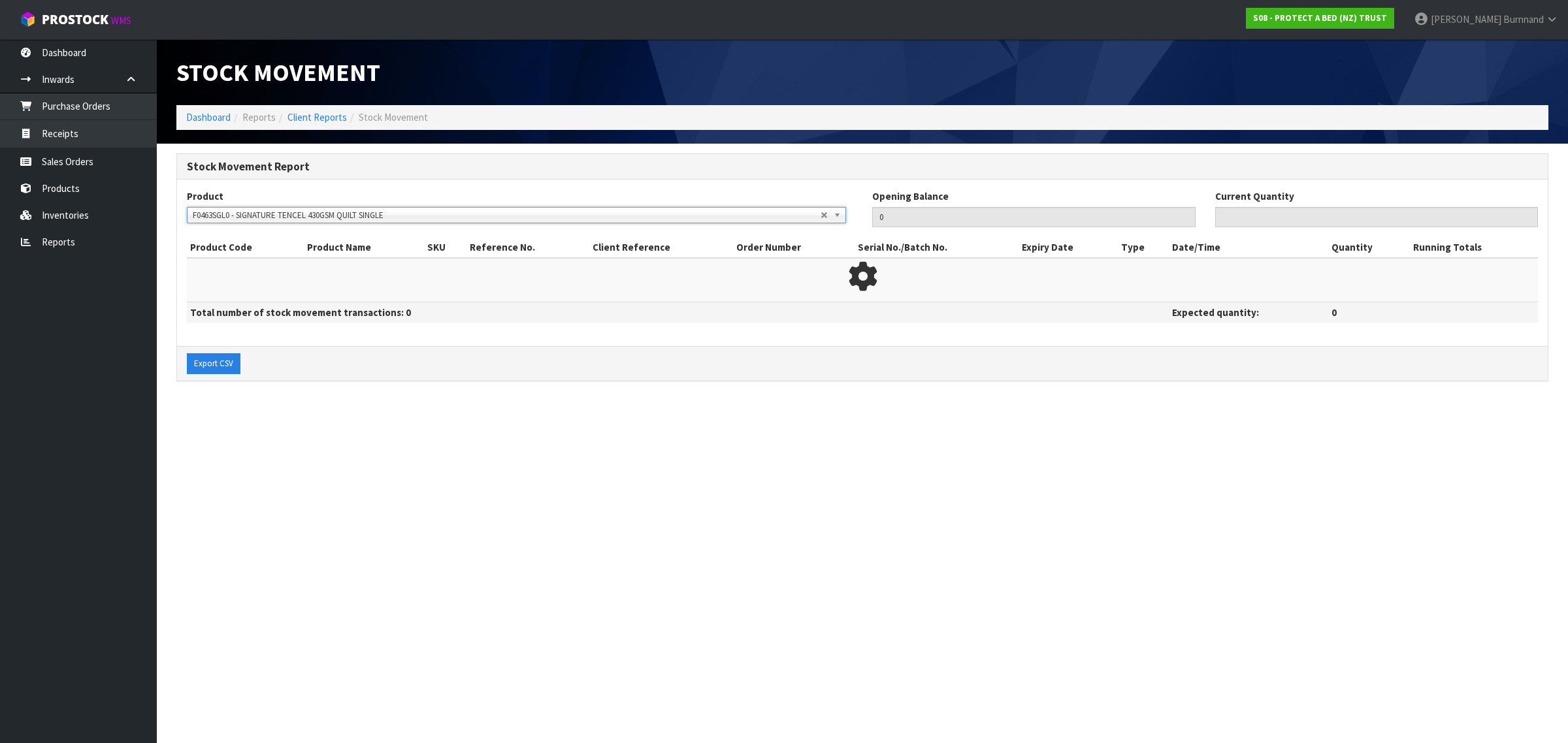
type input "44"
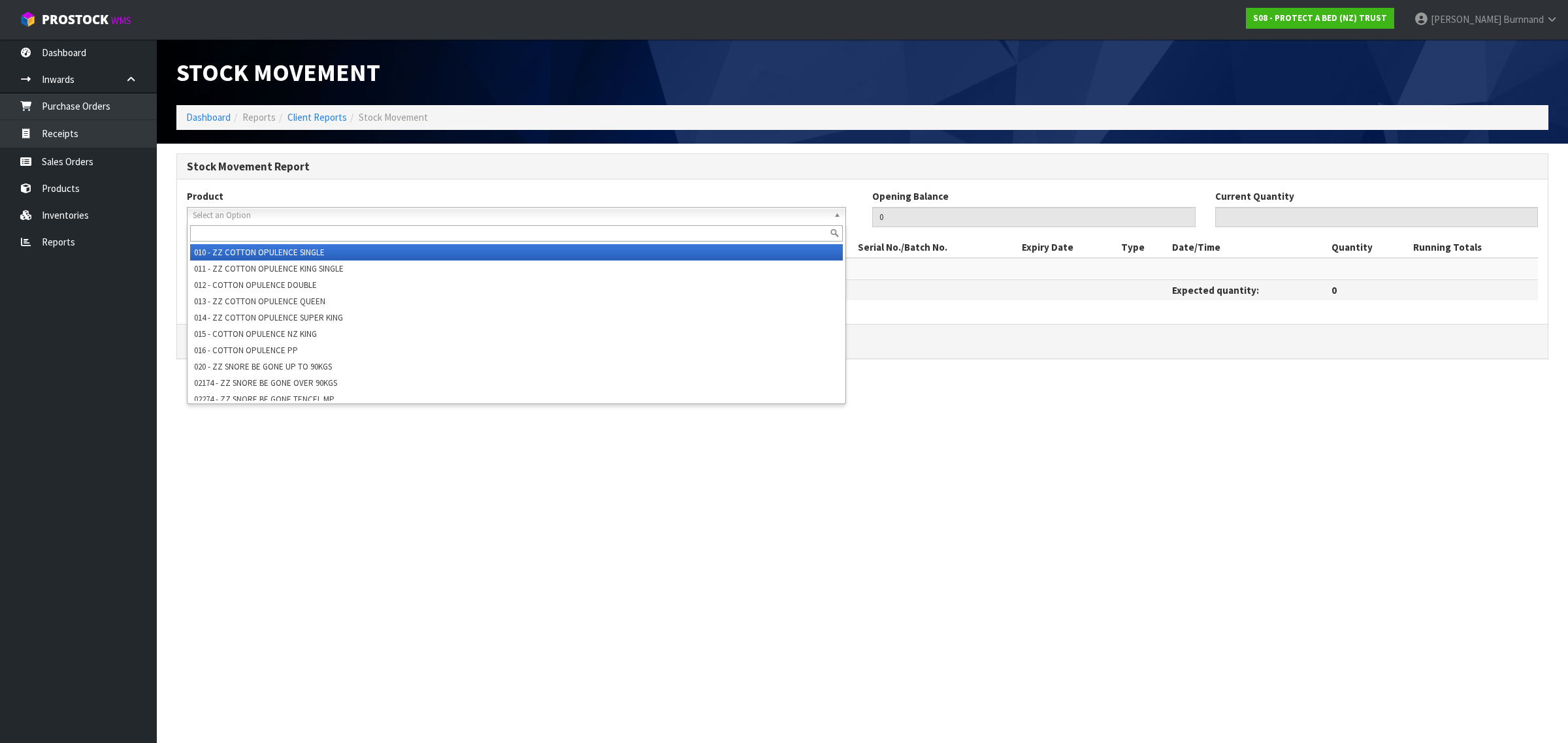
click at [214, 216] on span "Select an Option" at bounding box center [507, 215] width 628 height 15
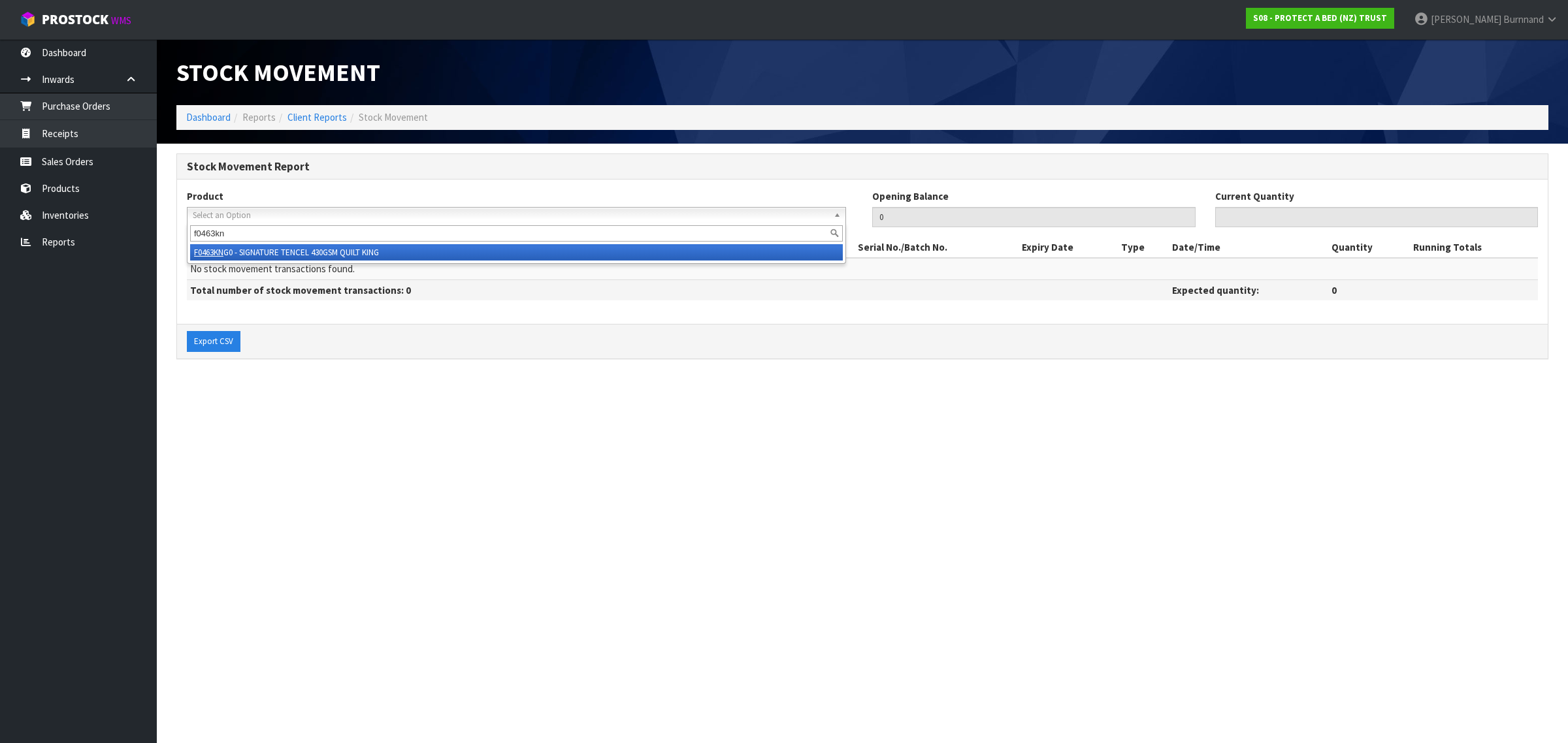
type input "f0463kn"
click at [325, 249] on li "F0463KN G0 - SIGNATURE TENCEL 430GSM QUILT KING" at bounding box center [516, 252] width 653 height 16
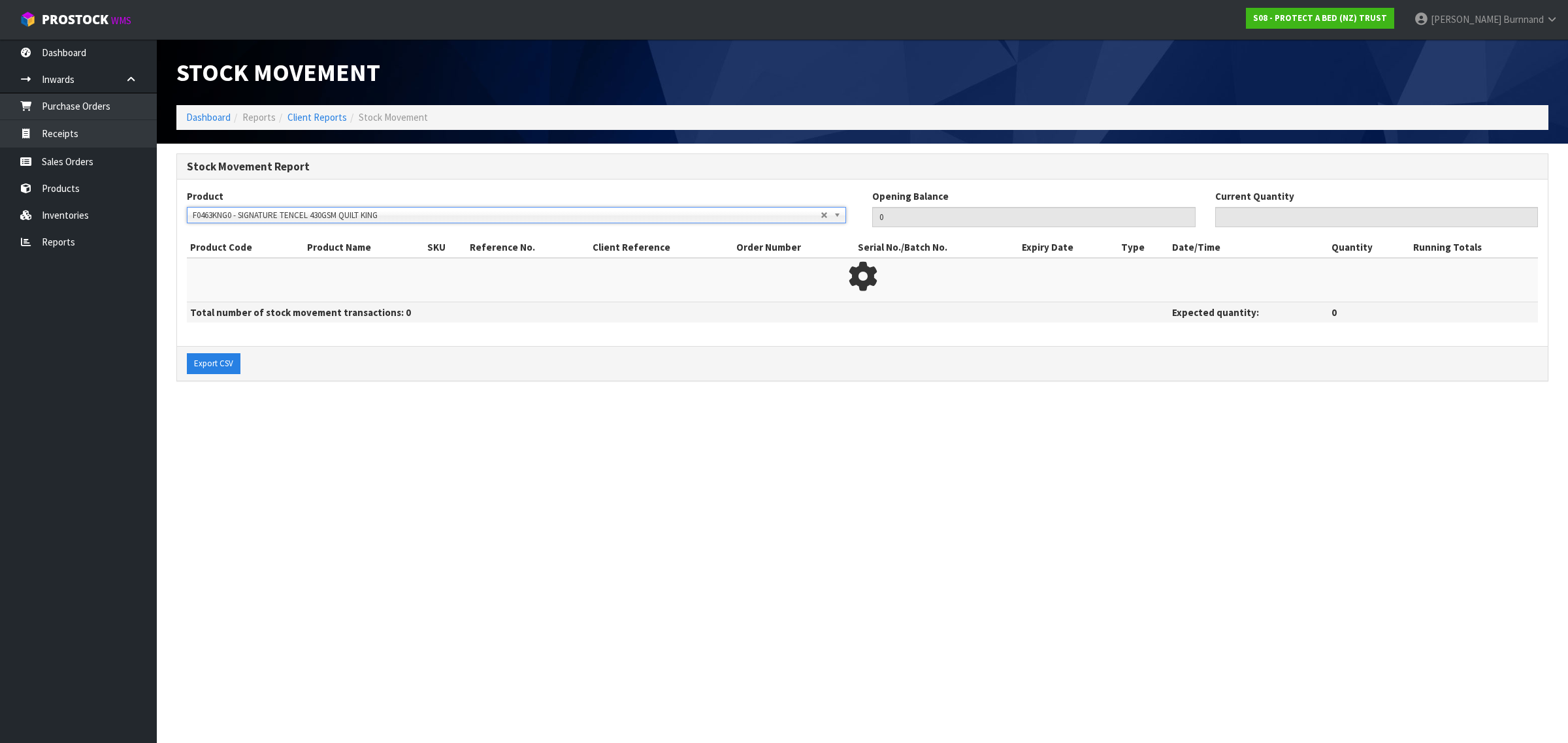
type input "58"
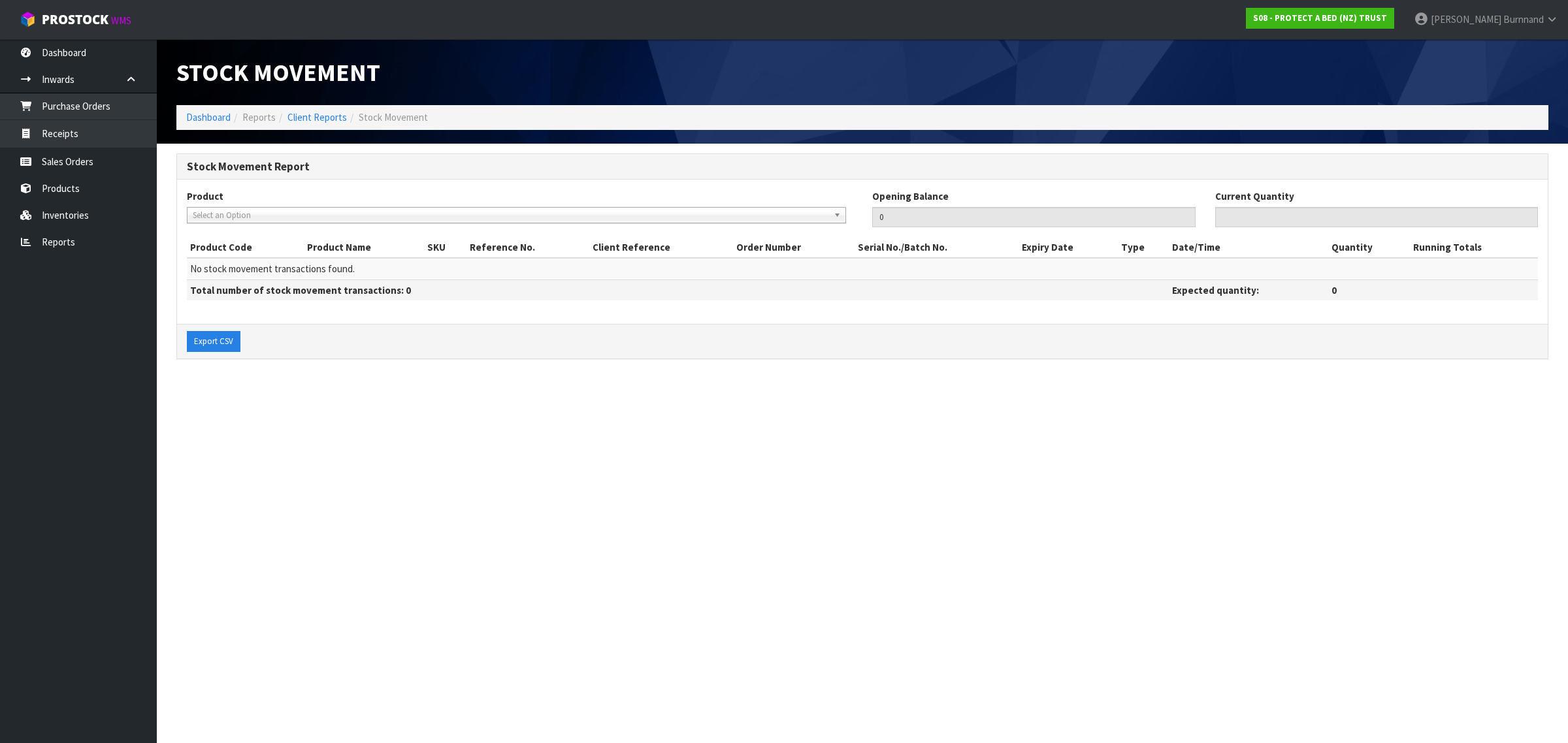
click at [217, 217] on span "Select an Option" at bounding box center [507, 215] width 628 height 15
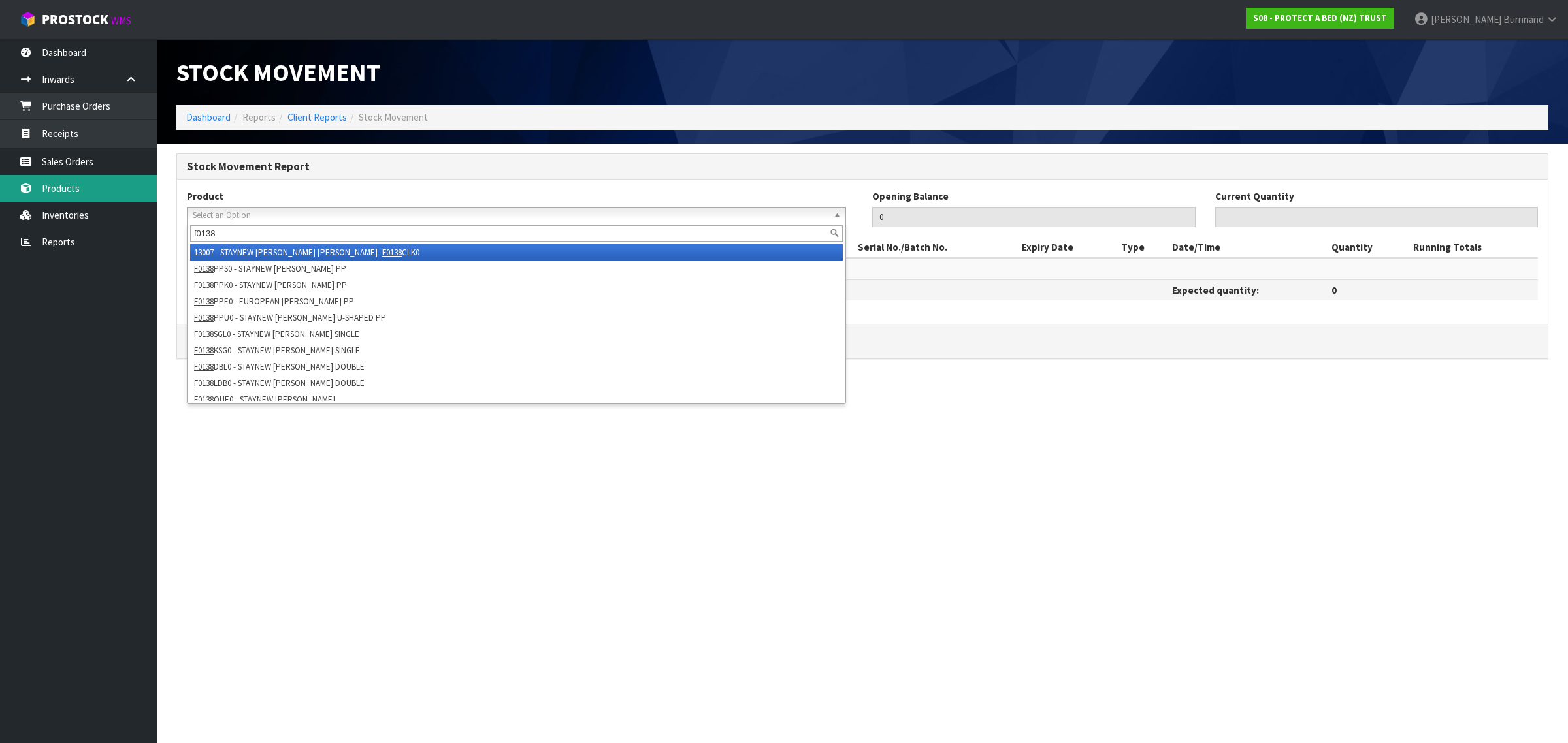
type input "f0138"
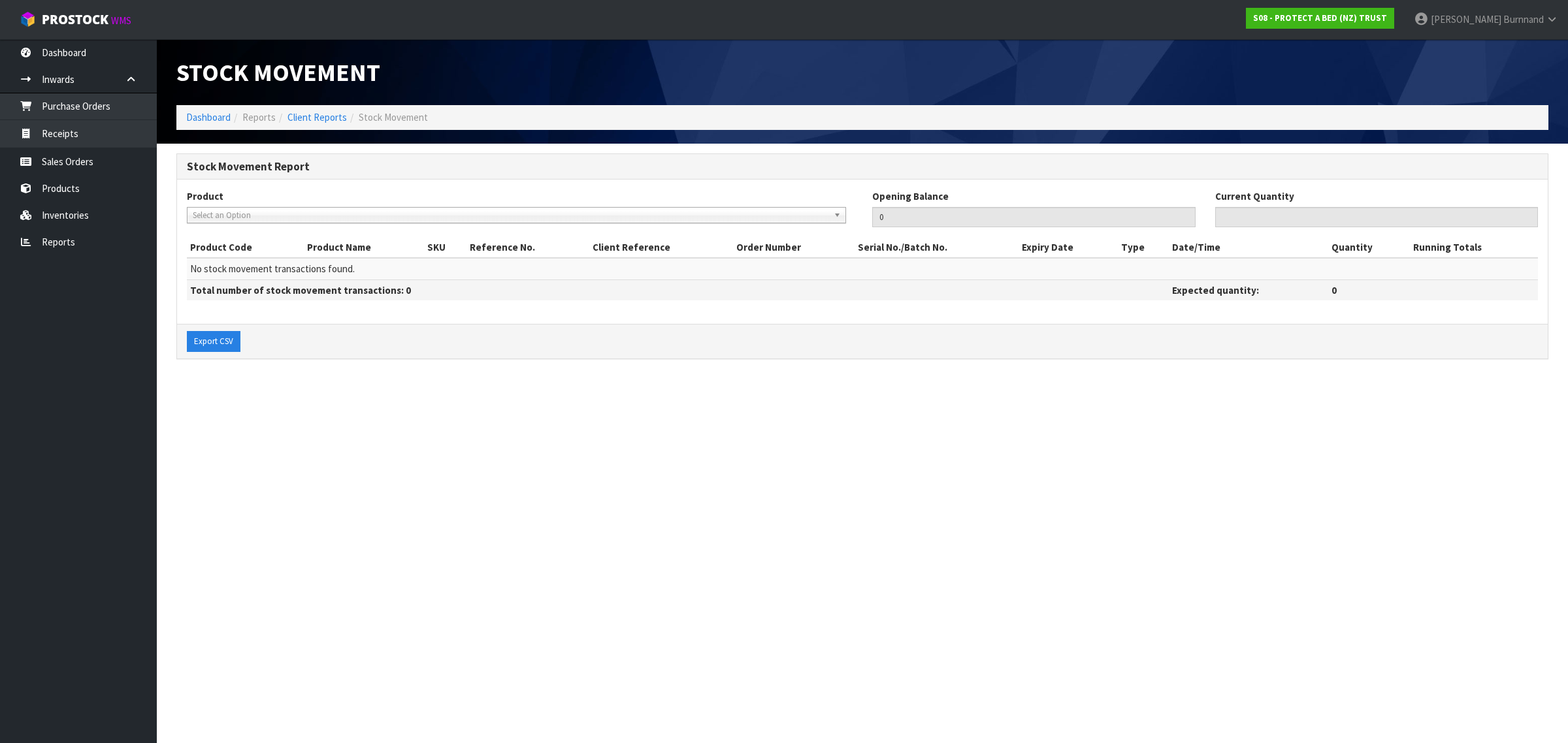
click at [220, 212] on span "Select an Option" at bounding box center [507, 215] width 628 height 15
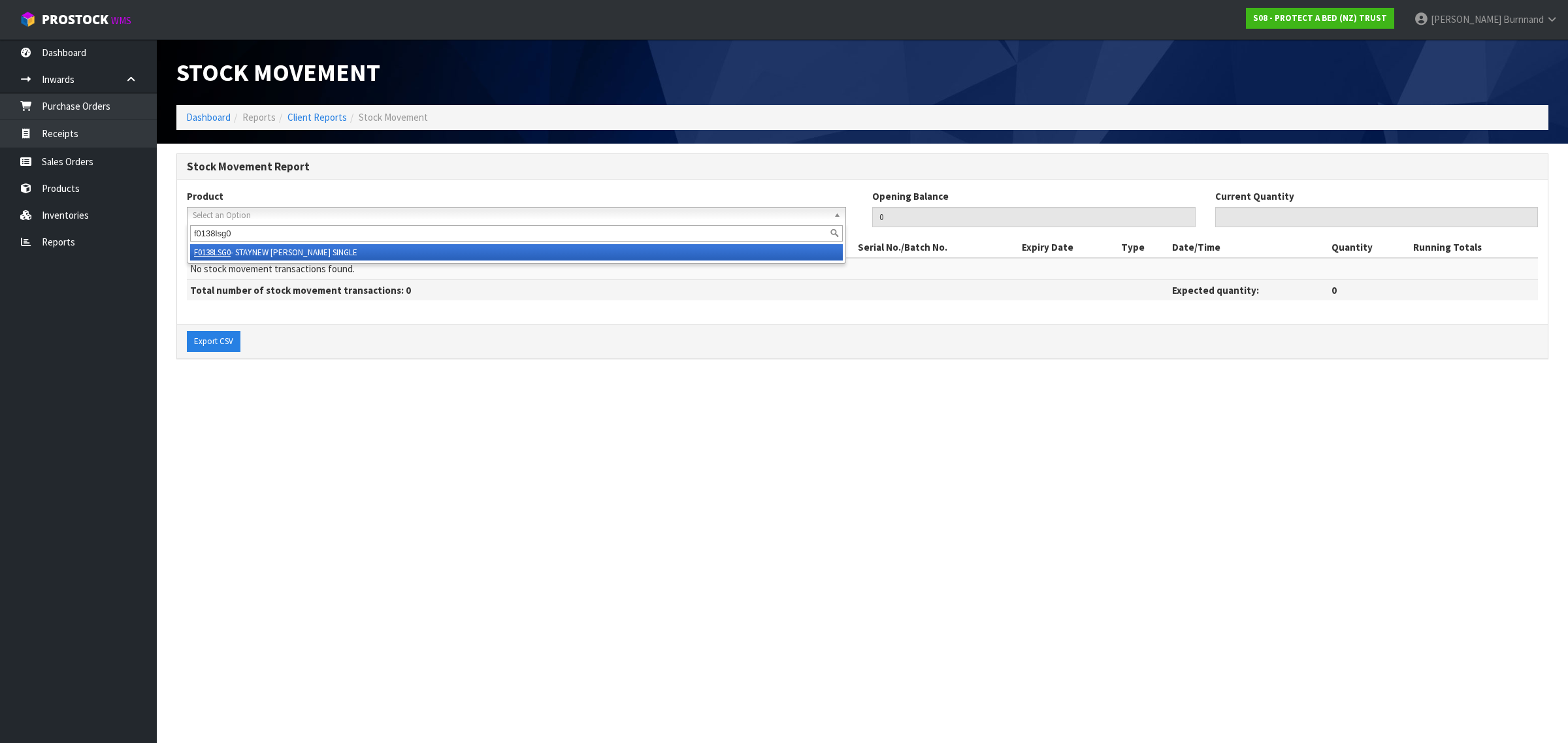
type input "f0138lsg0"
click at [317, 247] on li "F0138LSG0 - STAYNEW [PERSON_NAME] SINGLE" at bounding box center [516, 252] width 653 height 16
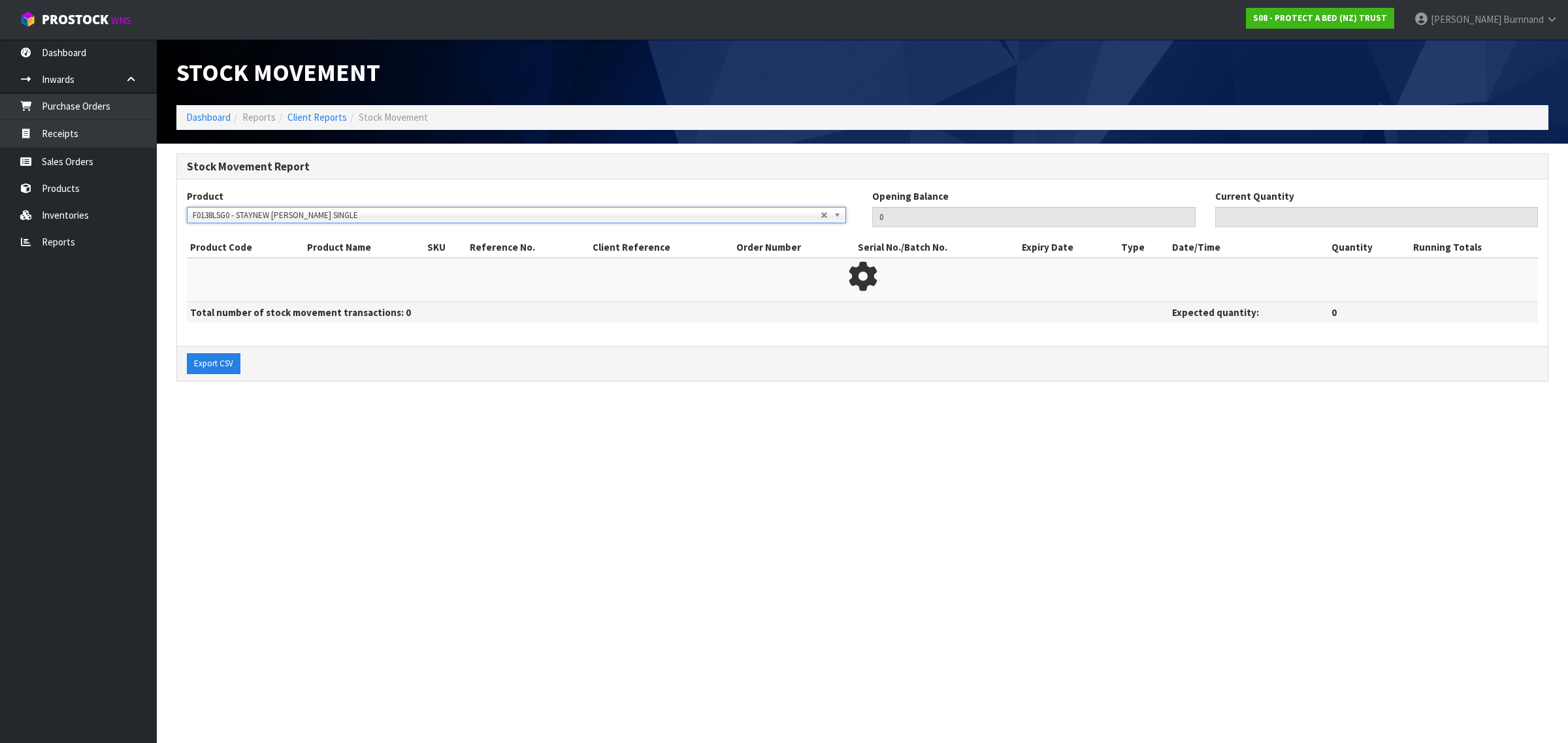
type input "109"
type input "1"
type input "0"
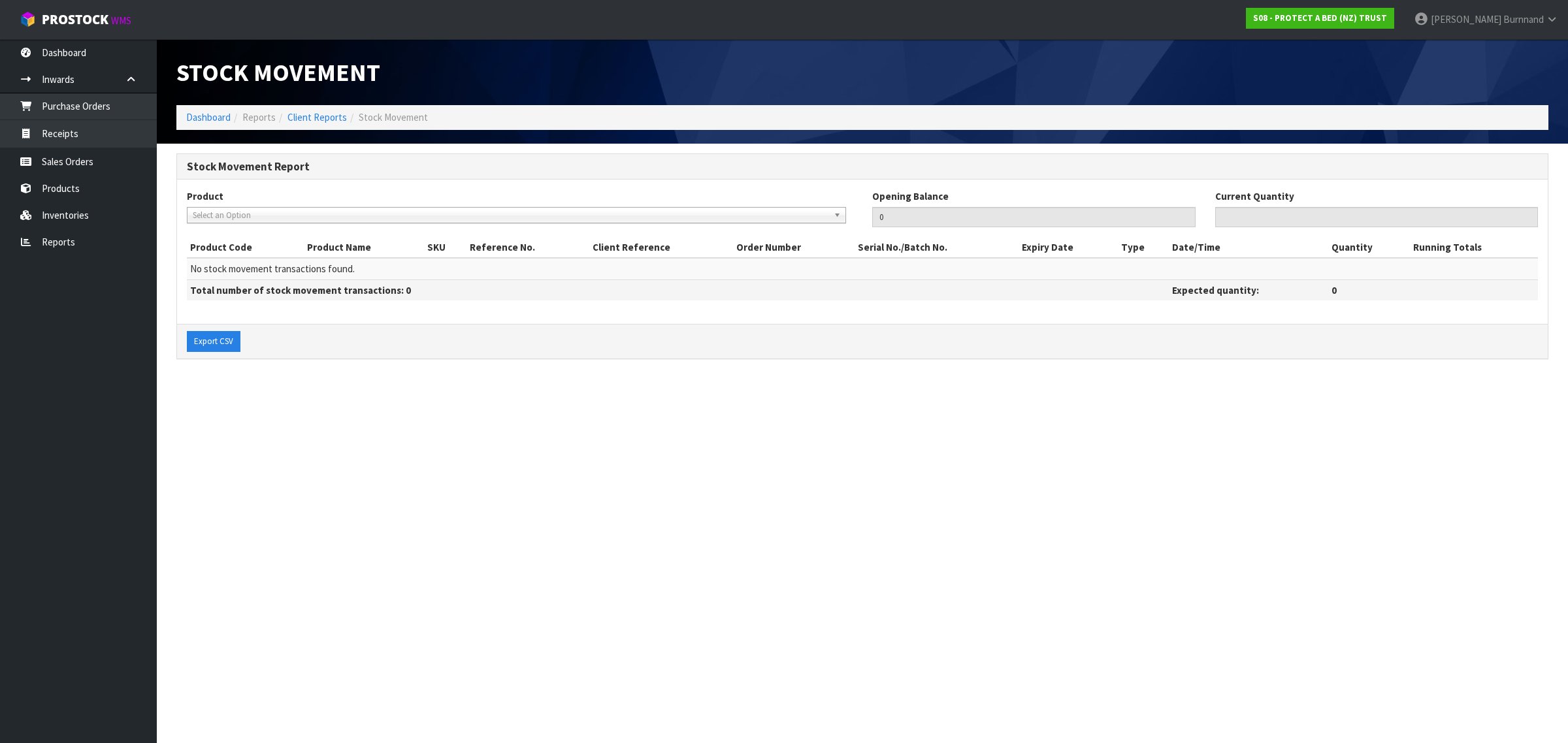
click at [229, 212] on span "Select an Option" at bounding box center [507, 215] width 628 height 15
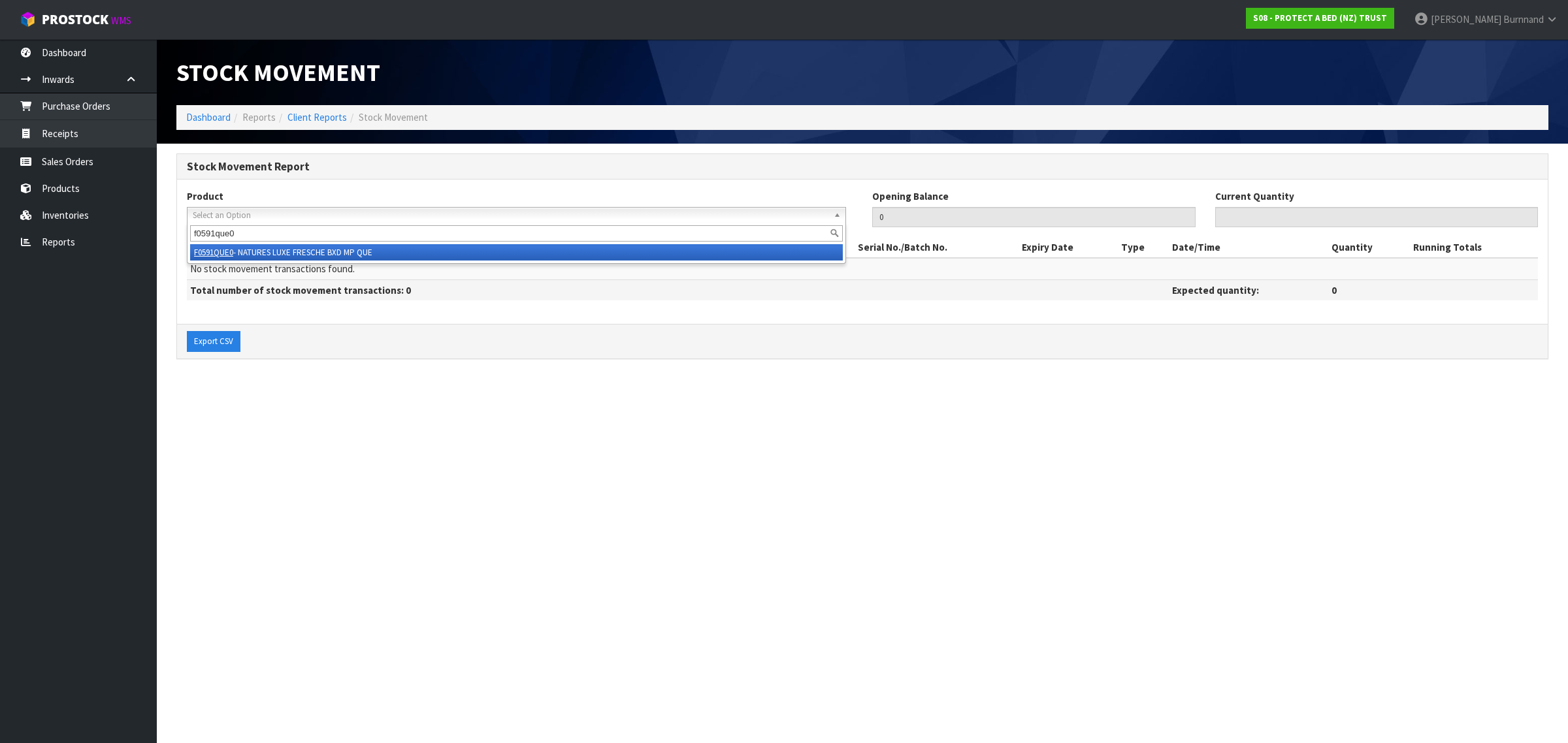
type input "f0591que0"
click at [351, 249] on li "F0591QUE0 - NATURES LUXE FRESCHE BXD MP QUE" at bounding box center [516, 252] width 653 height 16
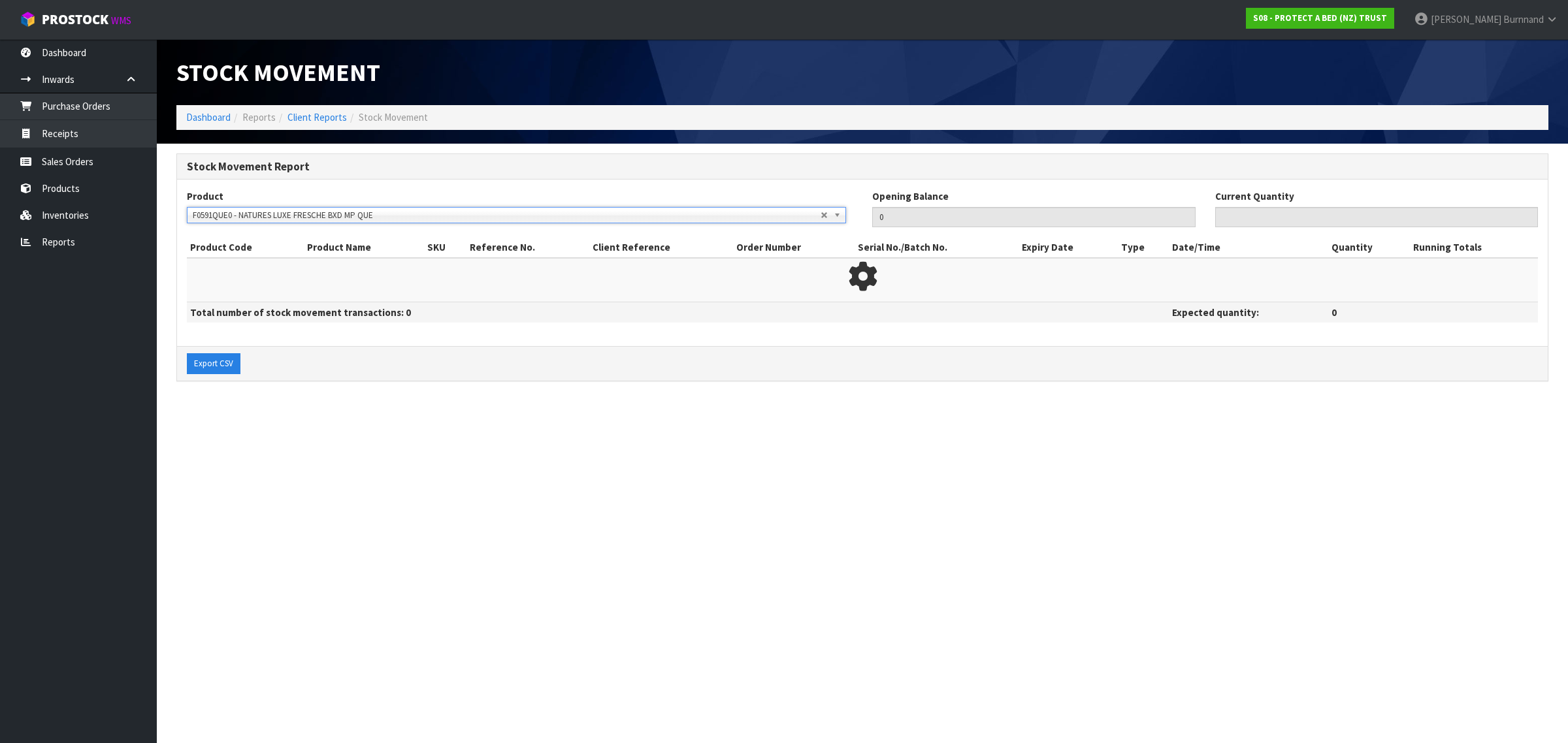
type input "0"
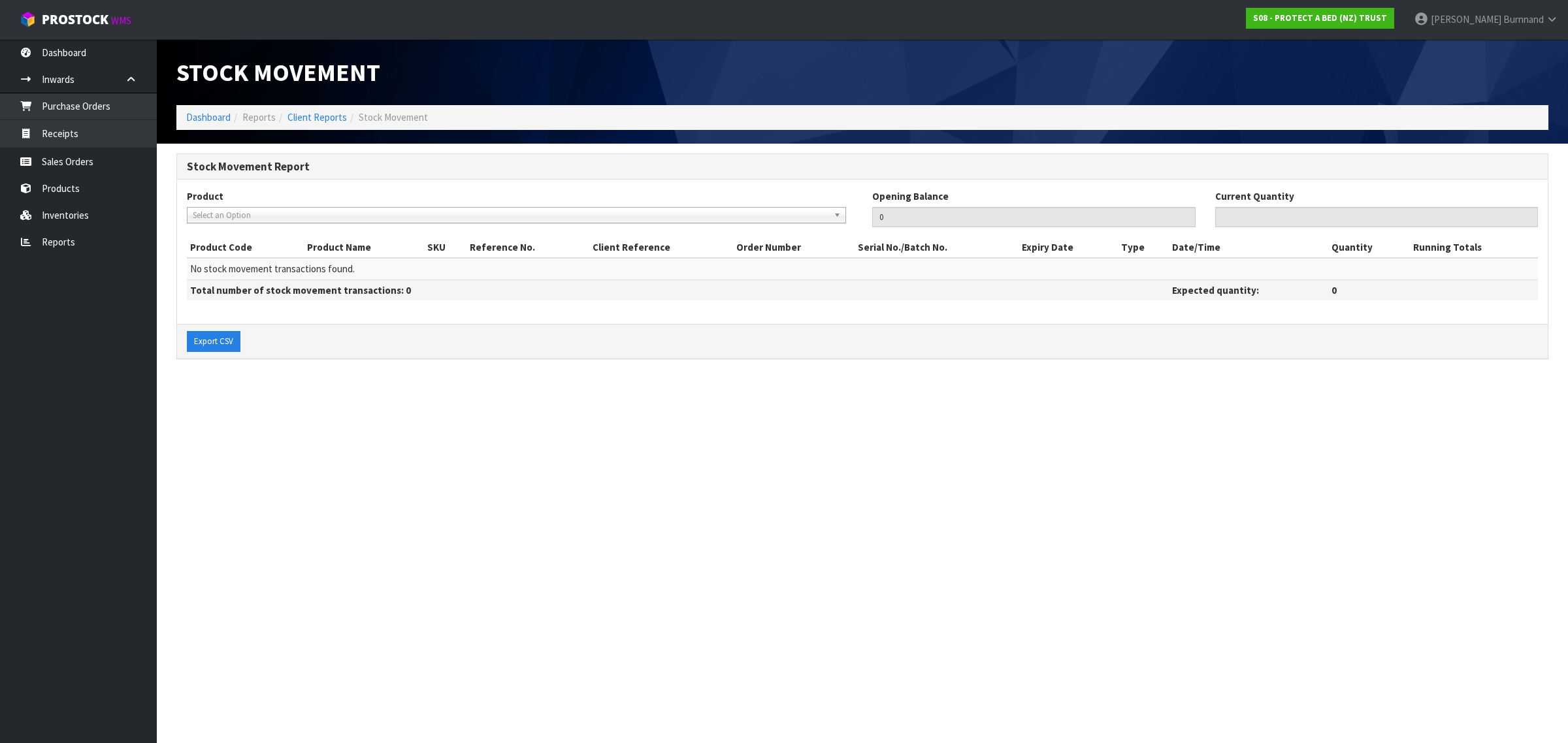
click at [226, 213] on span "Select an Option" at bounding box center [507, 215] width 628 height 15
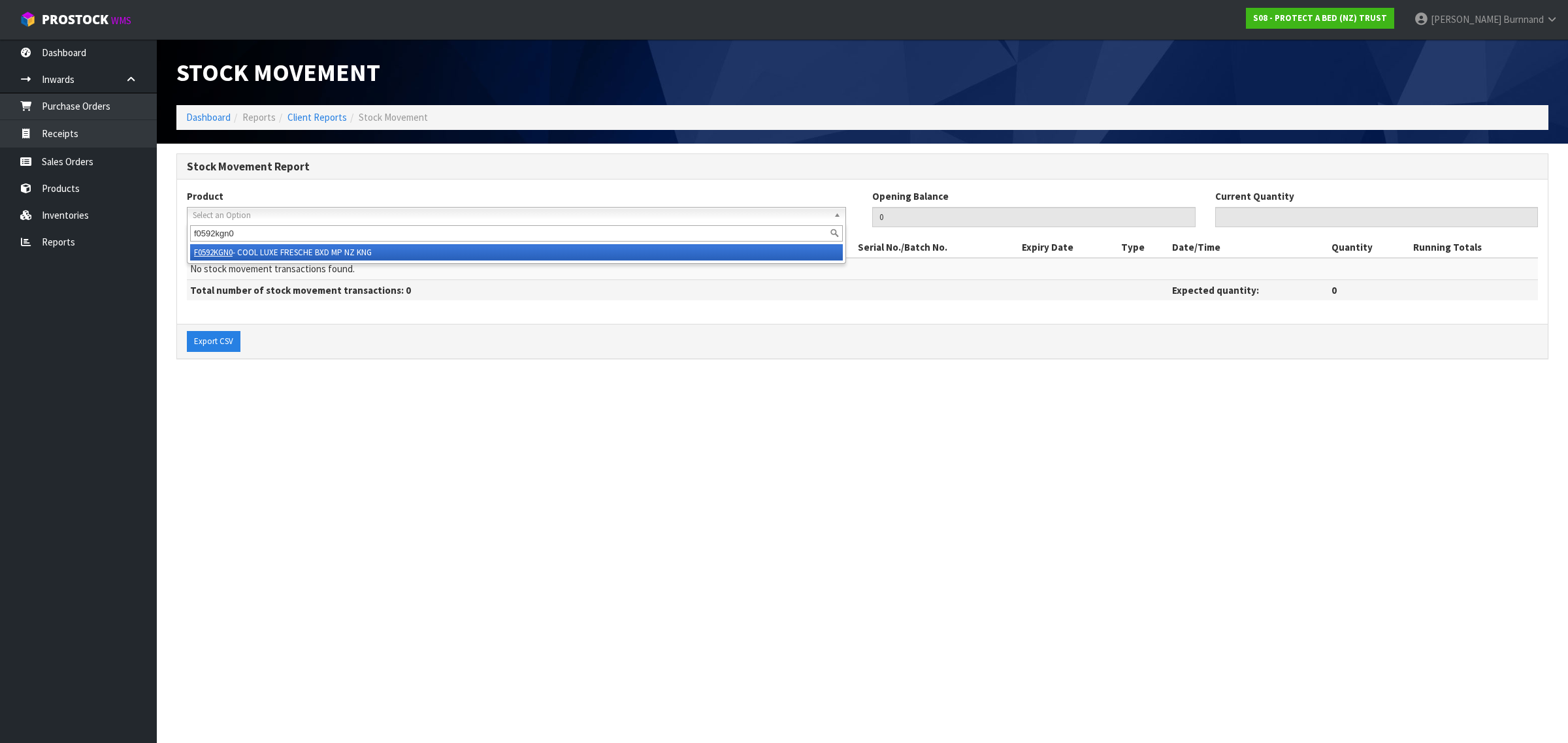
type input "f0592kgn0"
click at [379, 250] on li "F0592KGN0 - COOL LUXE FRESCHE BXD MP NZ KNG" at bounding box center [516, 252] width 653 height 16
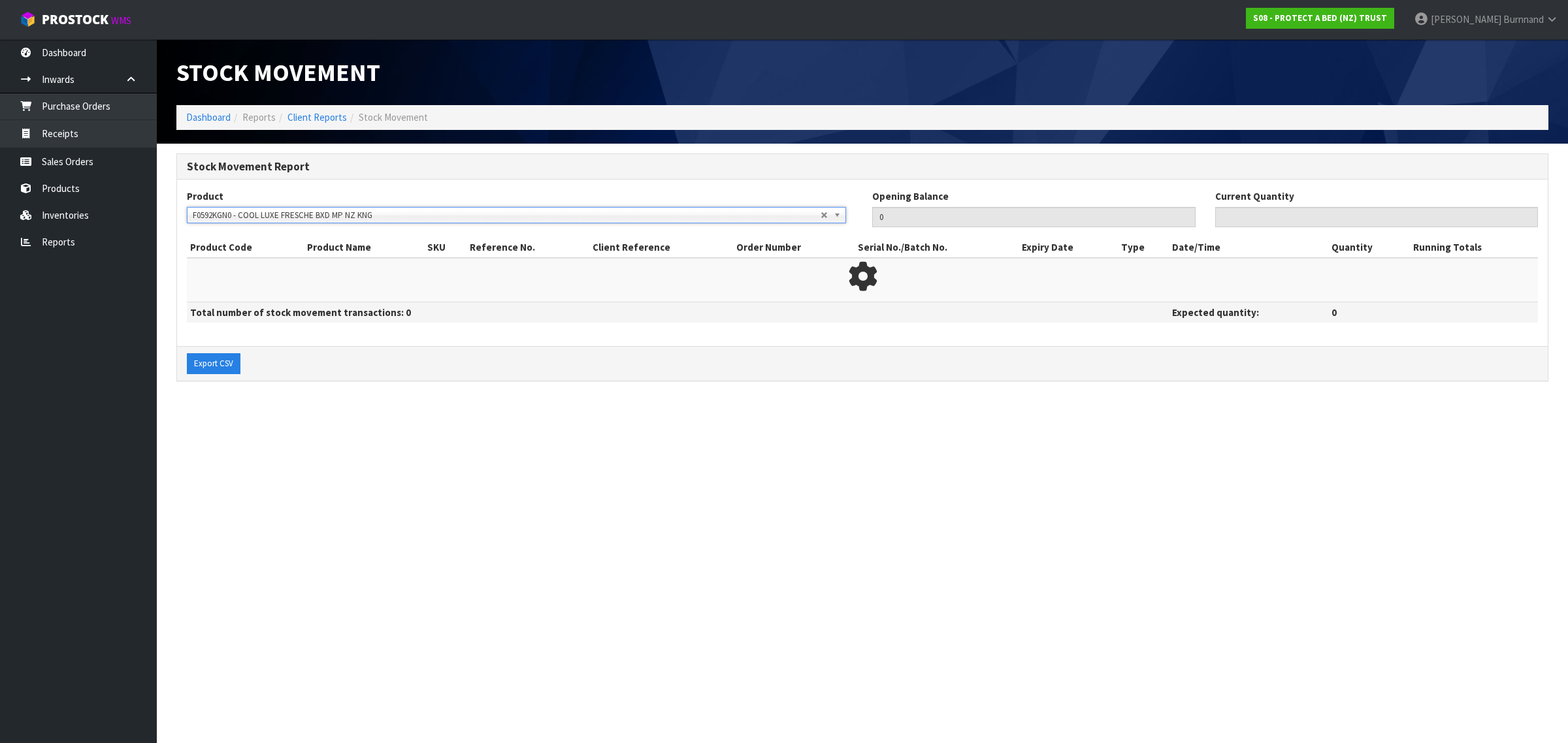
type input "167"
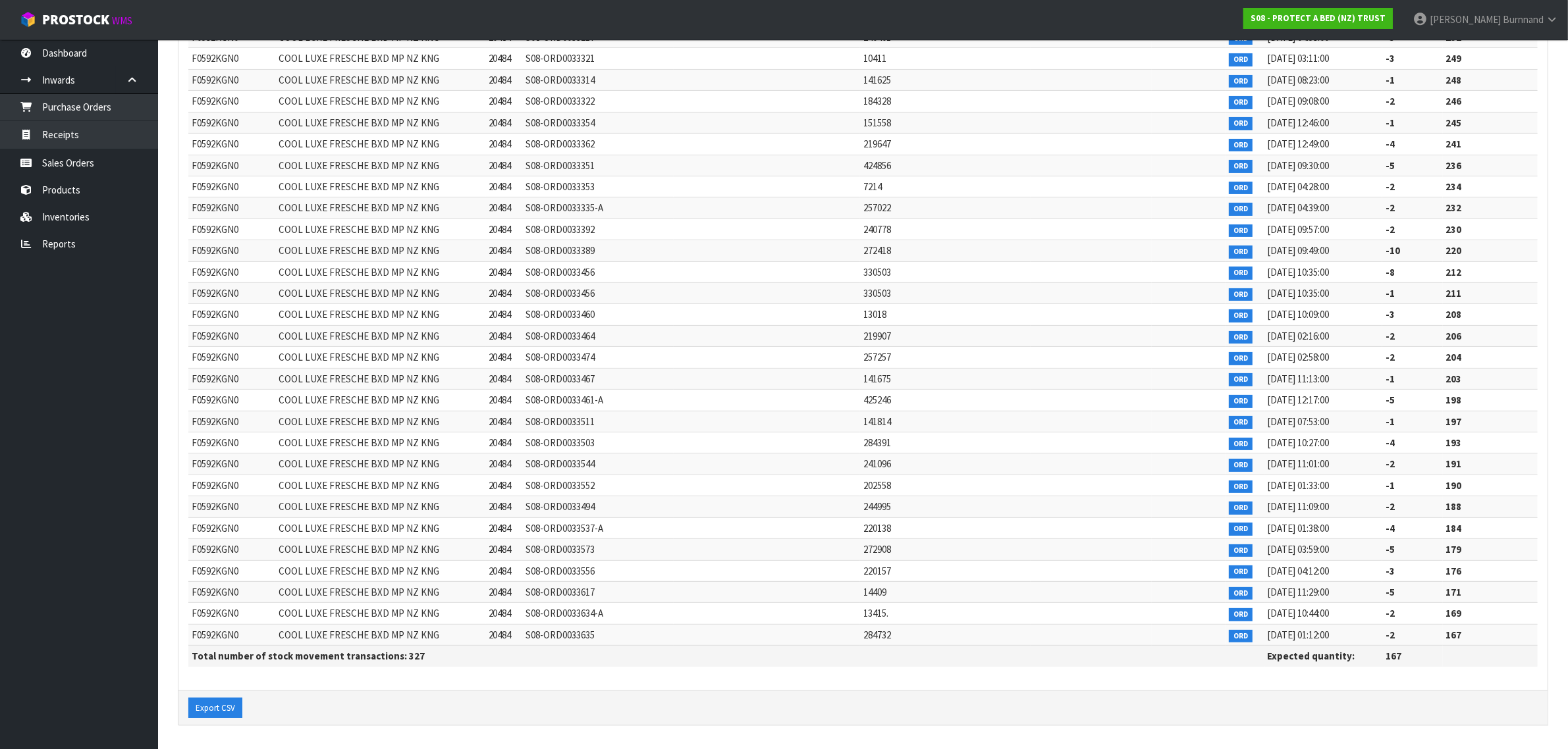
scroll to position [6648, 0]
click at [60, 234] on link "Reports" at bounding box center [79, 244] width 158 height 27
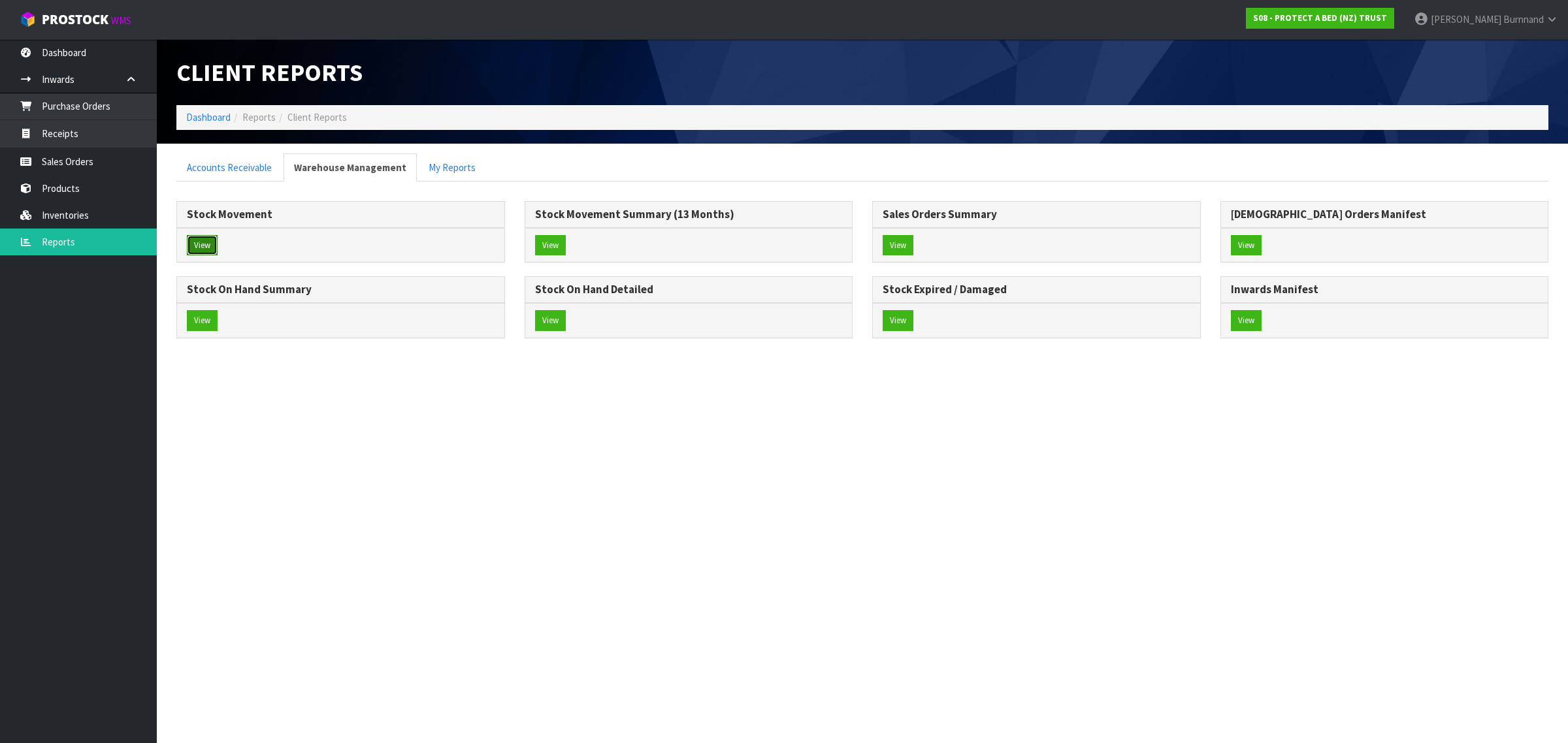
click at [202, 250] on button "View" at bounding box center [202, 245] width 31 height 21
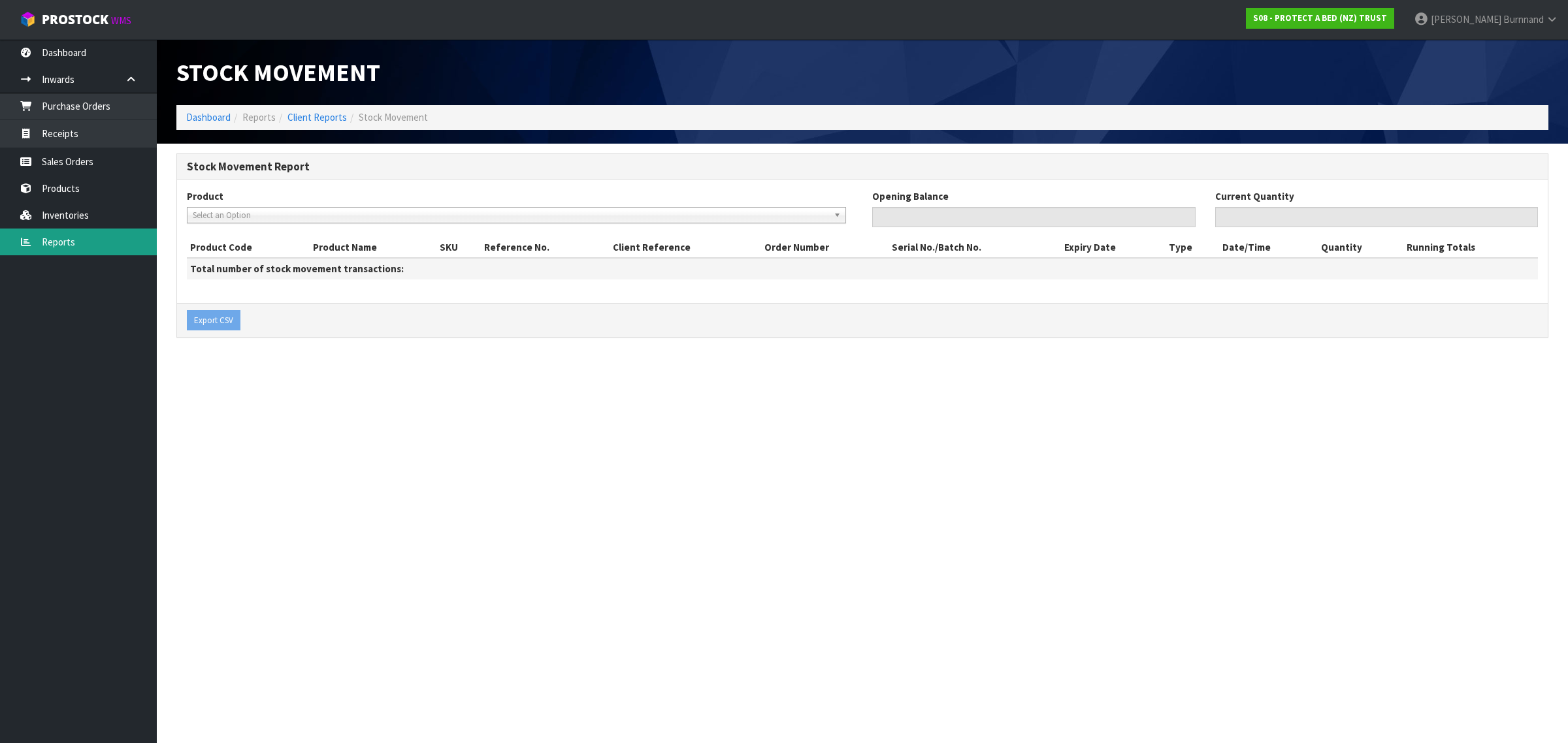
click at [59, 234] on link "Reports" at bounding box center [78, 242] width 157 height 27
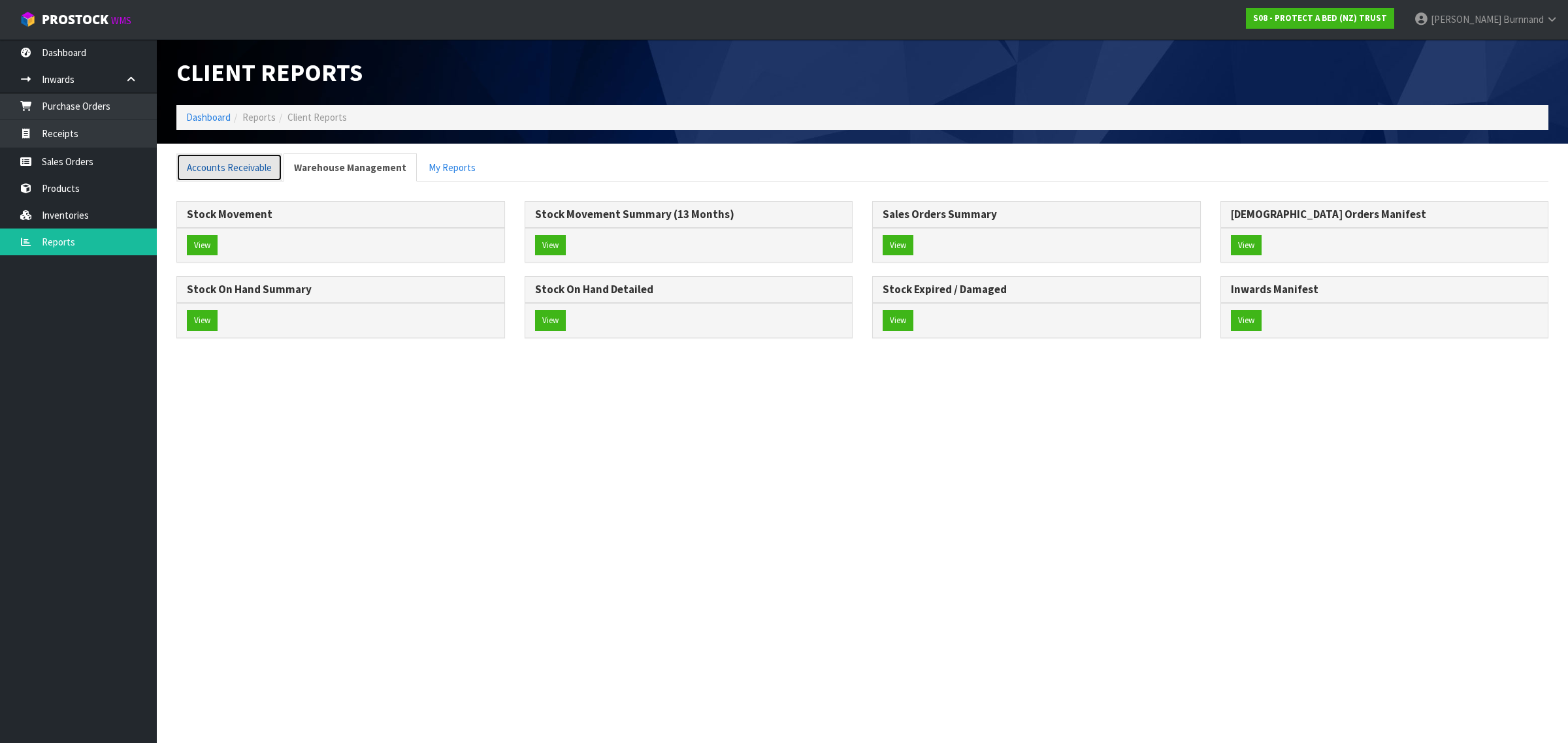
click at [213, 164] on link "Accounts Receivable" at bounding box center [229, 167] width 106 height 28
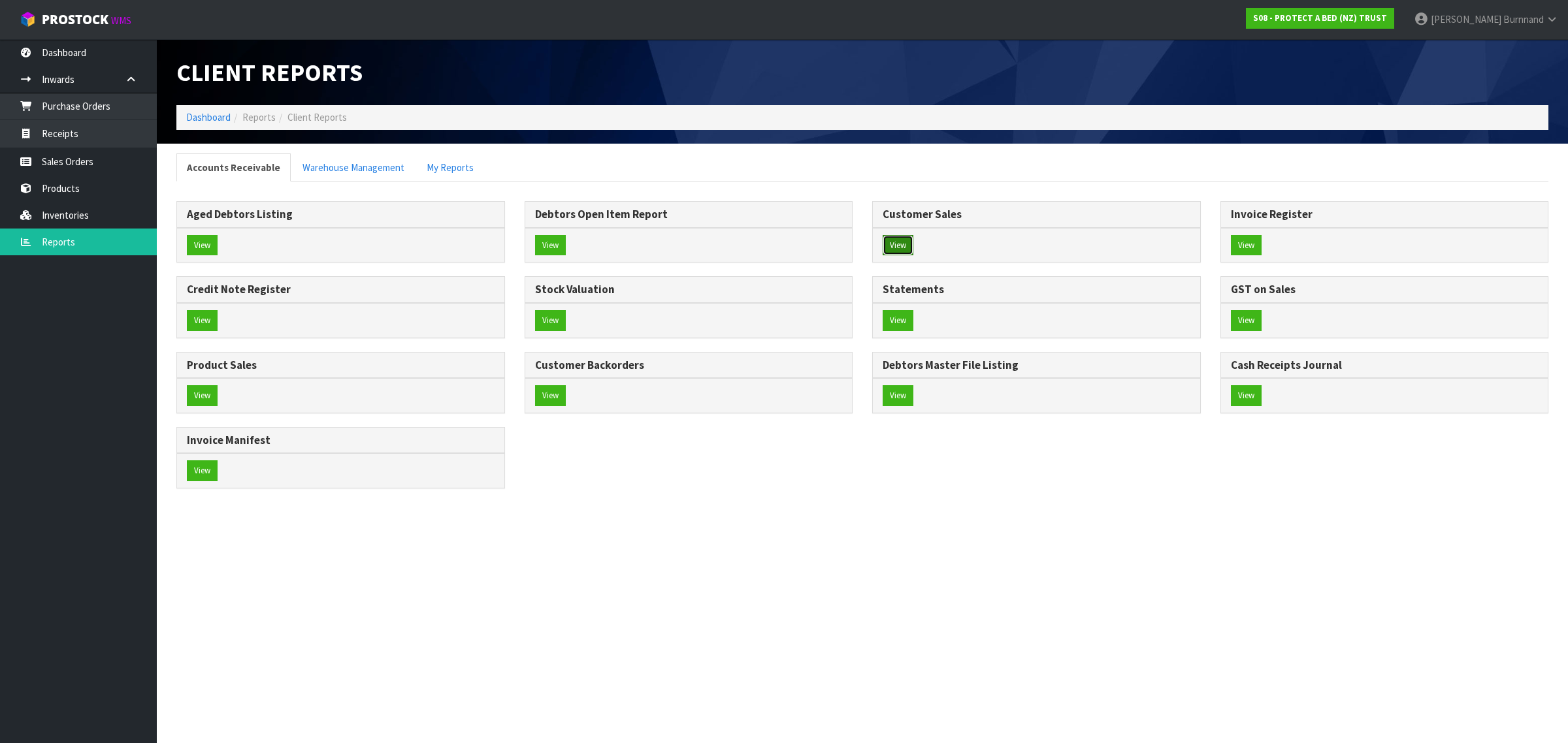
click at [910, 238] on button "View" at bounding box center [898, 245] width 31 height 21
